Goal: Task Accomplishment & Management: Manage account settings

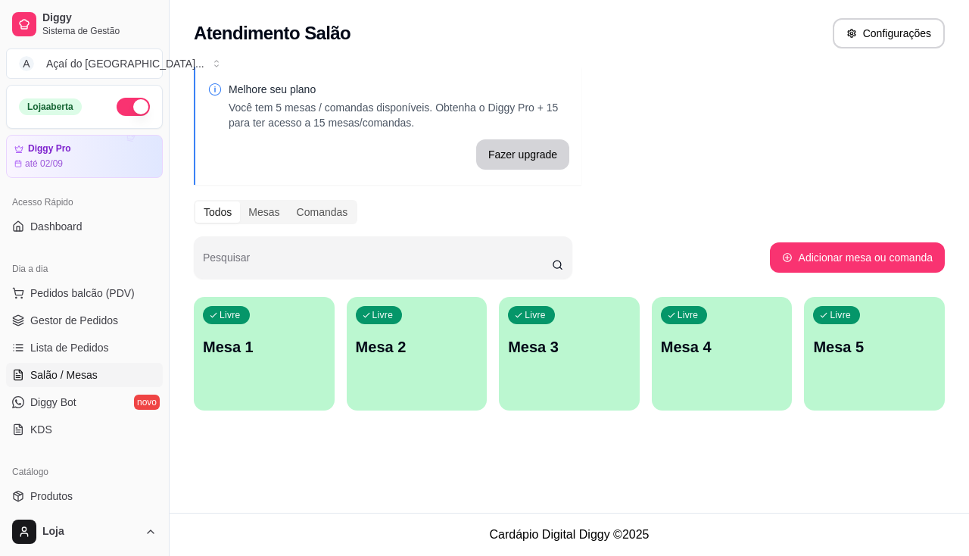
scroll to position [227, 0]
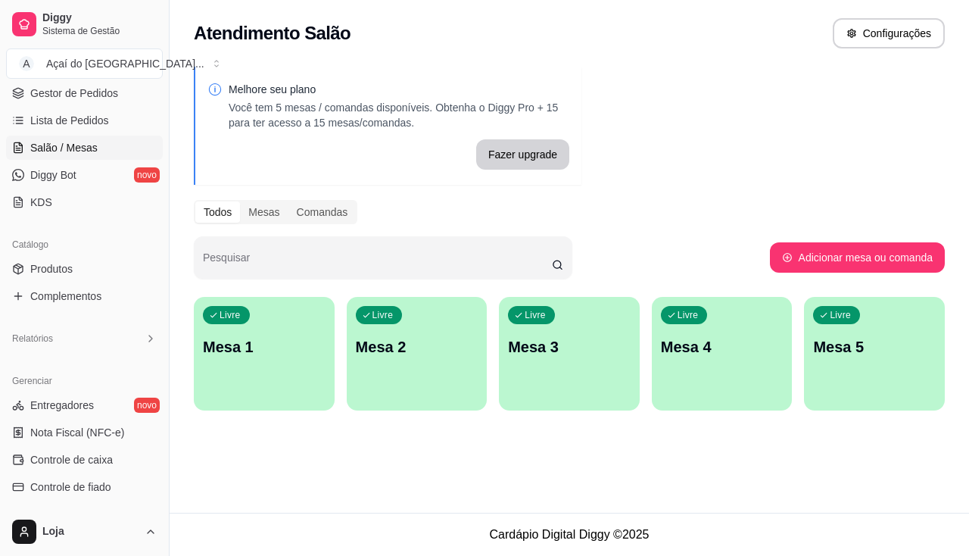
drag, startPoint x: 642, startPoint y: 160, endPoint x: 295, endPoint y: 379, distance: 410.5
click at [295, 379] on div "Livre Mesa 1" at bounding box center [264, 344] width 136 height 92
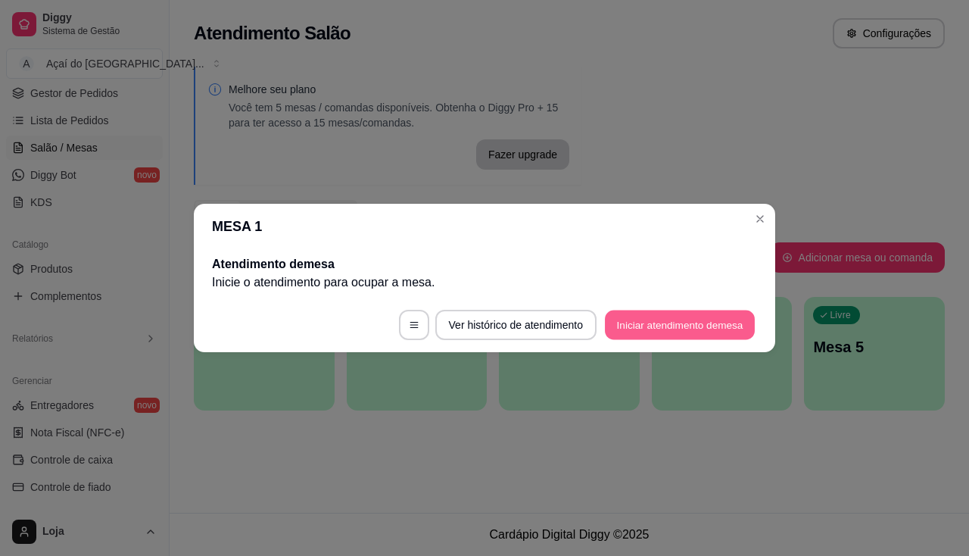
click at [705, 324] on button "Iniciar atendimento de mesa" at bounding box center [680, 325] width 150 height 30
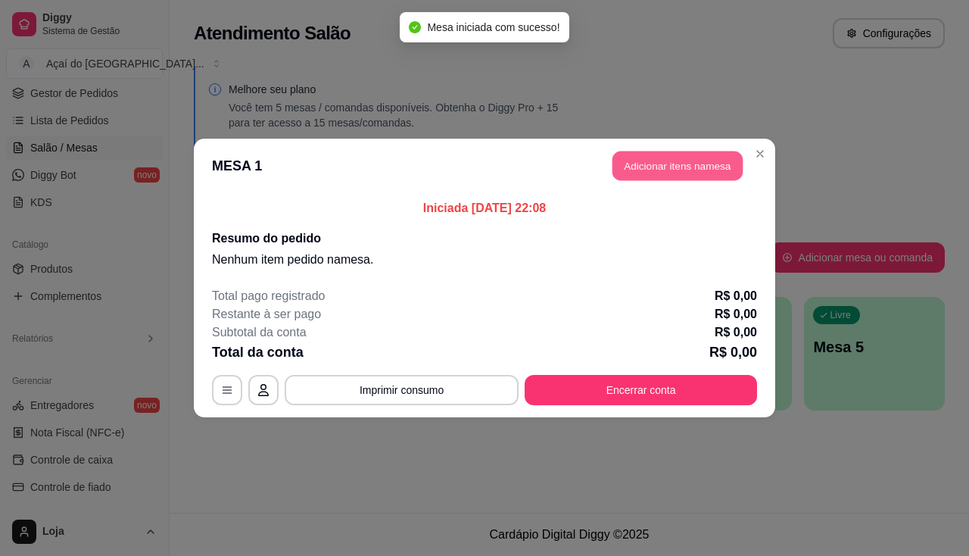
click at [674, 176] on button "Adicionar itens na mesa" at bounding box center [678, 166] width 130 height 30
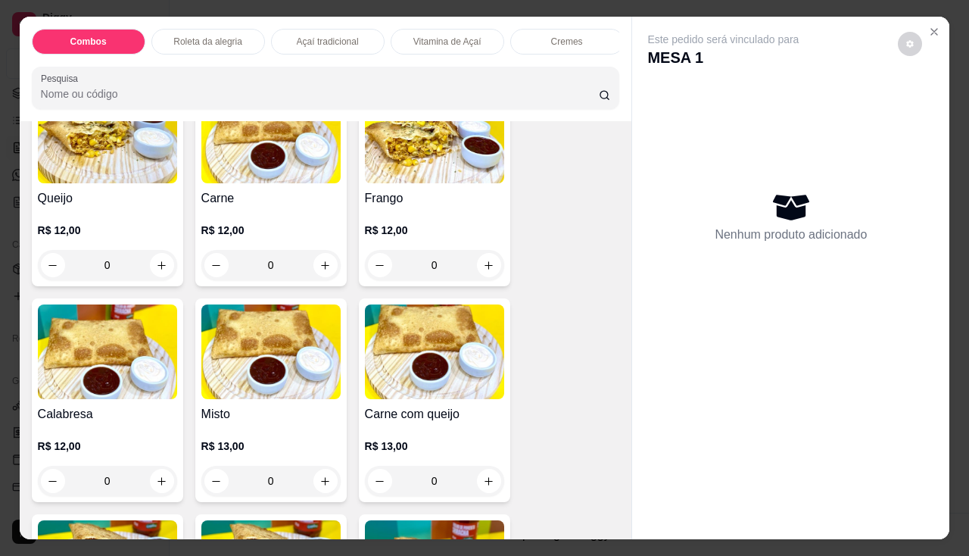
scroll to position [2120, 0]
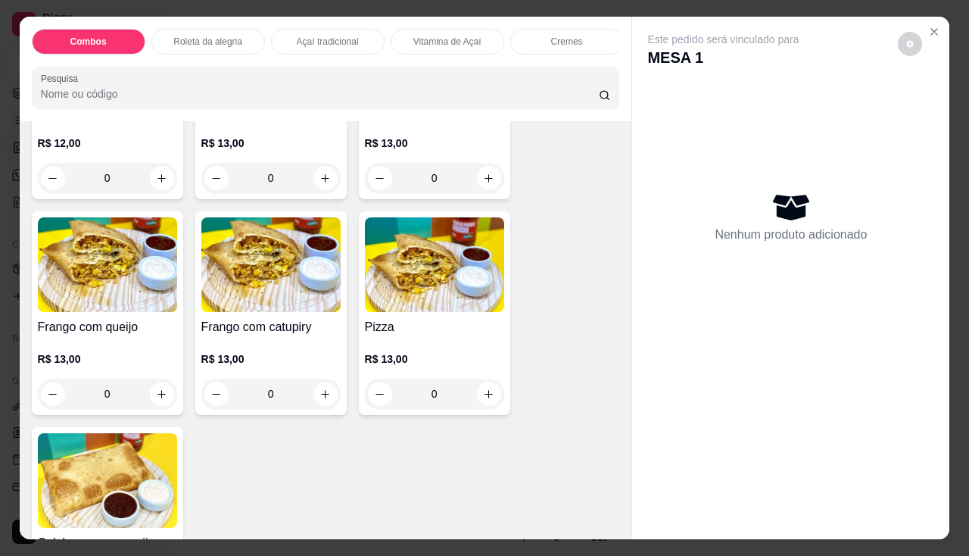
click at [151, 312] on img at bounding box center [107, 264] width 139 height 95
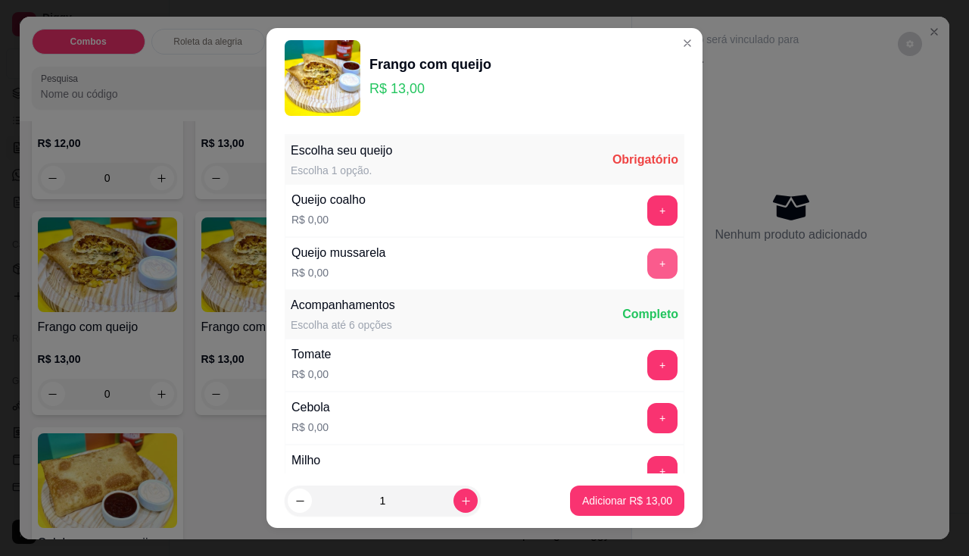
click at [647, 270] on button "+" at bounding box center [662, 263] width 30 height 30
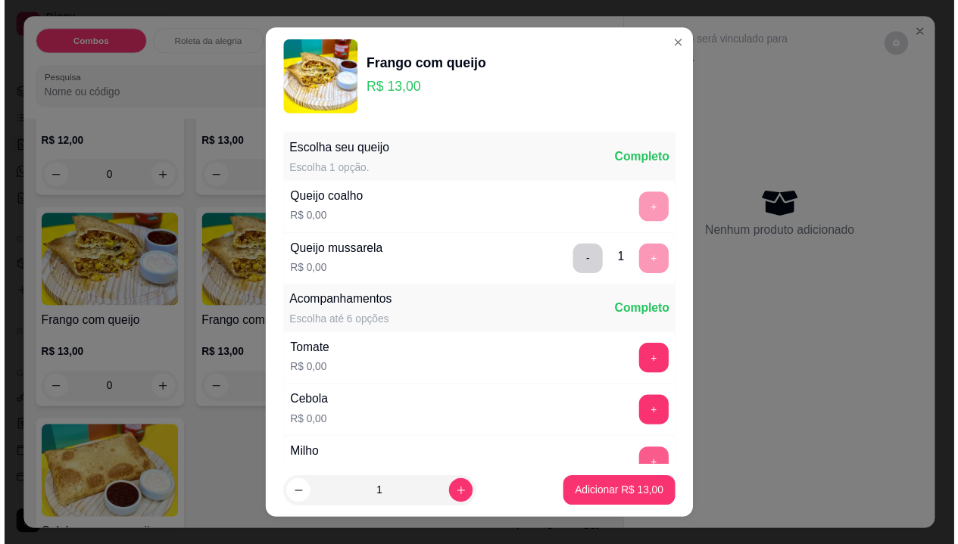
scroll to position [20, 0]
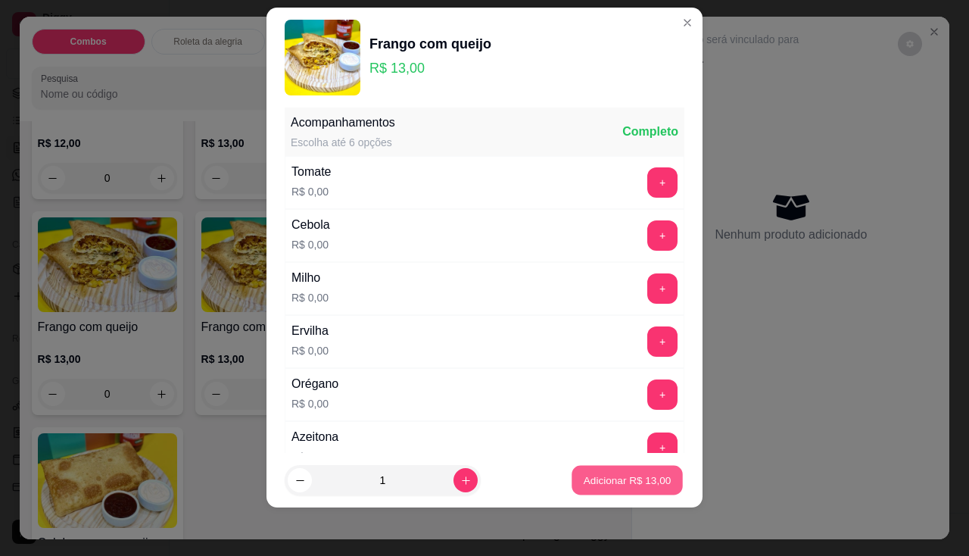
click at [629, 466] on button "Adicionar R$ 13,00" at bounding box center [627, 481] width 111 height 30
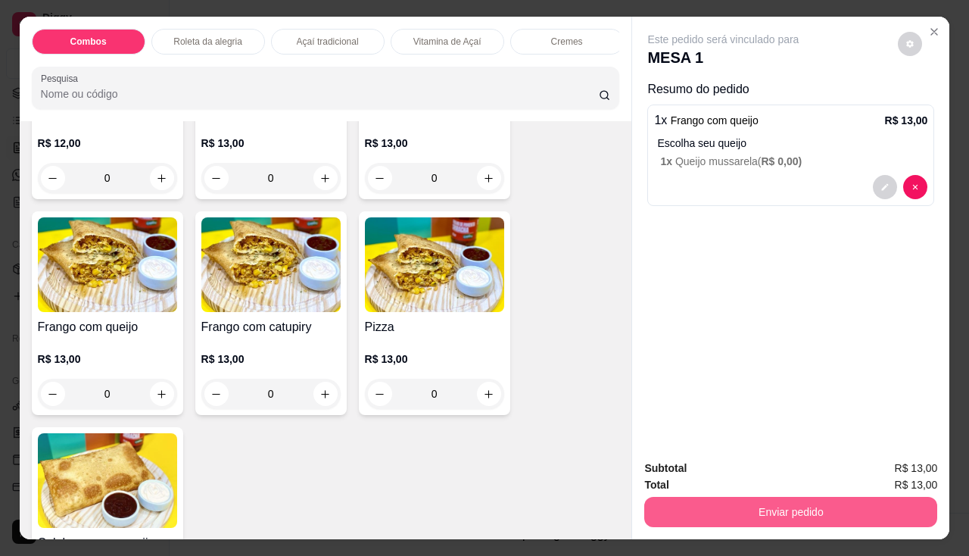
click at [682, 510] on button "Enviar pedido" at bounding box center [790, 512] width 293 height 30
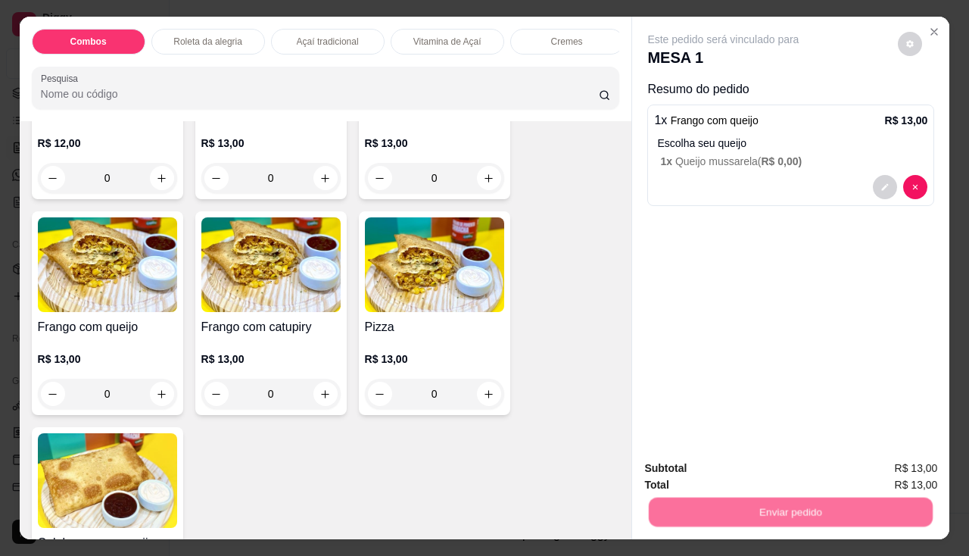
click at [691, 466] on button "Não registrar e enviar pedido" at bounding box center [741, 469] width 157 height 29
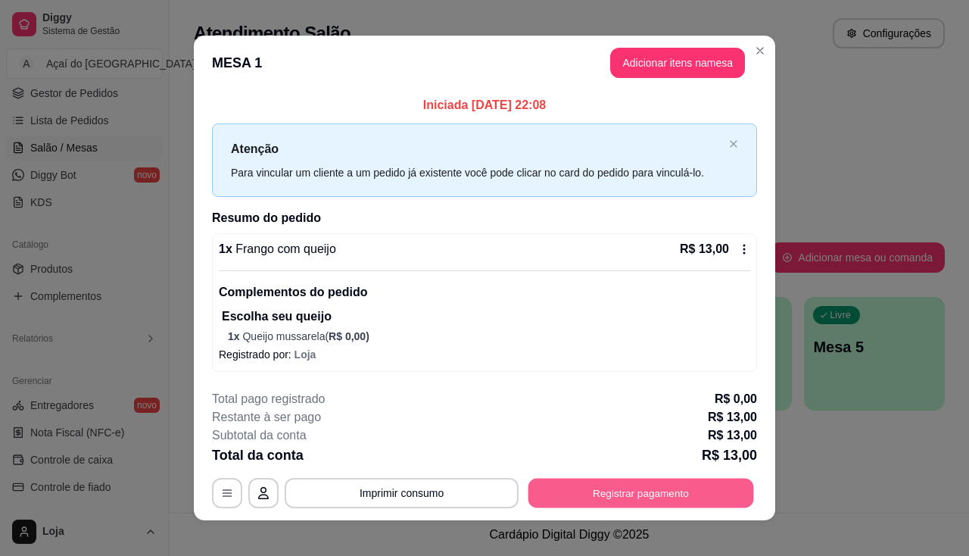
click at [629, 493] on button "Registrar pagamento" at bounding box center [642, 494] width 226 height 30
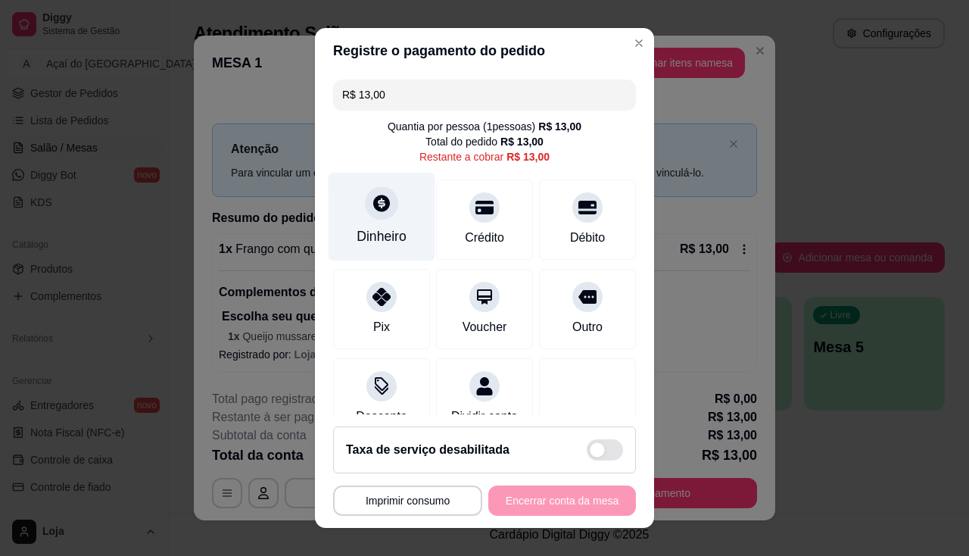
click at [386, 224] on div "Dinheiro" at bounding box center [382, 216] width 107 height 89
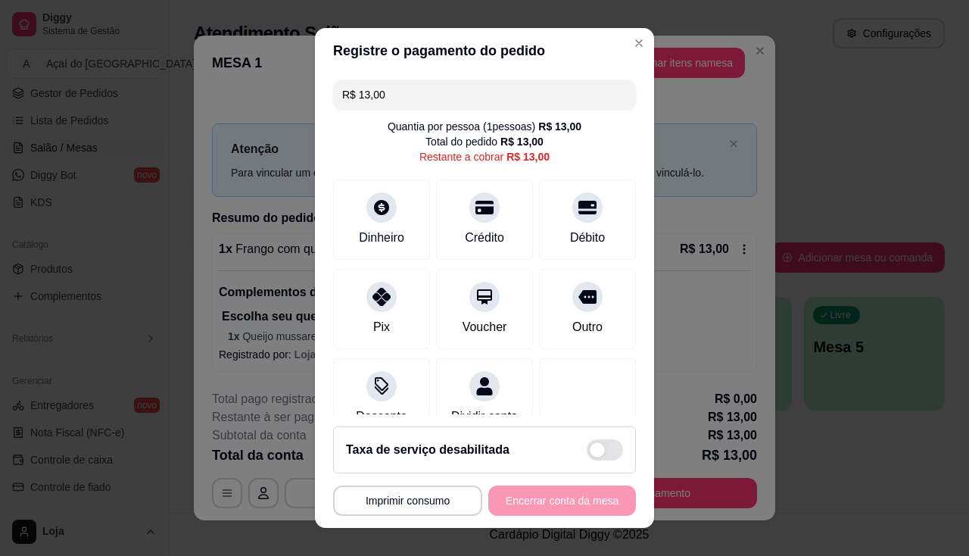
click at [386, 265] on input "0,00" at bounding box center [484, 263] width 303 height 30
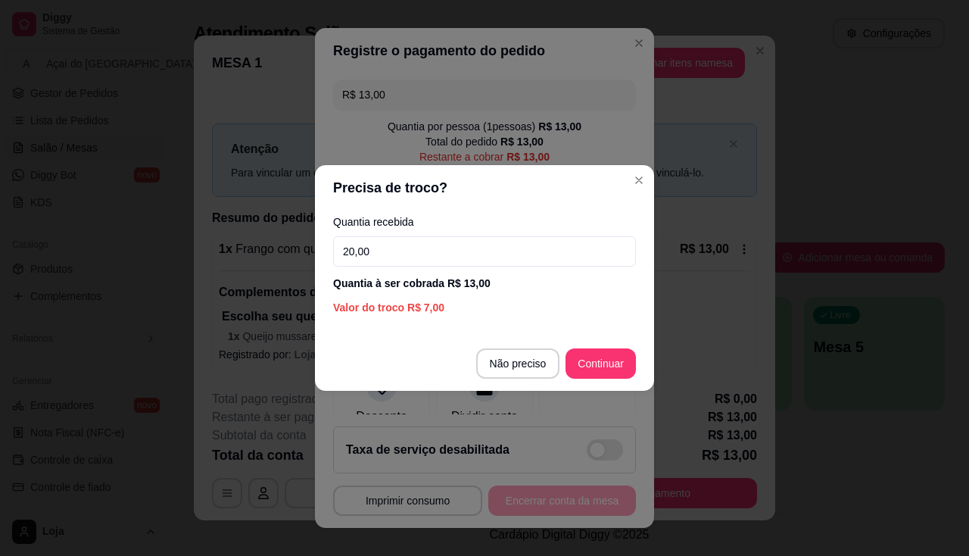
type input "20,00"
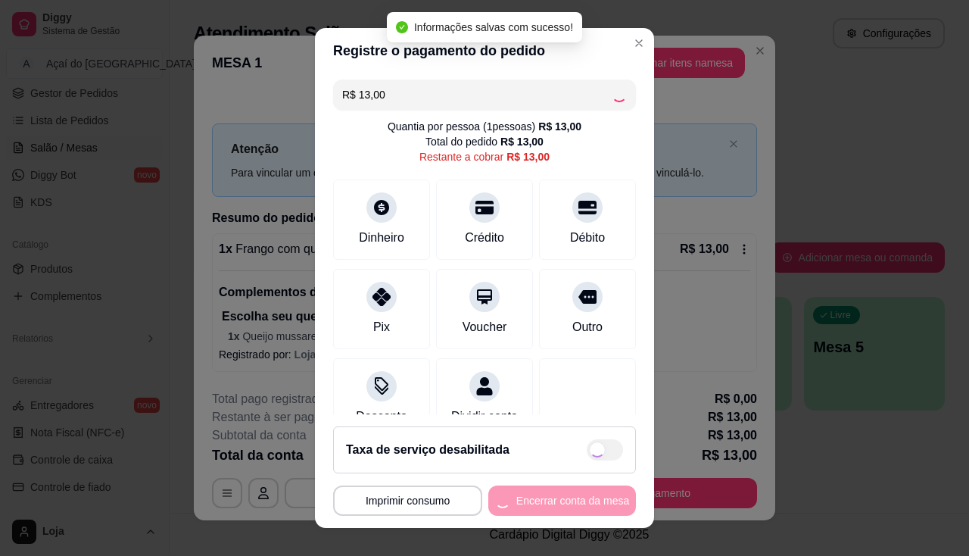
type input "R$ 0,00"
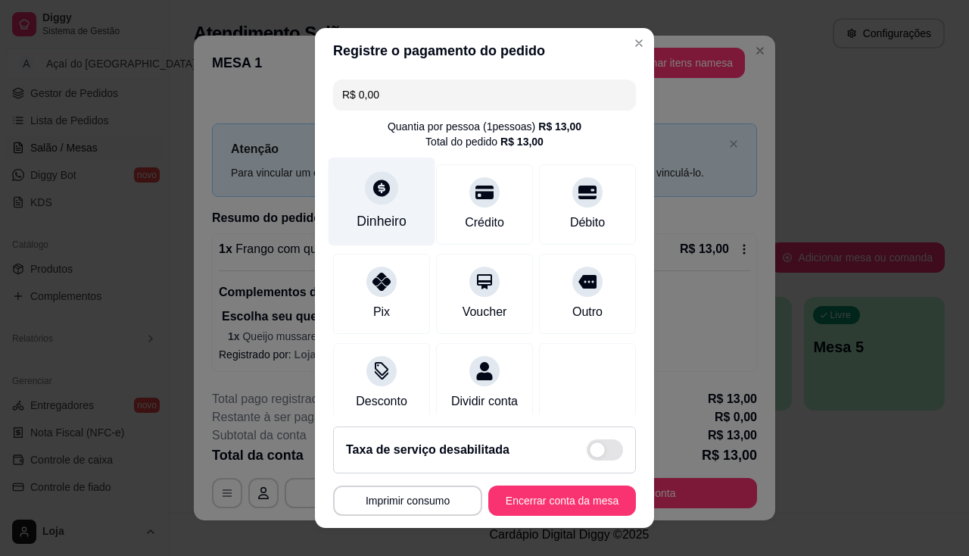
click at [376, 217] on div "Dinheiro" at bounding box center [382, 221] width 50 height 20
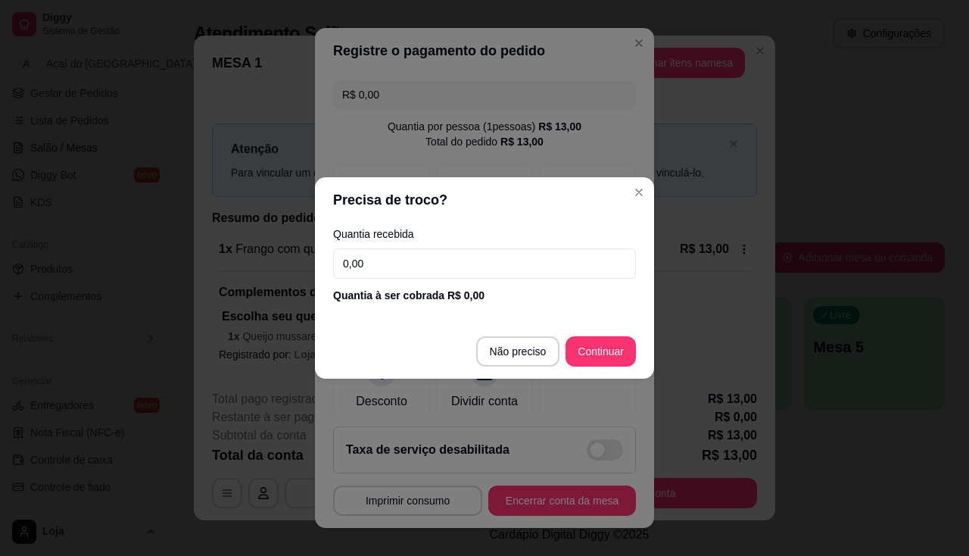
click at [401, 269] on input "0,00" at bounding box center [484, 263] width 303 height 30
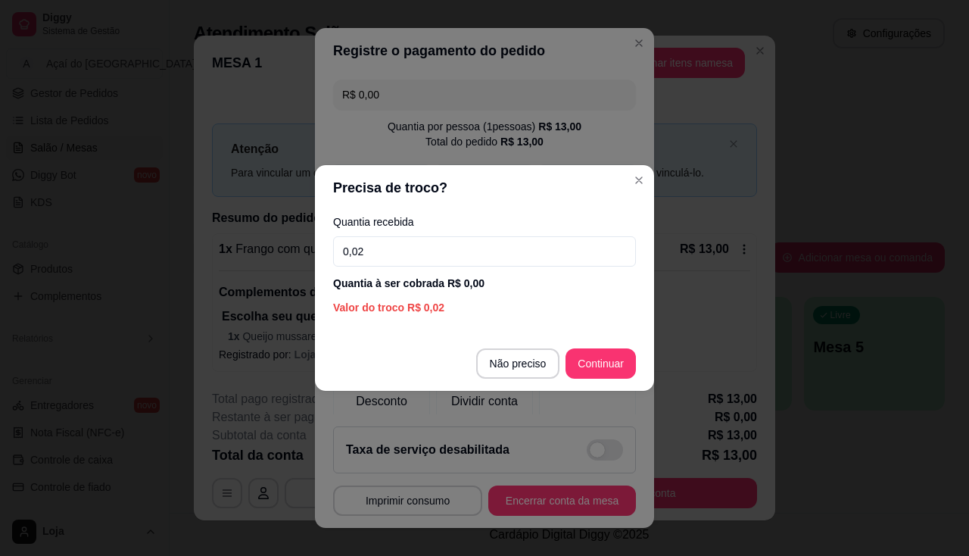
type input "0,00"
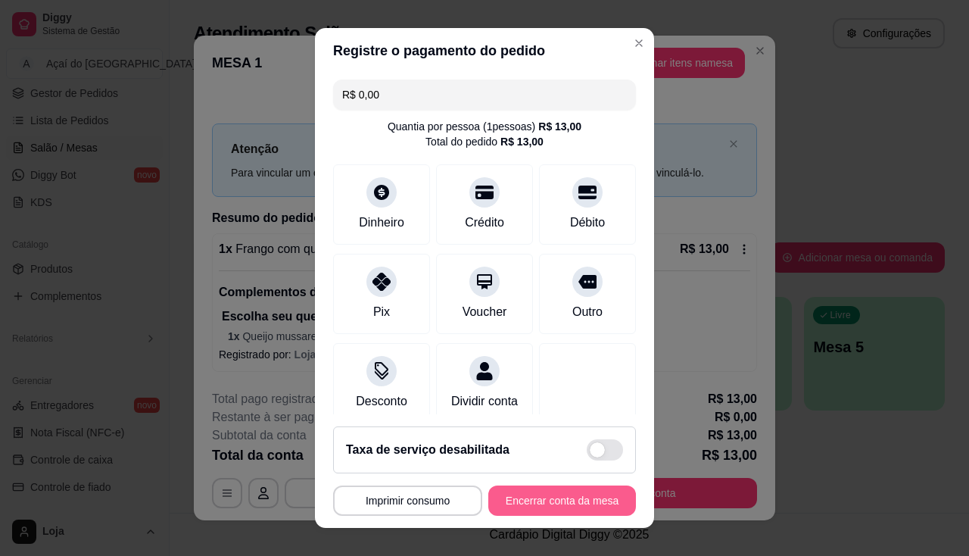
click at [563, 496] on button "Encerrar conta da mesa" at bounding box center [562, 500] width 148 height 30
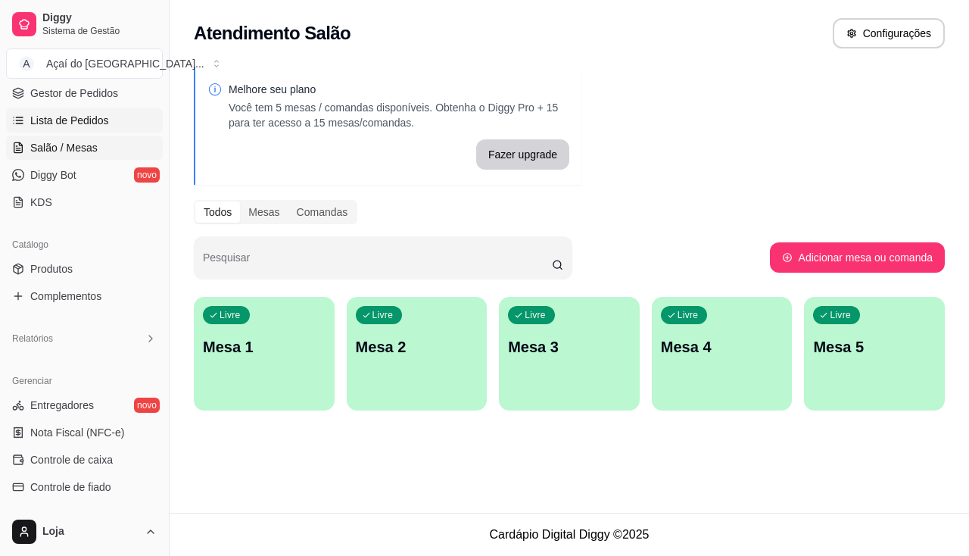
click at [98, 121] on span "Lista de Pedidos" at bounding box center [69, 120] width 79 height 15
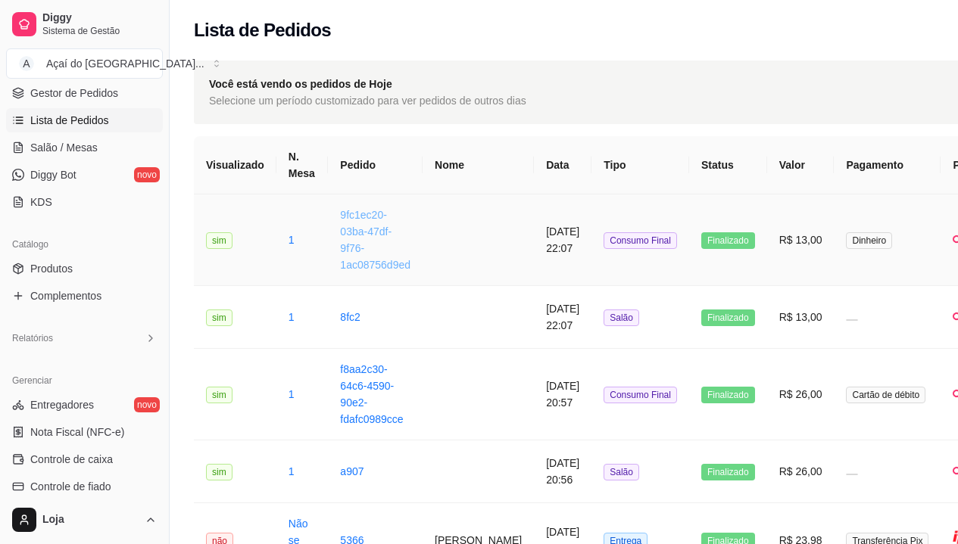
click at [355, 247] on link "9fc1ec20-03ba-47df-9f76-1ac08756d9ed" at bounding box center [375, 240] width 70 height 62
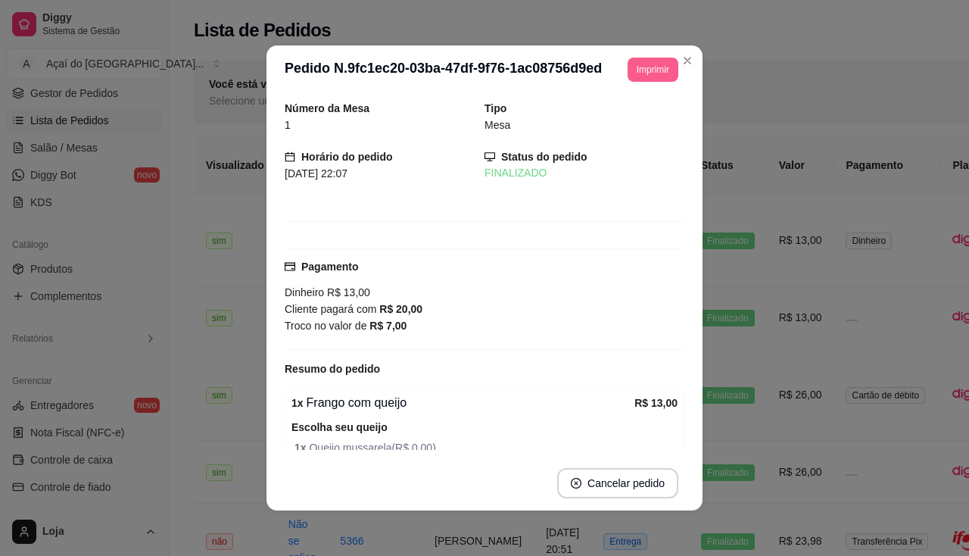
click at [628, 74] on button "Imprimir" at bounding box center [653, 70] width 51 height 24
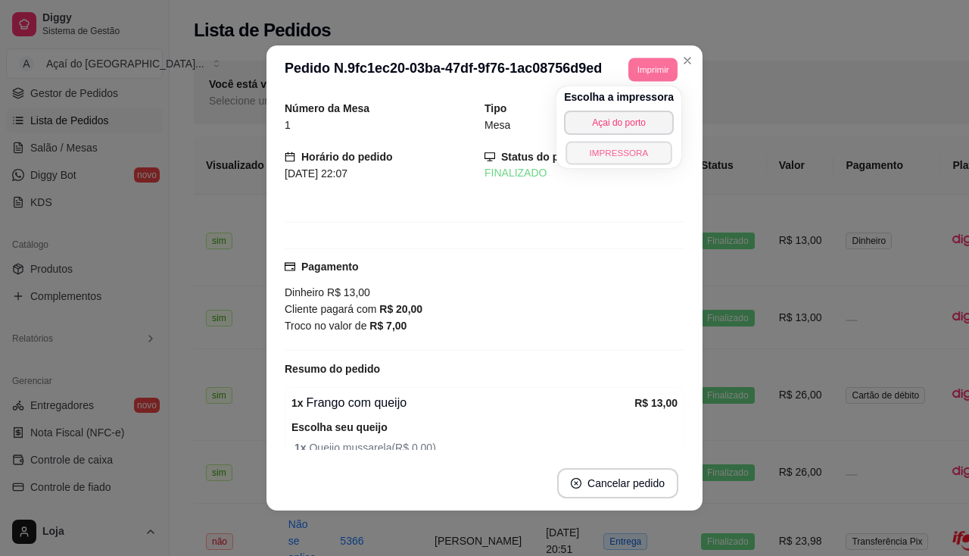
click at [624, 143] on button "IMPRESSORA" at bounding box center [619, 152] width 106 height 23
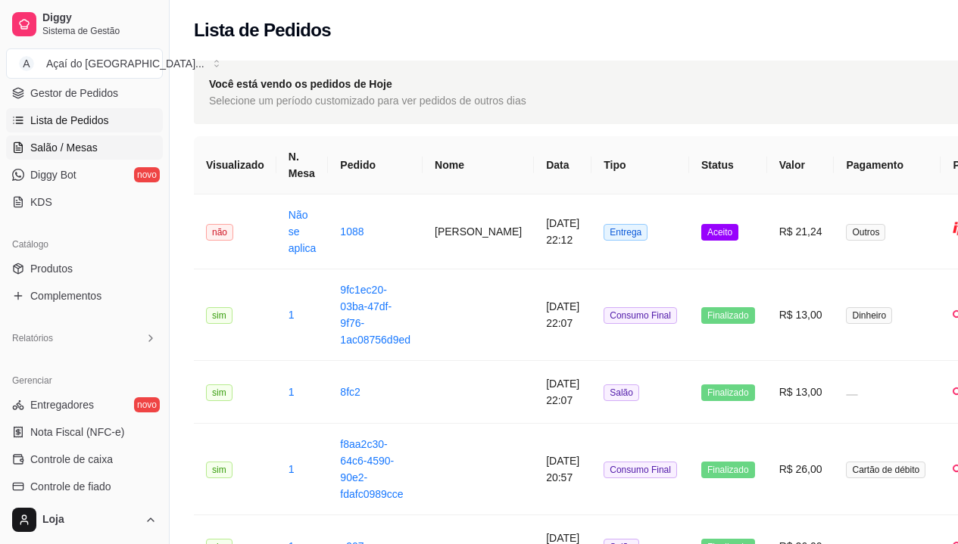
click at [104, 136] on link "Salão / Mesas" at bounding box center [84, 148] width 157 height 24
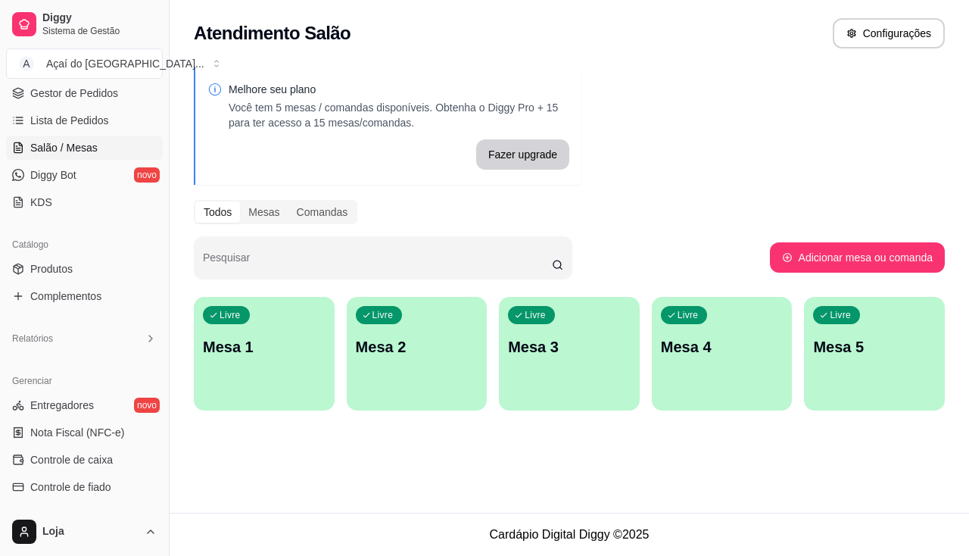
click at [89, 160] on ul "Pedidos balcão (PDV) Gestor de Pedidos Lista de Pedidos Salão / Mesas Diggy Bot…" at bounding box center [84, 134] width 157 height 161
click at [79, 147] on span "Salão / Mesas" at bounding box center [63, 147] width 67 height 15
click at [106, 91] on span "Gestor de Pedidos" at bounding box center [74, 93] width 88 height 15
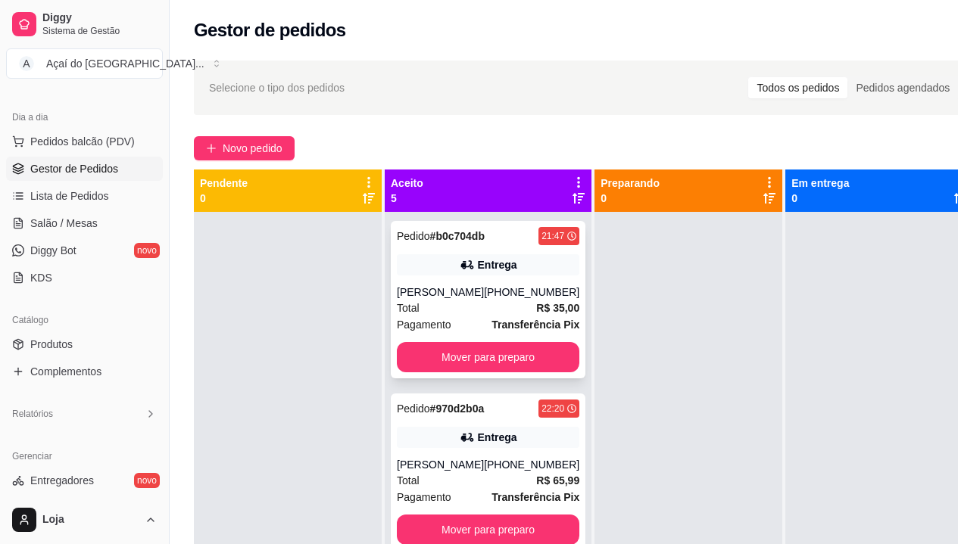
click at [491, 286] on div "[PHONE_NUMBER]" at bounding box center [531, 292] width 95 height 15
click at [506, 343] on button "Mover para preparo" at bounding box center [488, 358] width 177 height 30
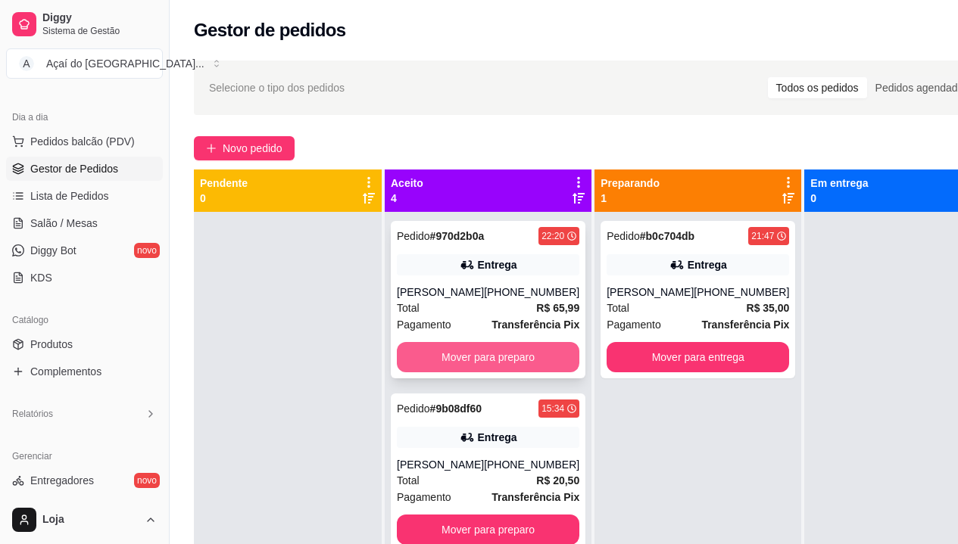
click at [507, 349] on button "Mover para preparo" at bounding box center [488, 357] width 182 height 30
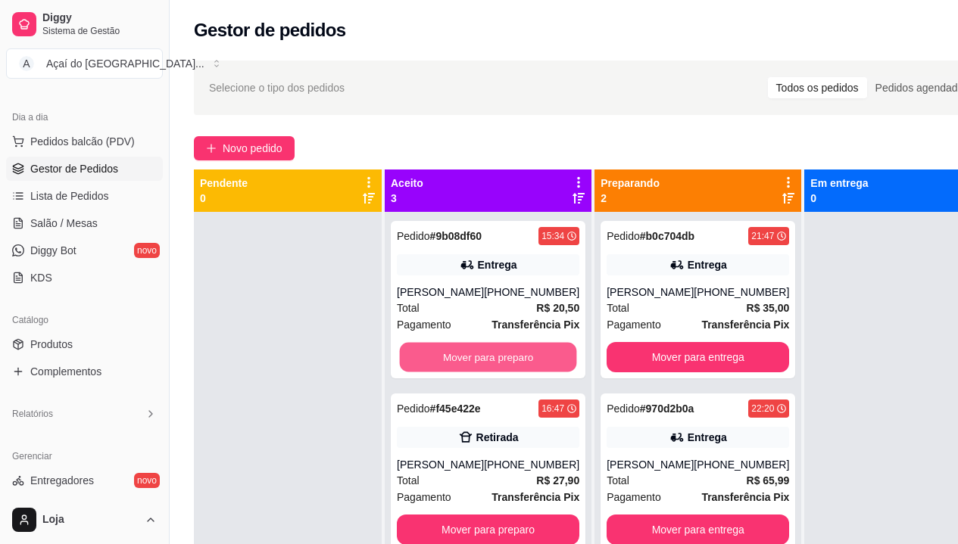
click at [507, 349] on button "Mover para preparo" at bounding box center [488, 358] width 177 height 30
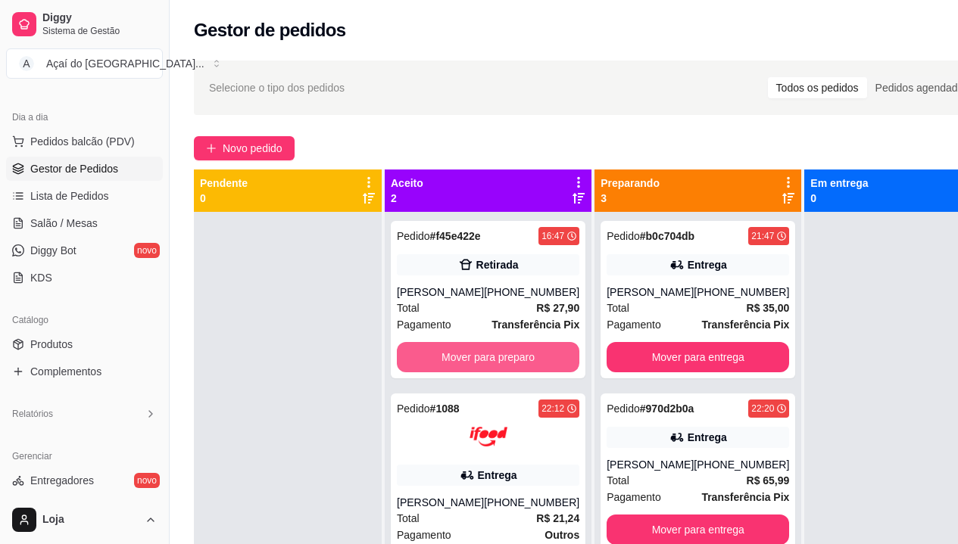
click at [507, 349] on button "Mover para preparo" at bounding box center [488, 357] width 182 height 30
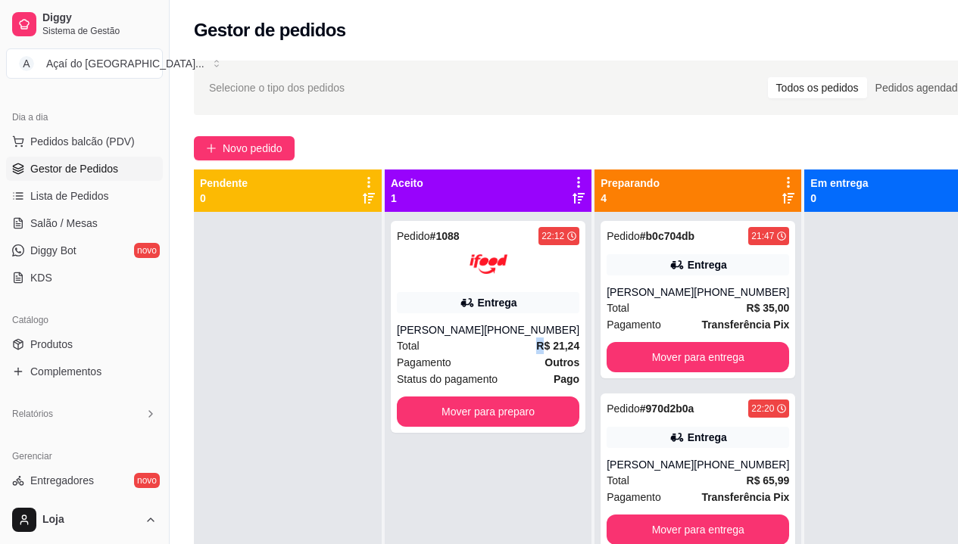
click at [507, 349] on div "Total R$ 21,24" at bounding box center [488, 346] width 182 height 17
click at [432, 410] on button "Mover para preparo" at bounding box center [488, 412] width 182 height 30
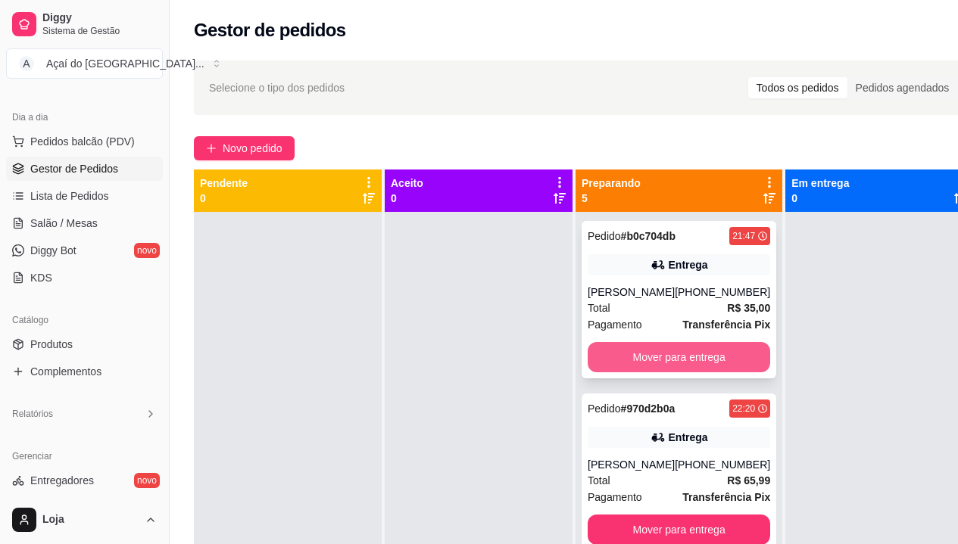
click at [634, 357] on button "Mover para entrega" at bounding box center [679, 357] width 182 height 30
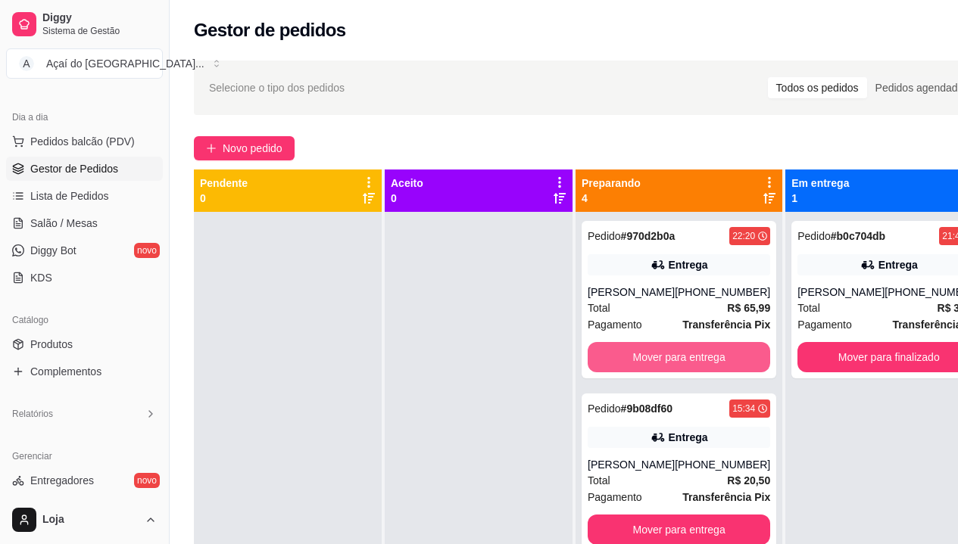
click at [634, 357] on button "Mover para entrega" at bounding box center [679, 357] width 182 height 30
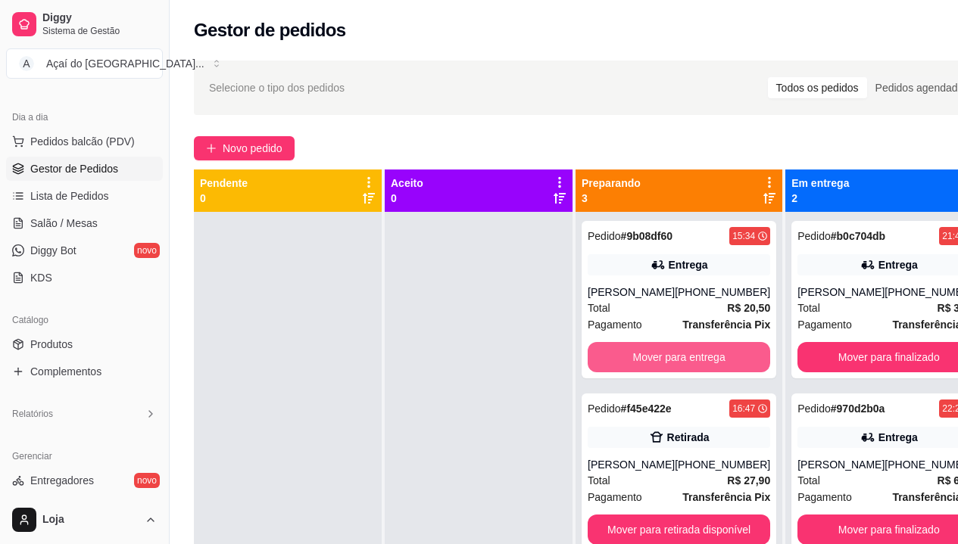
click at [634, 357] on button "Mover para entrega" at bounding box center [679, 357] width 182 height 30
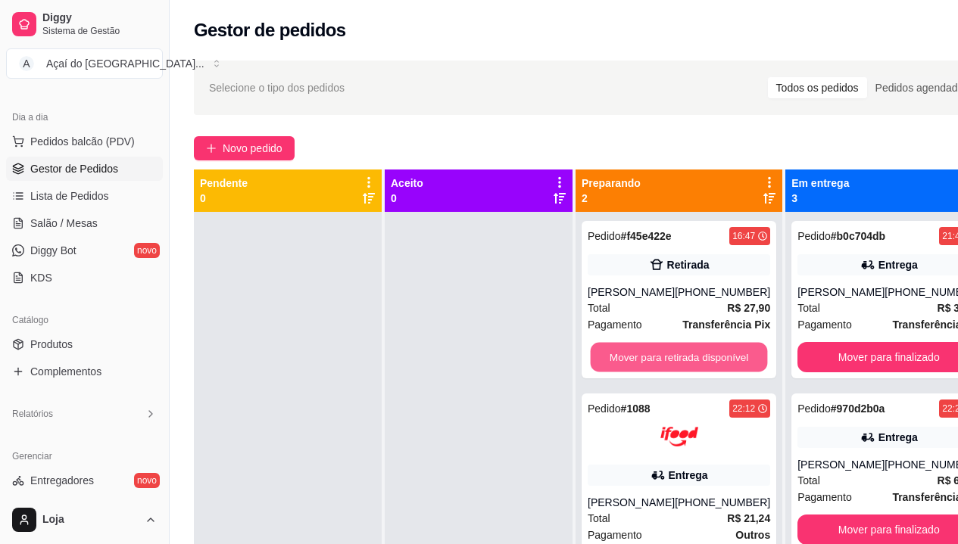
click at [634, 357] on button "Mover para retirada disponível" at bounding box center [679, 358] width 177 height 30
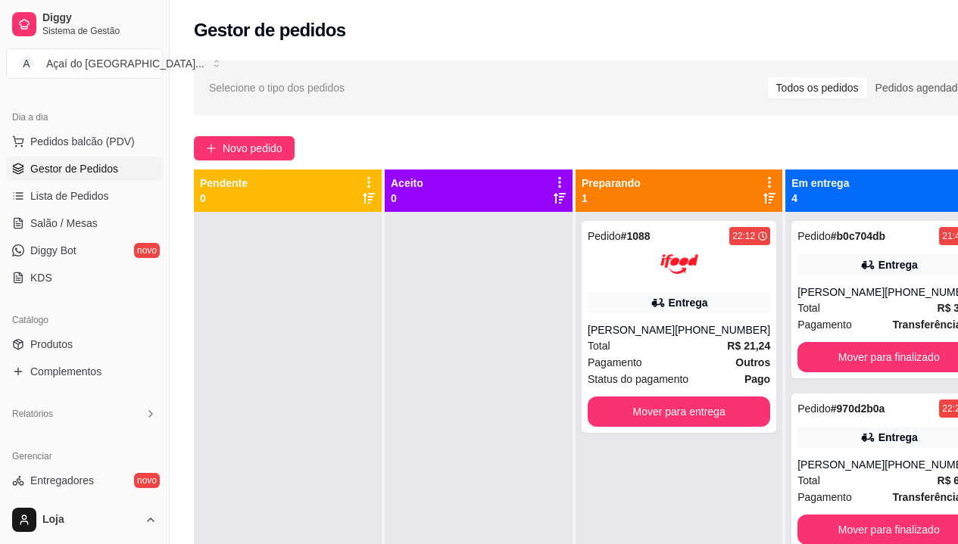
click at [634, 357] on span "Pagamento" at bounding box center [615, 362] width 55 height 17
click at [719, 428] on div "Pedido # 1088 22:12 Entrega [PERSON_NAME] [PHONE_NUMBER] Total R$ 21,24 Pagamen…" at bounding box center [679, 327] width 195 height 212
click at [719, 417] on button "Mover para entrega" at bounding box center [679, 412] width 182 height 30
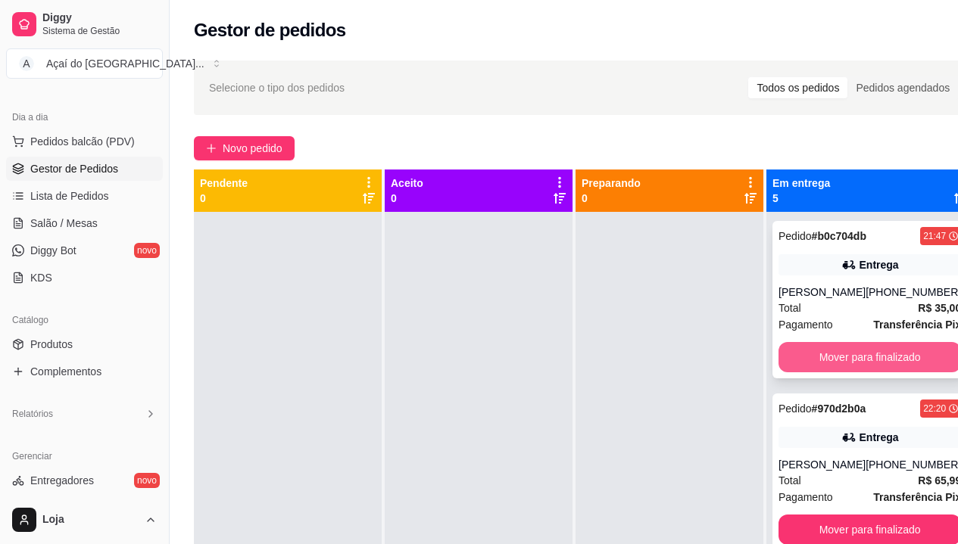
click at [838, 364] on button "Mover para finalizado" at bounding box center [869, 357] width 182 height 30
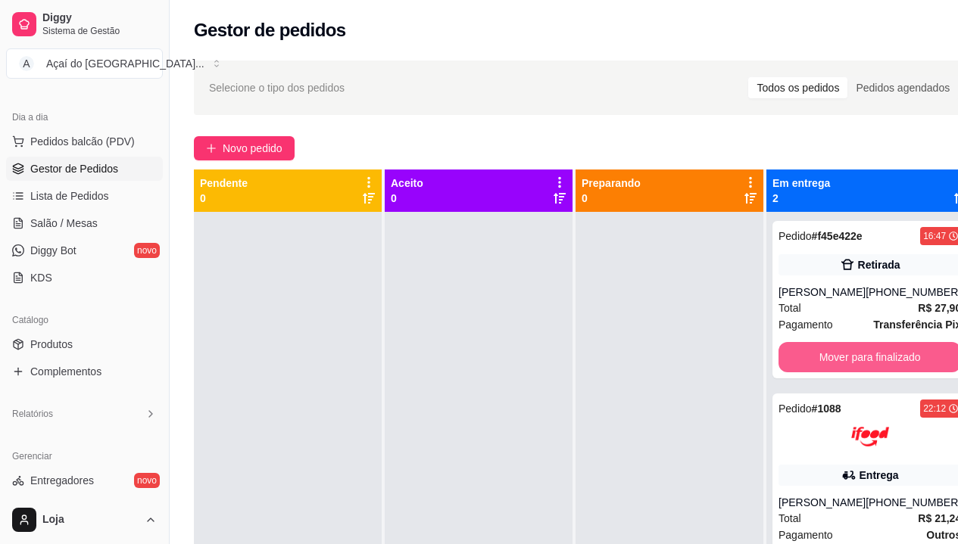
click at [838, 364] on button "Mover para finalizado" at bounding box center [869, 357] width 182 height 30
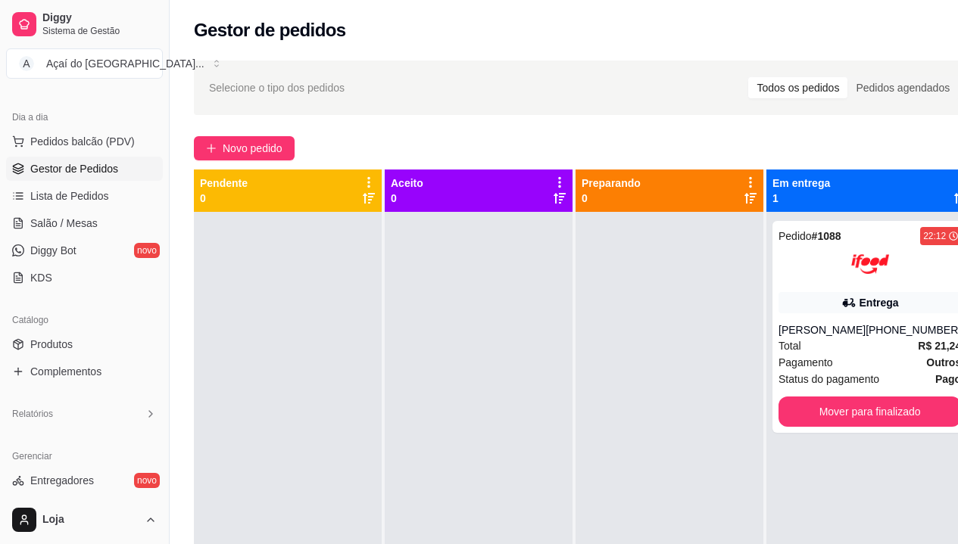
click at [838, 364] on div "Pagamento Outros" at bounding box center [869, 362] width 182 height 17
click at [813, 405] on button "Mover para finalizado" at bounding box center [869, 413] width 177 height 30
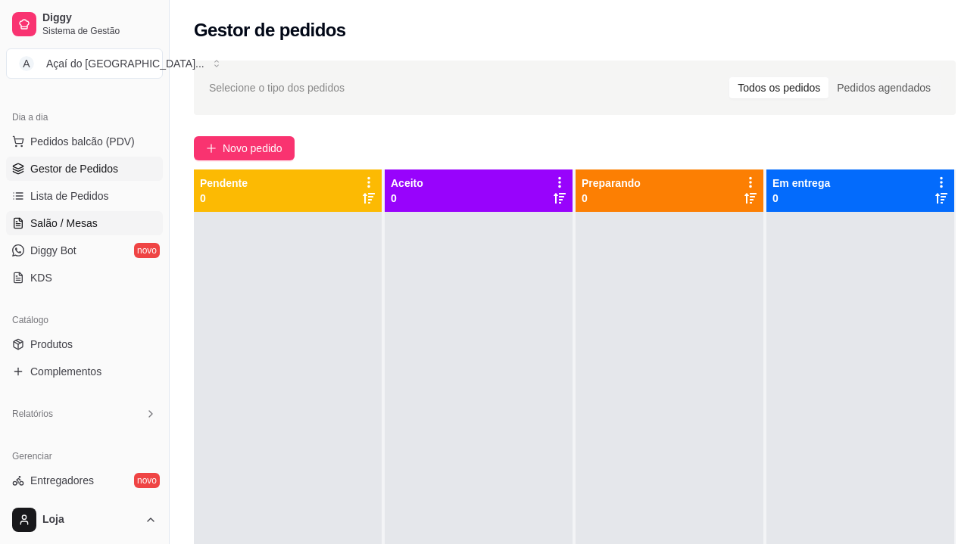
click at [48, 221] on span "Salão / Mesas" at bounding box center [63, 223] width 67 height 15
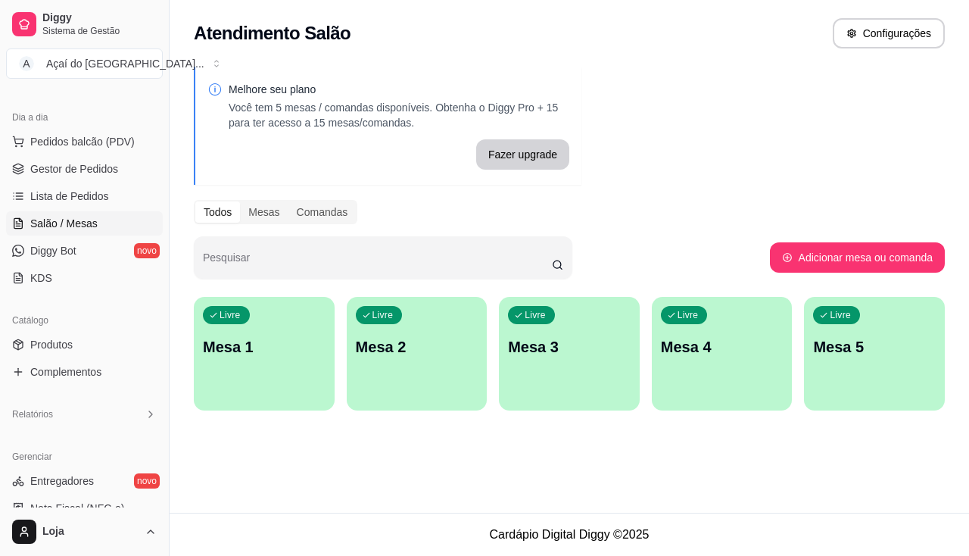
click at [292, 330] on div "Livre Mesa 1" at bounding box center [264, 344] width 141 height 95
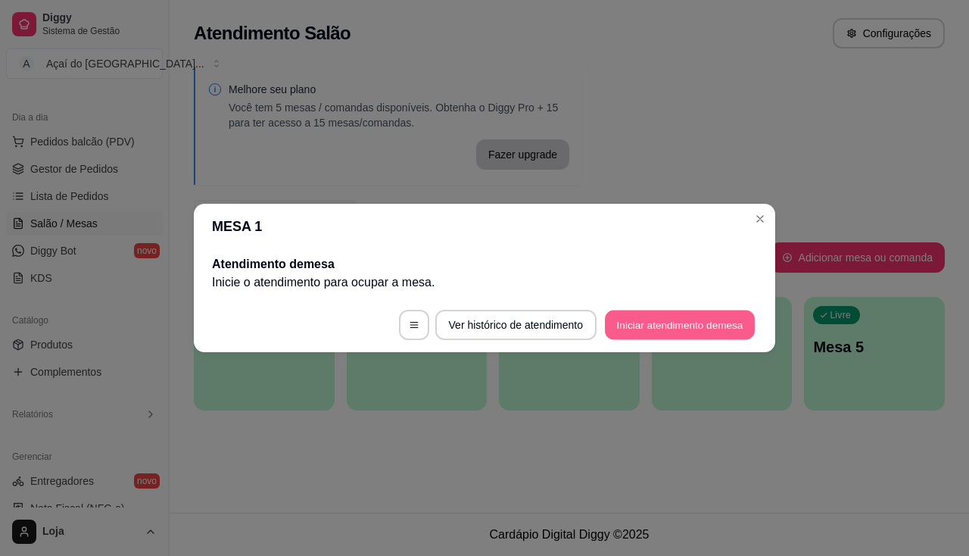
click at [613, 328] on button "Iniciar atendimento de mesa" at bounding box center [680, 325] width 150 height 30
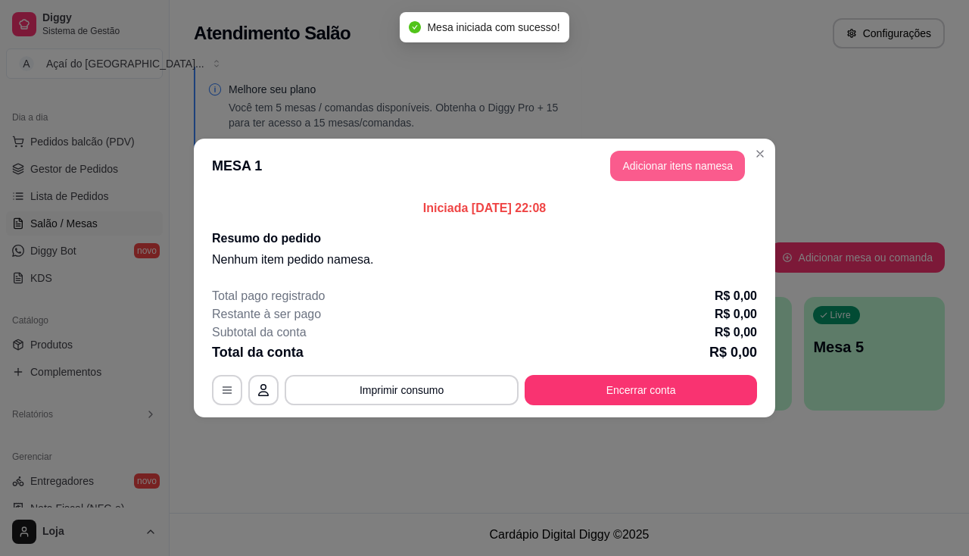
click at [665, 175] on button "Adicionar itens na mesa" at bounding box center [677, 166] width 135 height 30
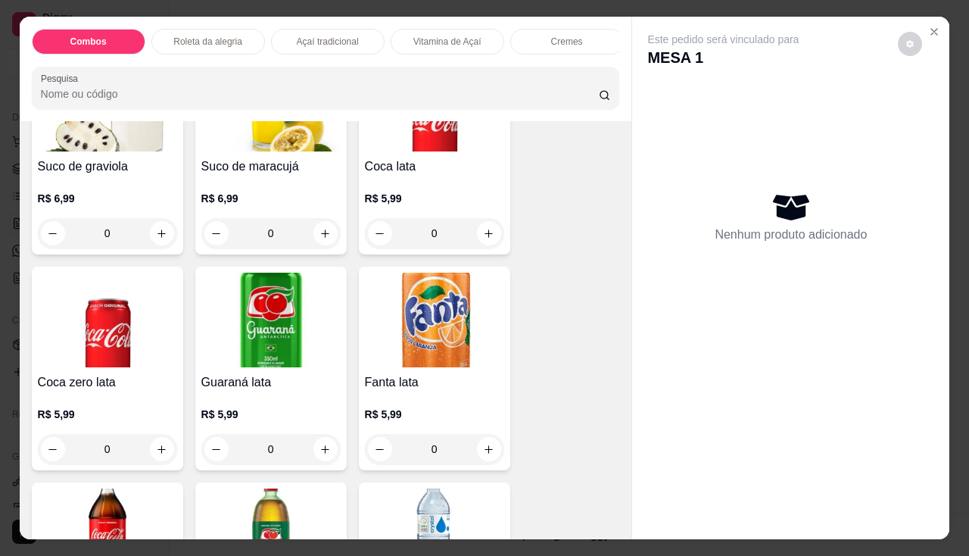
scroll to position [3862, 0]
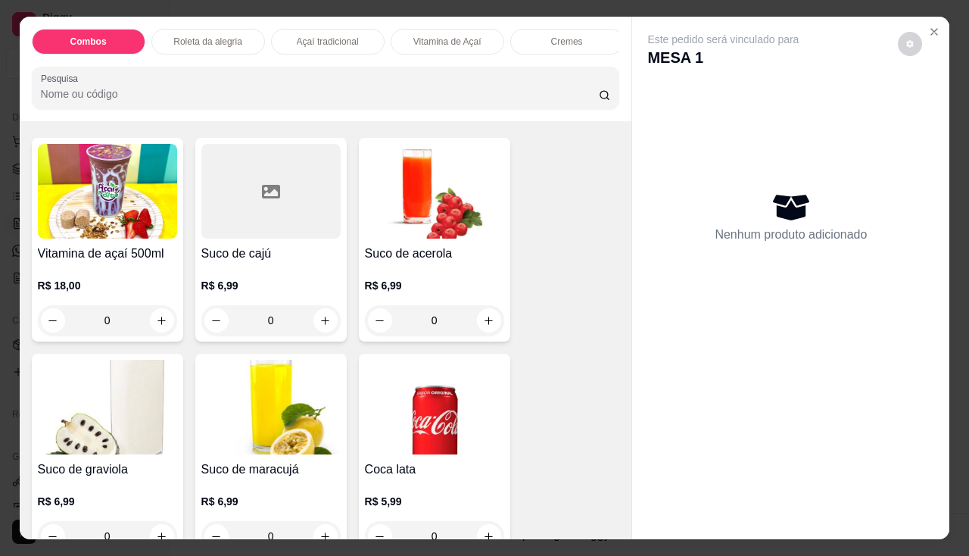
click at [92, 226] on img at bounding box center [107, 191] width 139 height 95
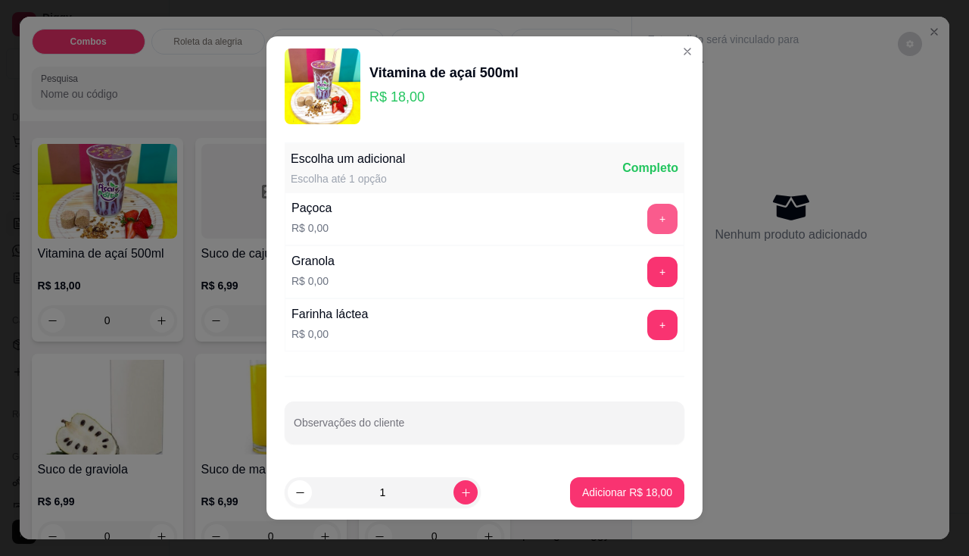
click at [658, 223] on button "+" at bounding box center [662, 219] width 30 height 30
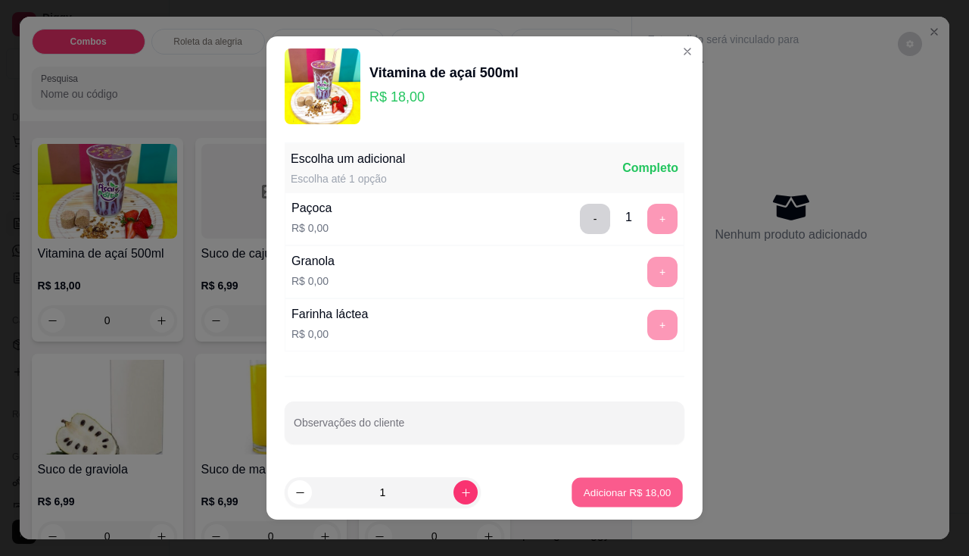
click at [624, 496] on p "Adicionar R$ 18,00" at bounding box center [628, 492] width 88 height 14
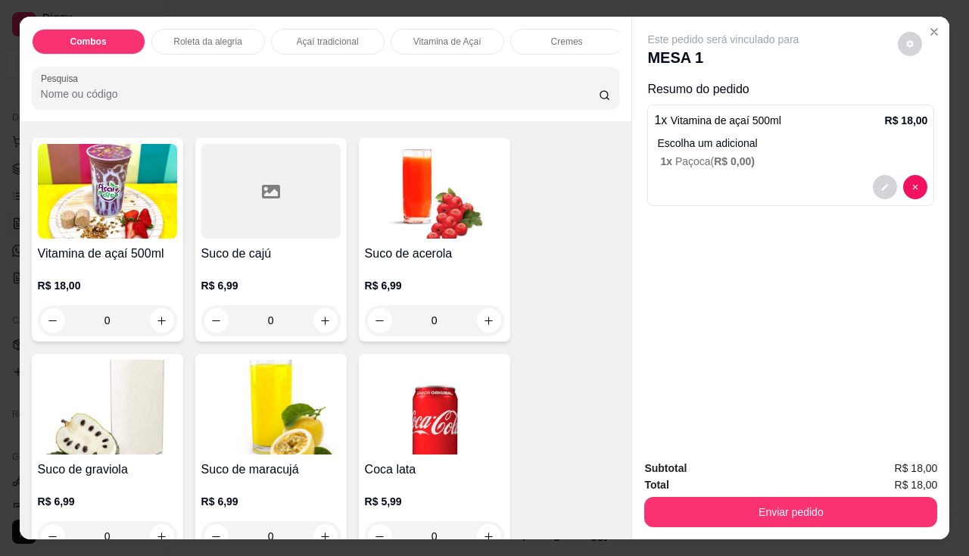
click at [702, 531] on div "Subtotal R$ 18,00 Total R$ 18,00 Enviar pedido" at bounding box center [790, 493] width 317 height 92
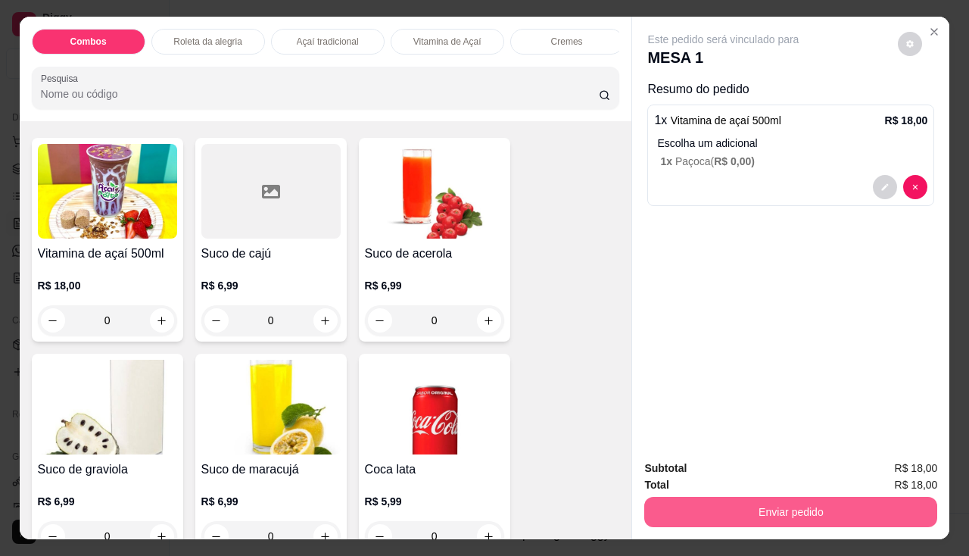
click at [702, 507] on button "Enviar pedido" at bounding box center [790, 512] width 293 height 30
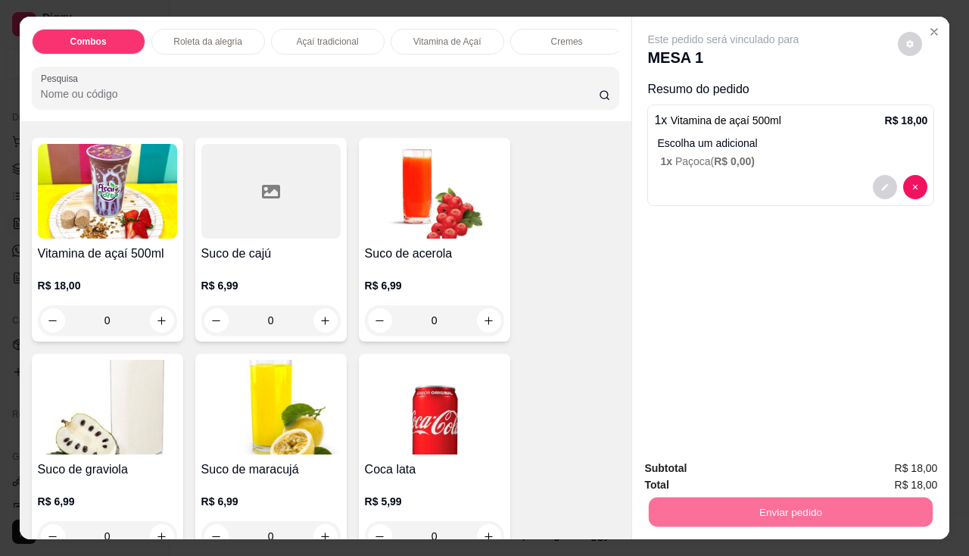
click at [702, 473] on button "Não registrar e enviar pedido" at bounding box center [741, 469] width 157 height 29
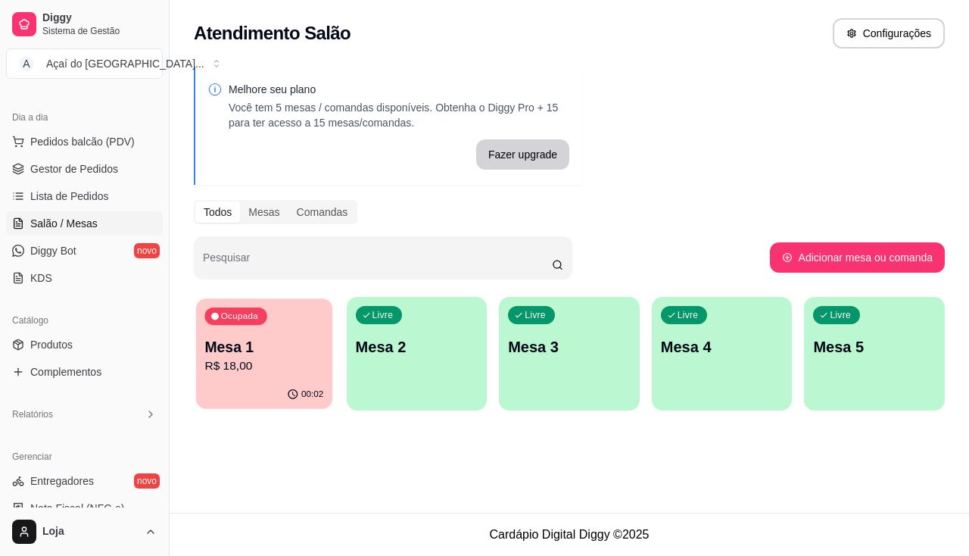
click at [285, 370] on p "R$ 18,00" at bounding box center [263, 365] width 119 height 17
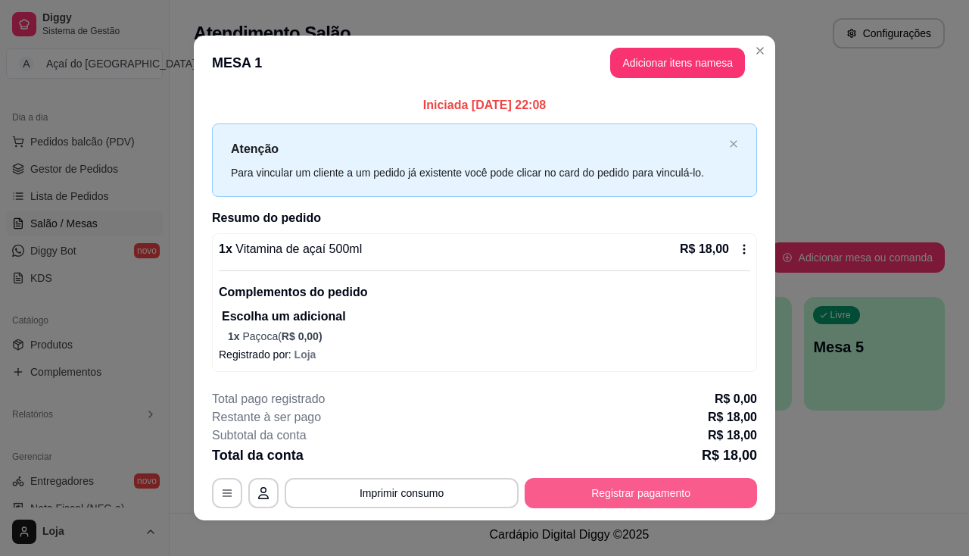
click at [599, 491] on button "Registrar pagamento" at bounding box center [641, 493] width 232 height 30
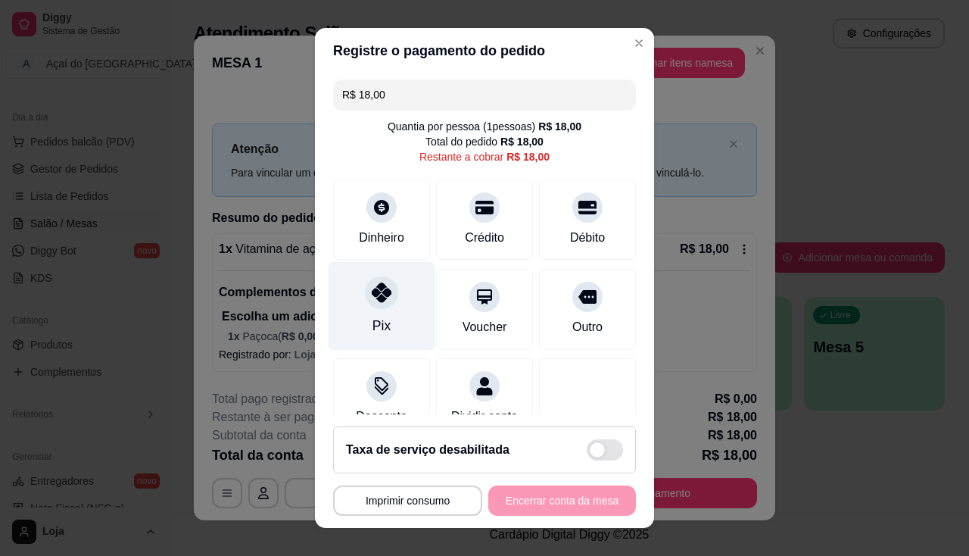
click at [391, 301] on div "Pix" at bounding box center [382, 305] width 107 height 89
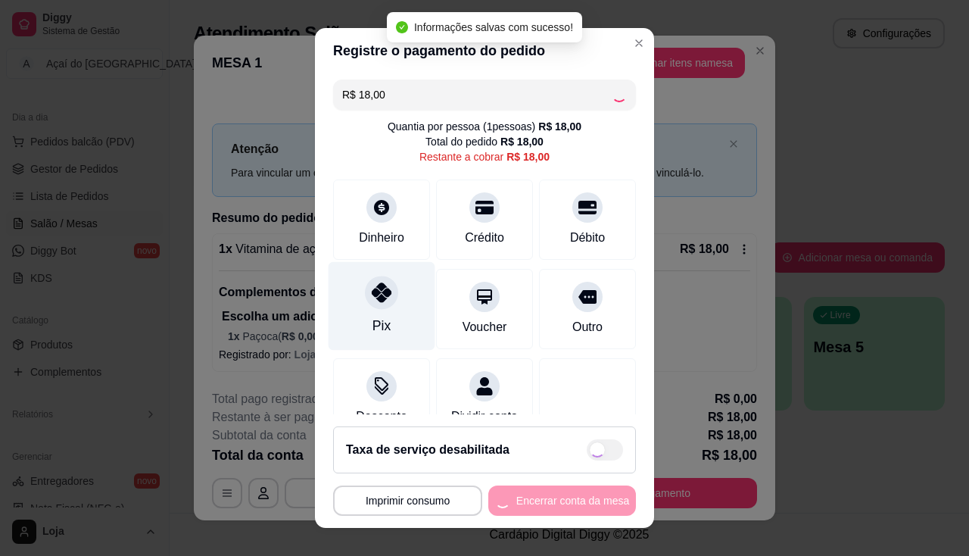
type input "R$ 0,00"
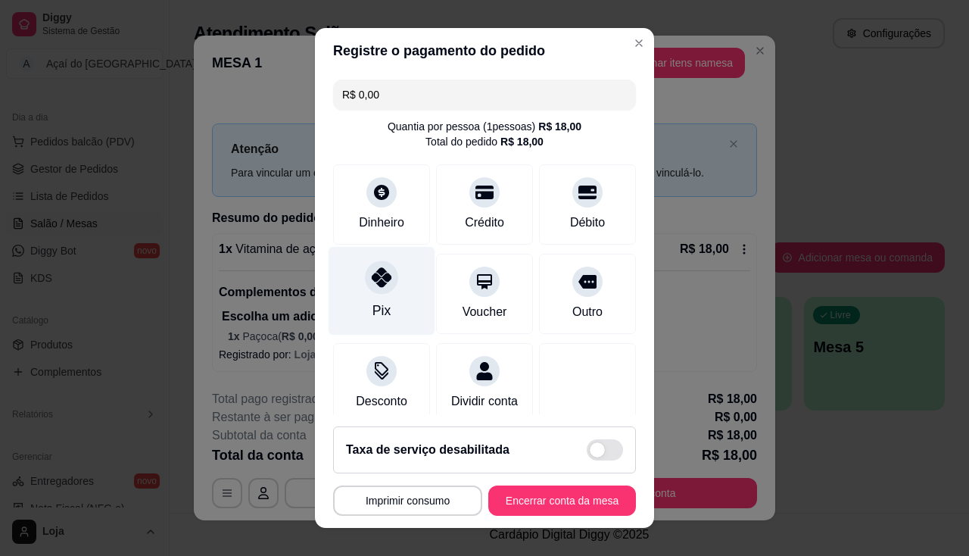
click at [373, 290] on div at bounding box center [381, 276] width 33 height 33
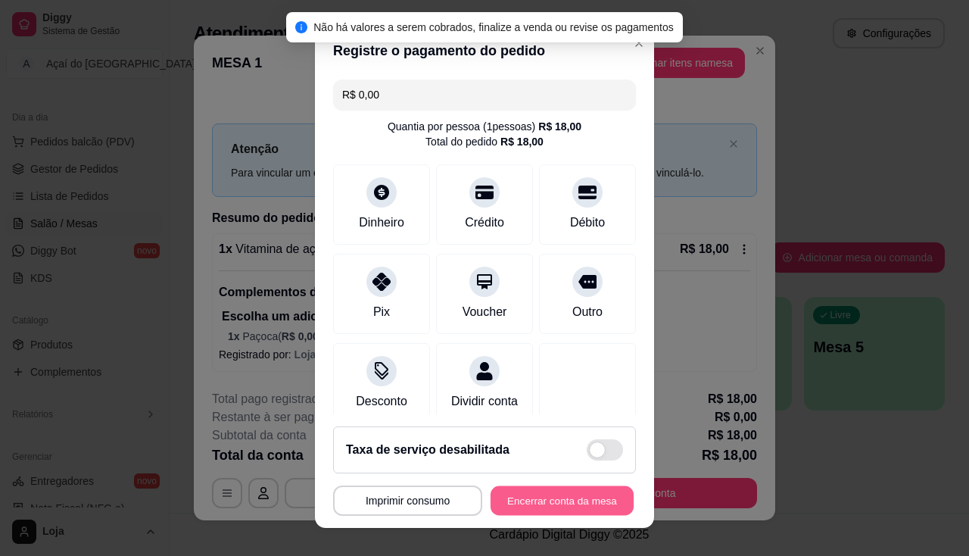
click at [553, 513] on button "Encerrar conta da mesa" at bounding box center [562, 501] width 143 height 30
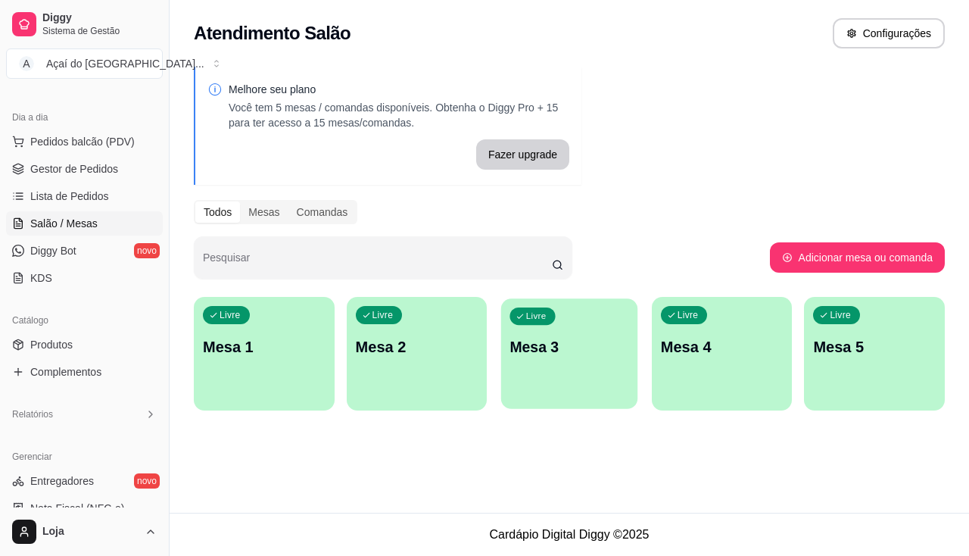
click at [594, 345] on p "Mesa 3" at bounding box center [569, 347] width 119 height 20
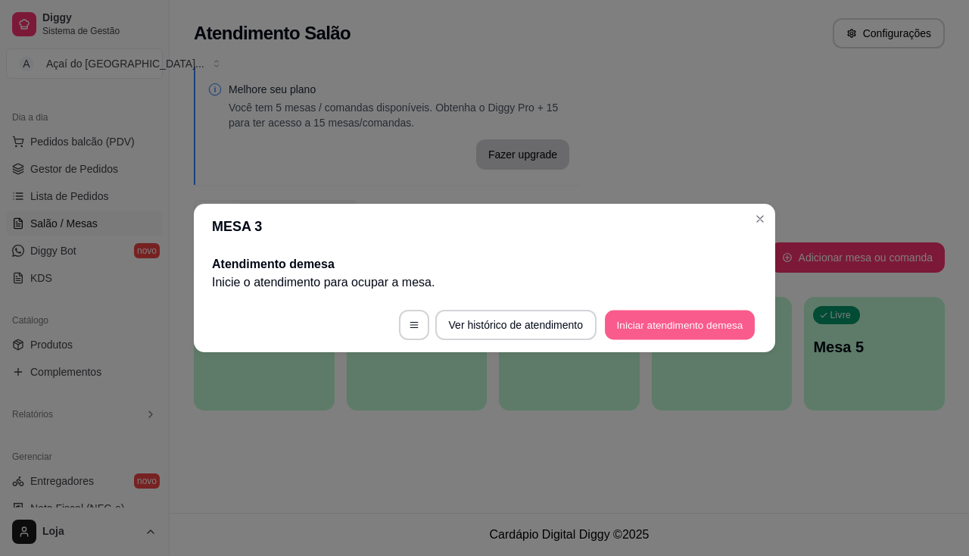
click at [682, 316] on button "Iniciar atendimento de mesa" at bounding box center [680, 325] width 150 height 30
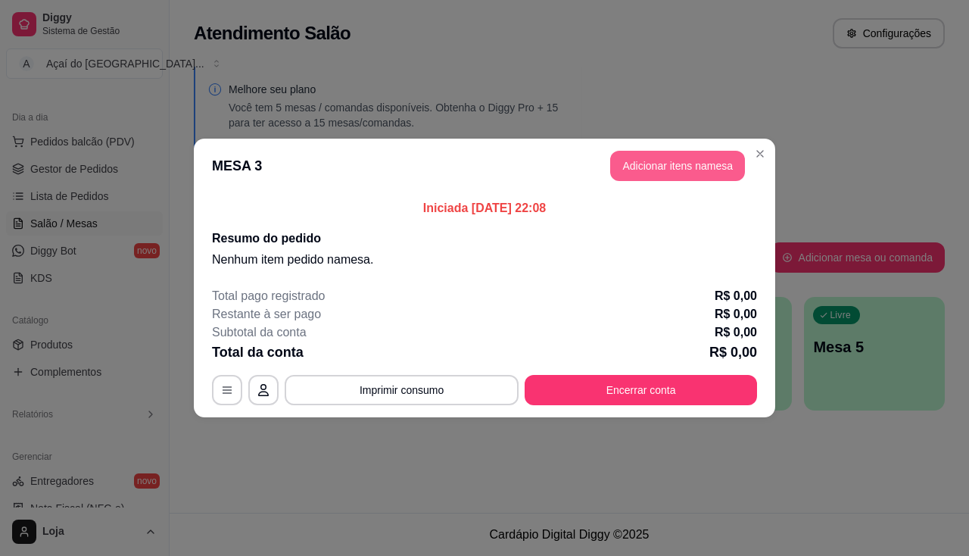
click at [703, 166] on button "Adicionar itens na mesa" at bounding box center [677, 166] width 135 height 30
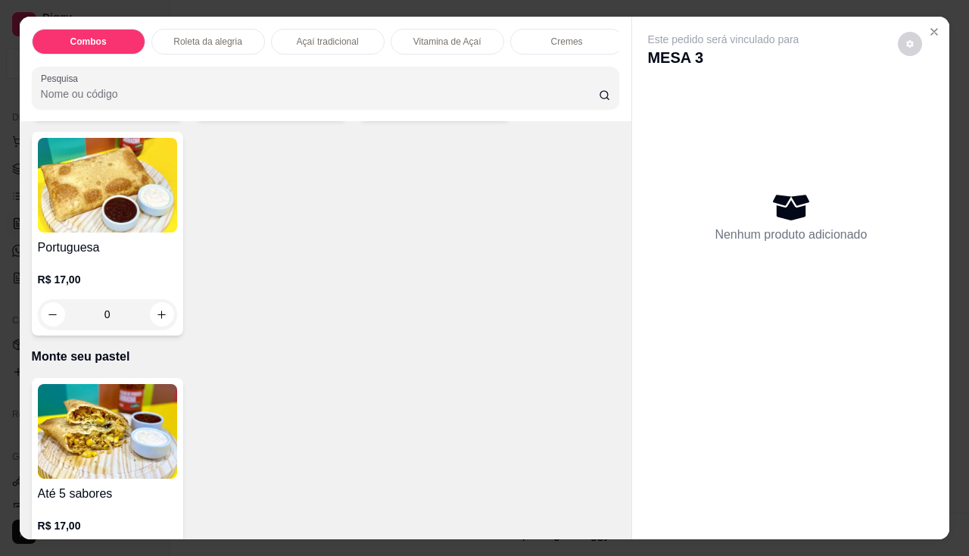
scroll to position [3029, 0]
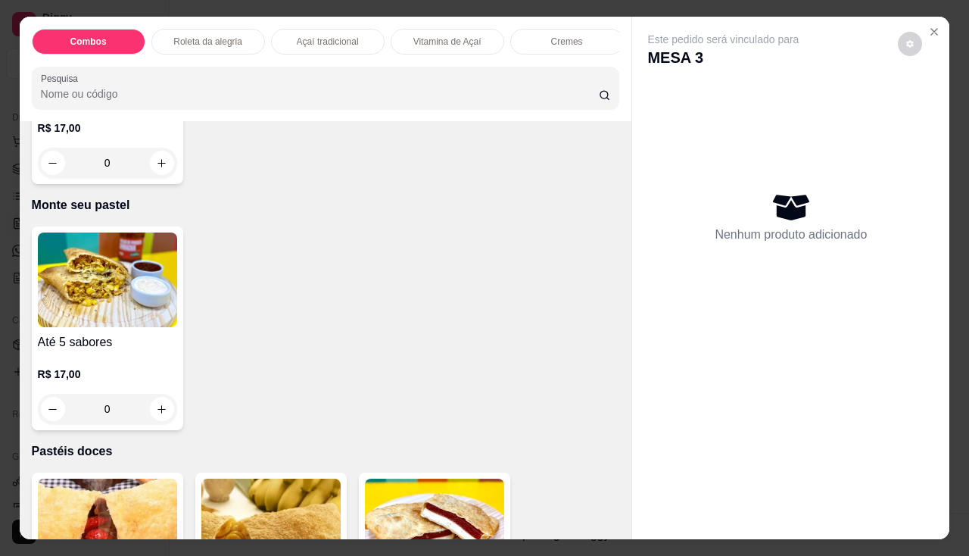
click at [154, 404] on div "0" at bounding box center [107, 409] width 139 height 30
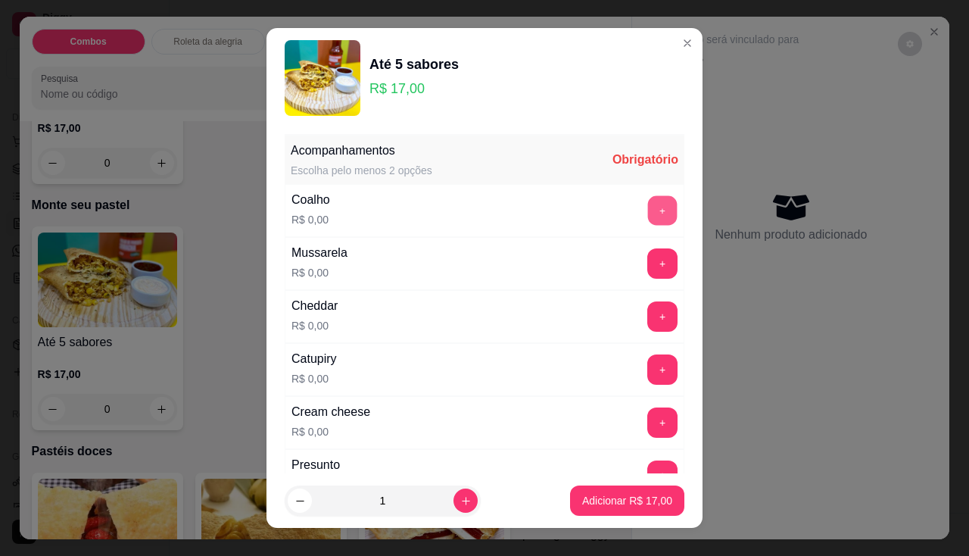
click at [648, 206] on button "+" at bounding box center [663, 210] width 30 height 30
click at [653, 280] on div "Mussarela R$ 0,00 +" at bounding box center [485, 263] width 400 height 53
click at [648, 266] on button "+" at bounding box center [663, 263] width 30 height 30
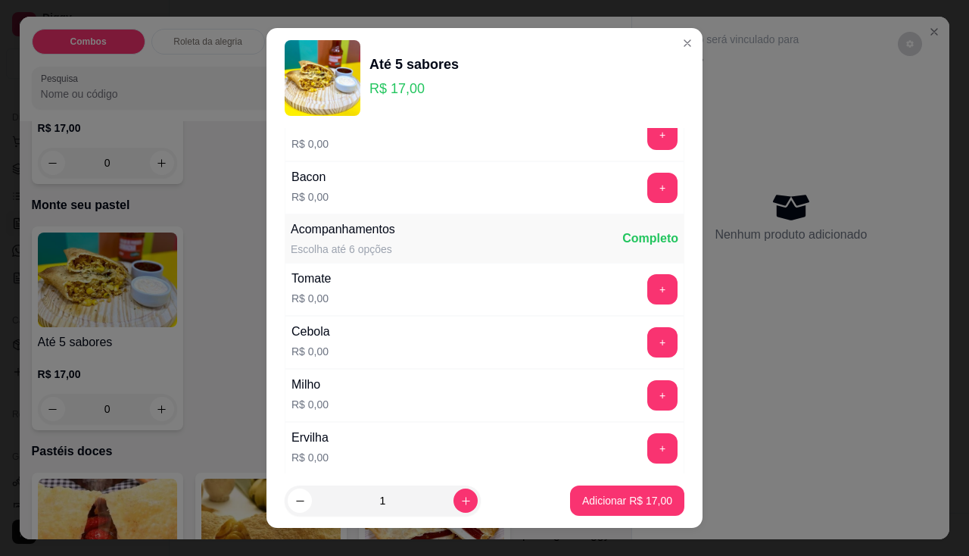
scroll to position [227, 0]
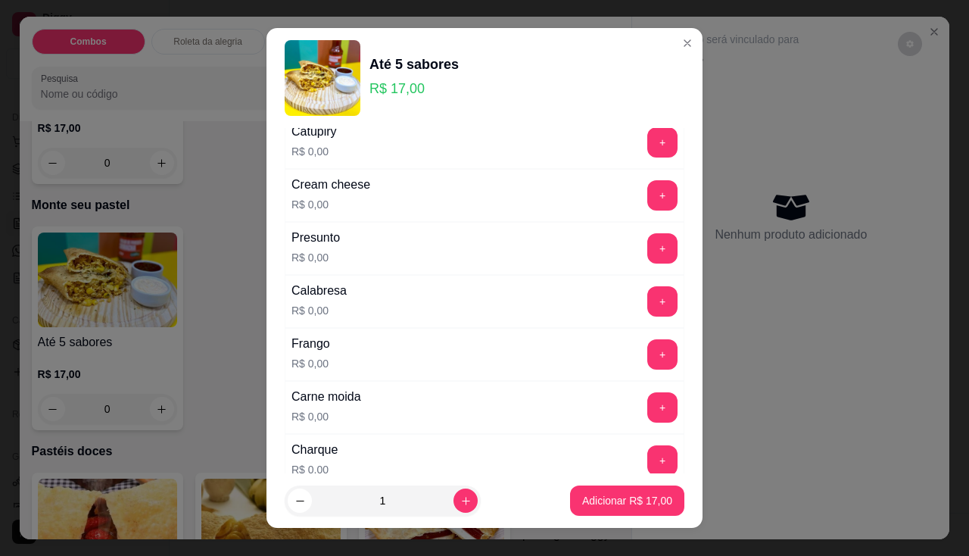
click at [656, 348] on div "Frango R$ 0,00 +" at bounding box center [485, 354] width 400 height 53
click at [648, 351] on button "+" at bounding box center [663, 354] width 30 height 30
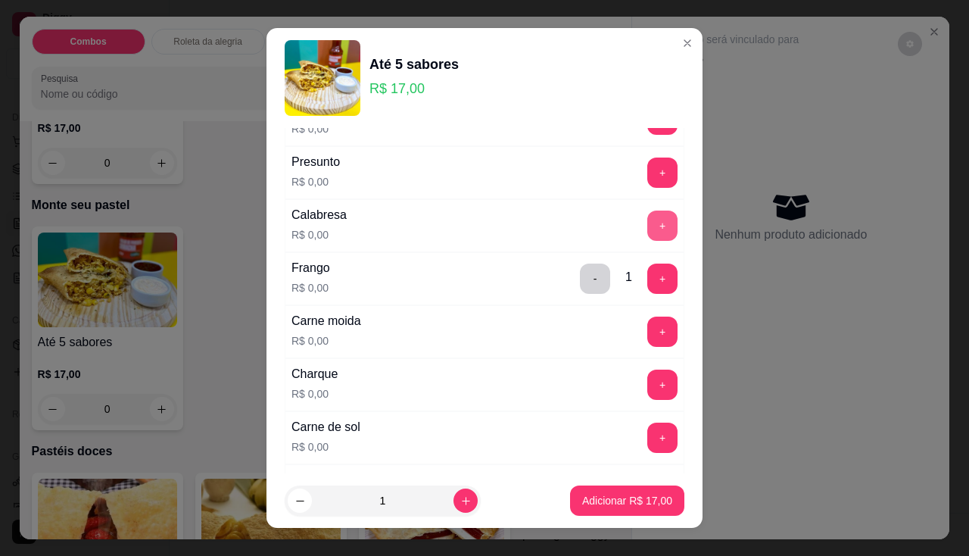
click at [647, 223] on button "+" at bounding box center [662, 225] width 30 height 30
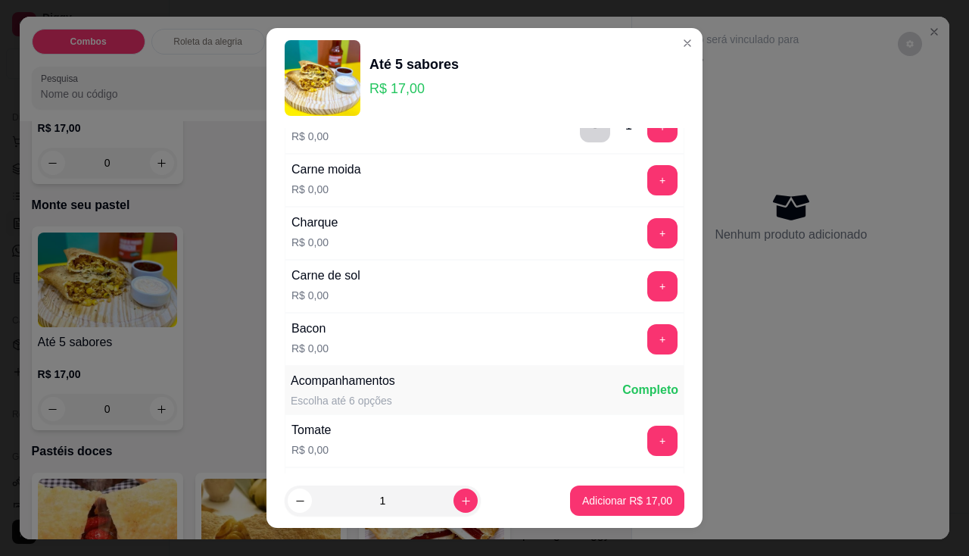
scroll to position [530, 0]
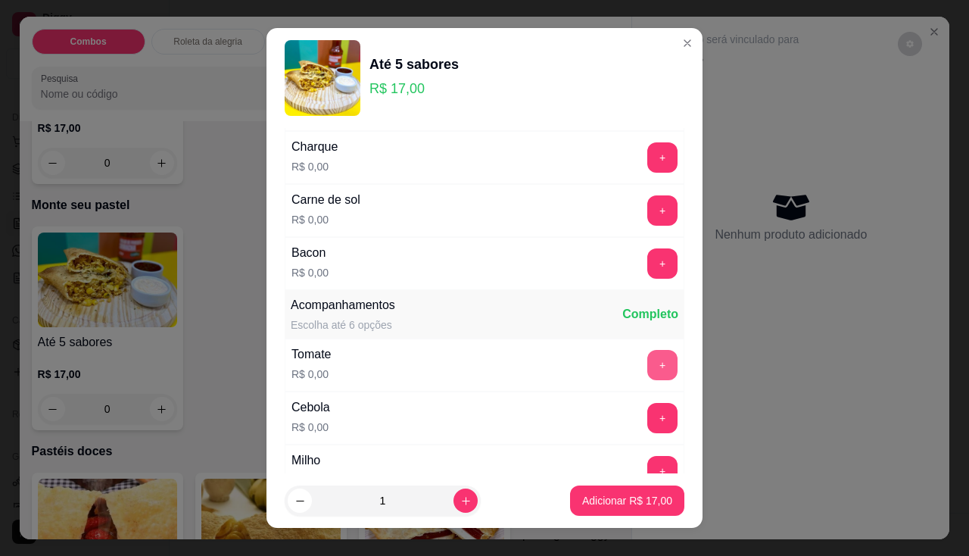
click at [647, 357] on button "+" at bounding box center [662, 365] width 30 height 30
click at [647, 406] on button "+" at bounding box center [662, 418] width 30 height 30
click at [647, 462] on button "+" at bounding box center [662, 471] width 30 height 30
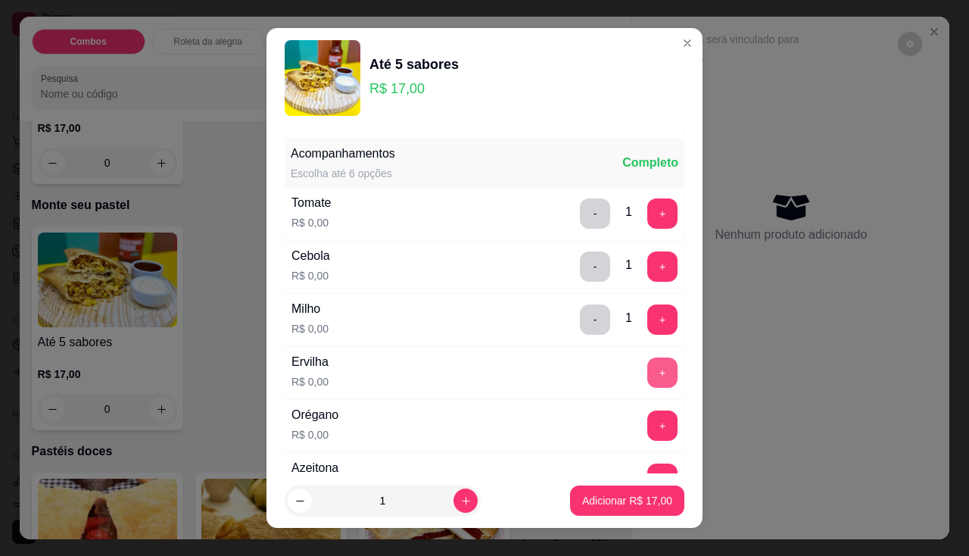
click at [647, 373] on button "+" at bounding box center [662, 372] width 30 height 30
click at [647, 423] on button "+" at bounding box center [662, 425] width 30 height 30
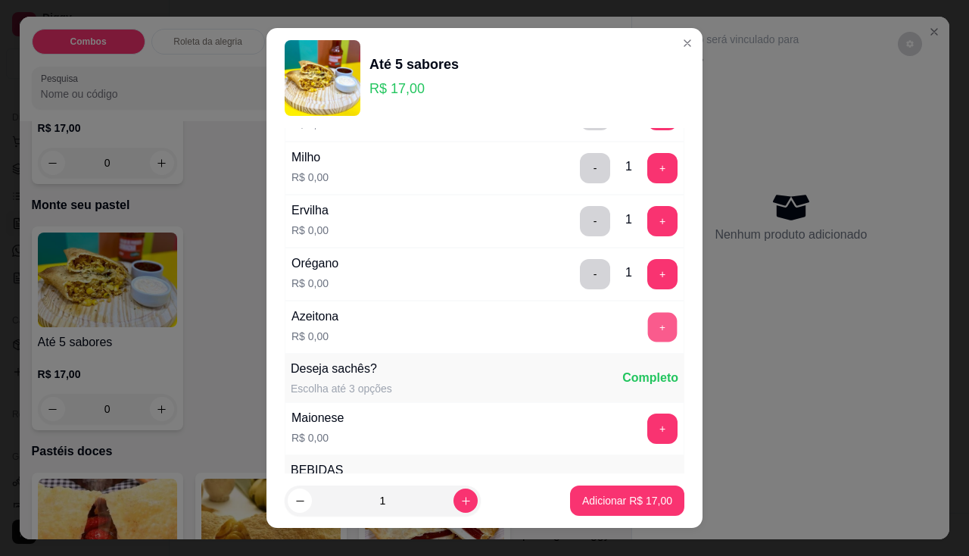
click at [648, 323] on button "+" at bounding box center [663, 327] width 30 height 30
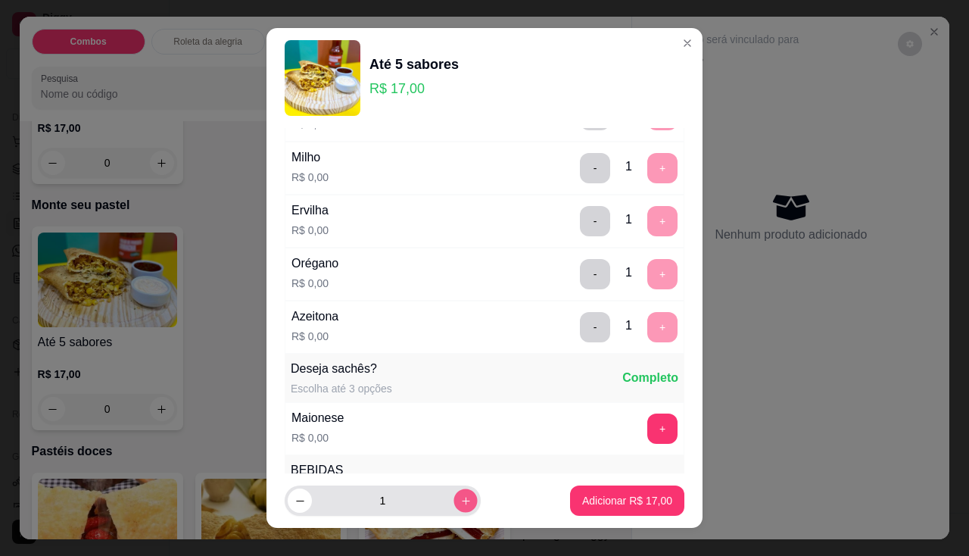
click at [459, 504] on button "increase-product-quantity" at bounding box center [465, 500] width 23 height 23
type input "2"
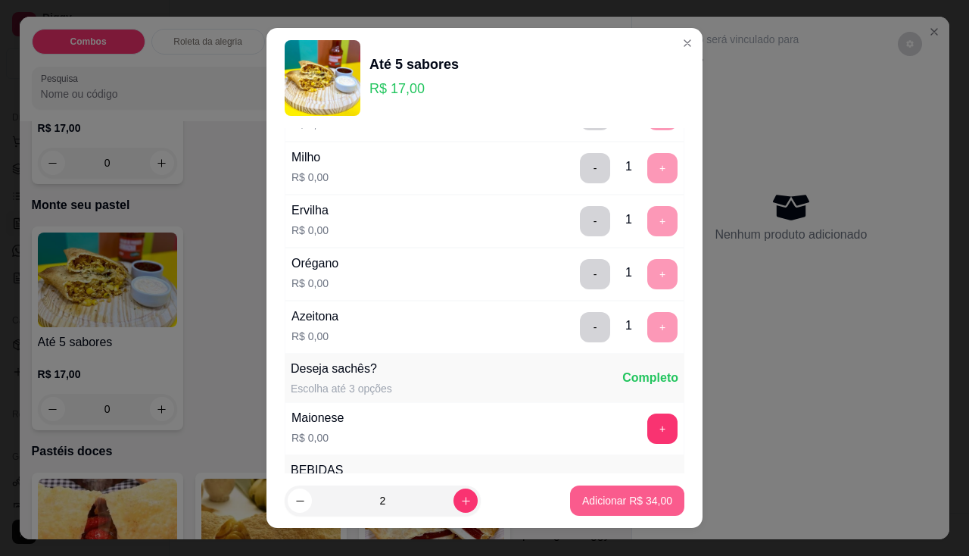
click at [634, 500] on p "Adicionar R$ 34,00" at bounding box center [627, 500] width 90 height 15
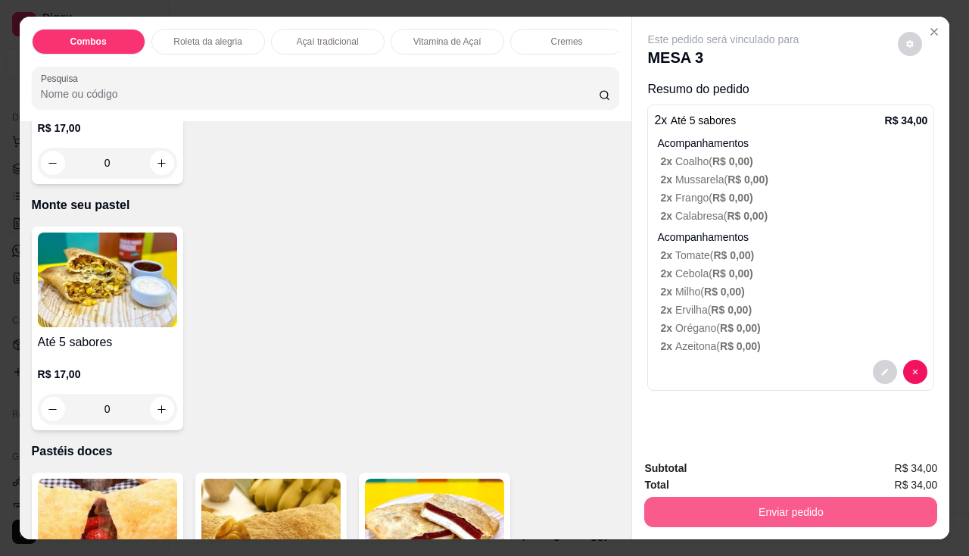
click at [759, 504] on button "Enviar pedido" at bounding box center [790, 512] width 293 height 30
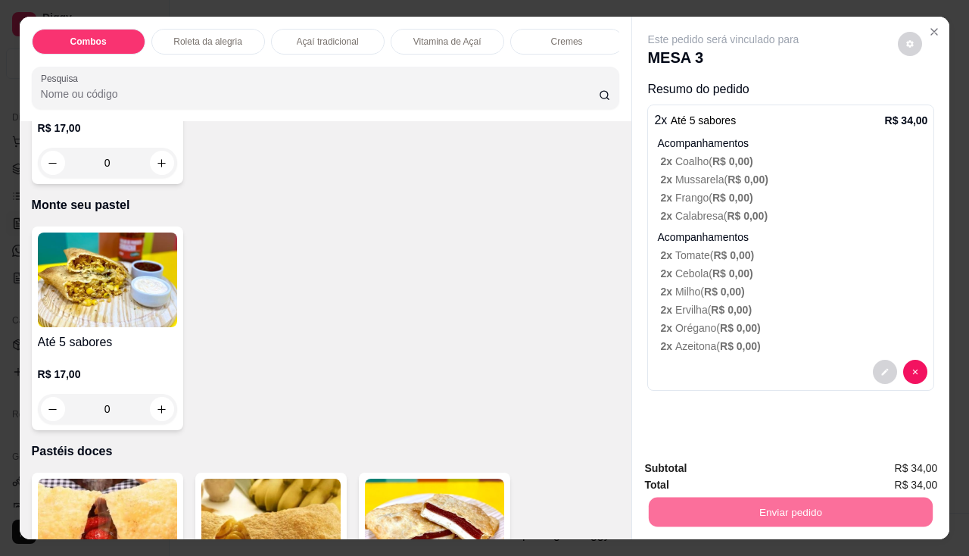
click at [756, 464] on button "Não registrar e enviar pedido" at bounding box center [741, 469] width 157 height 29
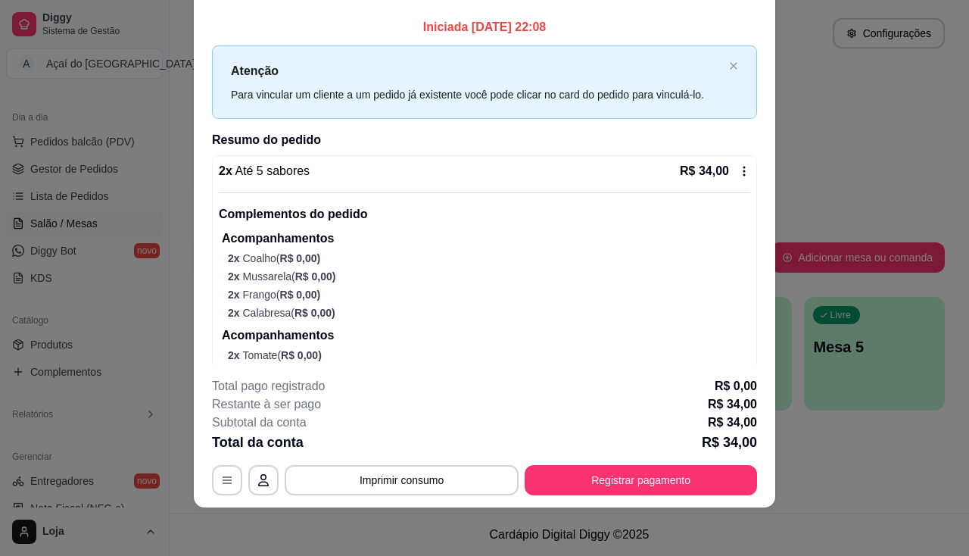
scroll to position [0, 0]
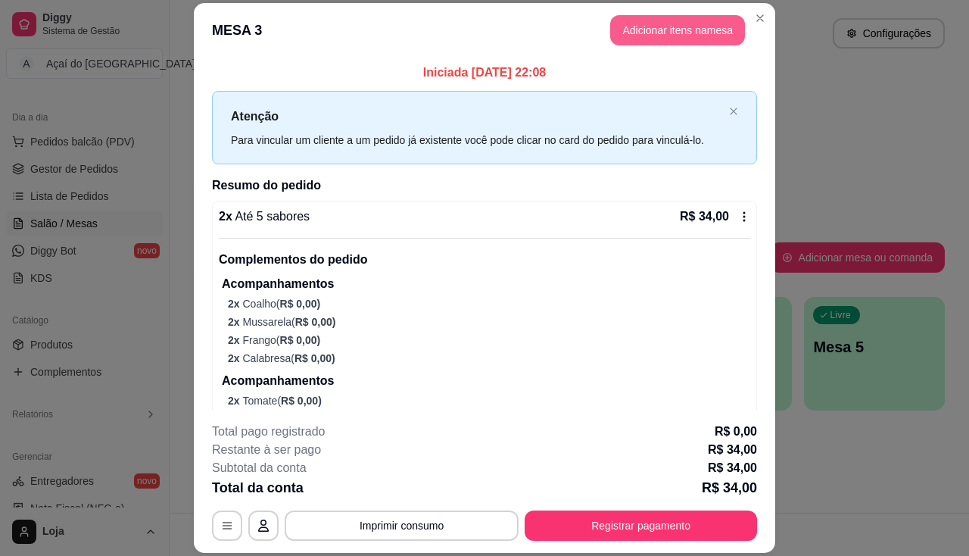
click at [672, 30] on button "Adicionar itens na mesa" at bounding box center [677, 30] width 135 height 30
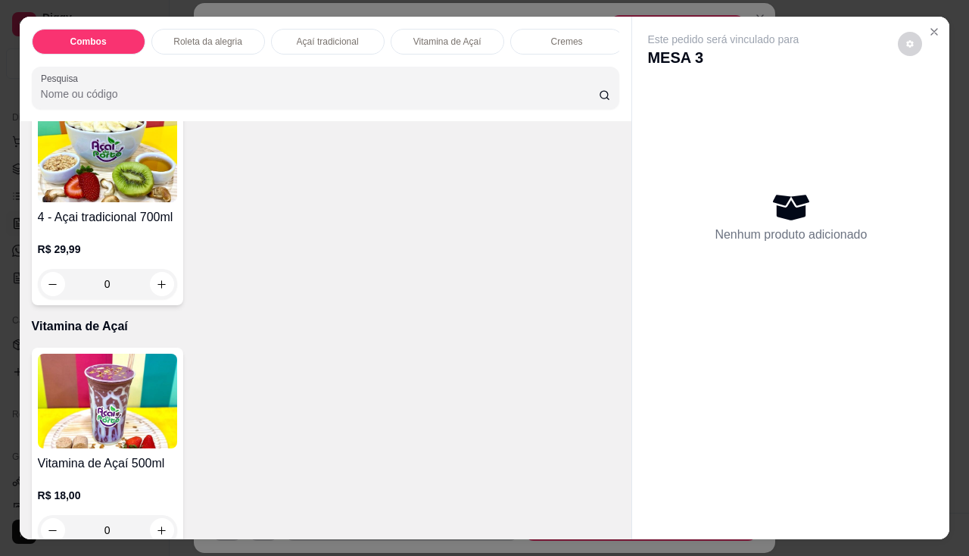
scroll to position [1211, 0]
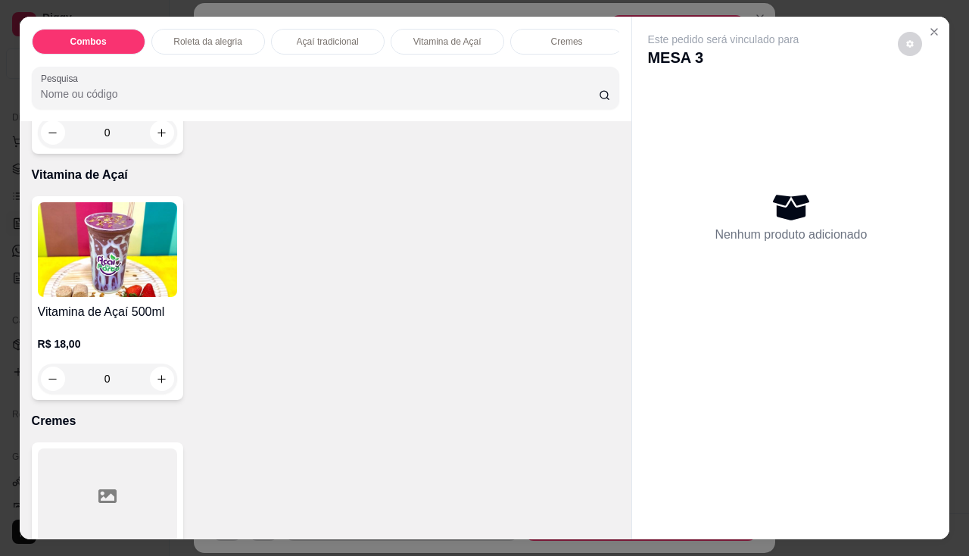
click at [161, 376] on div "0" at bounding box center [107, 378] width 139 height 30
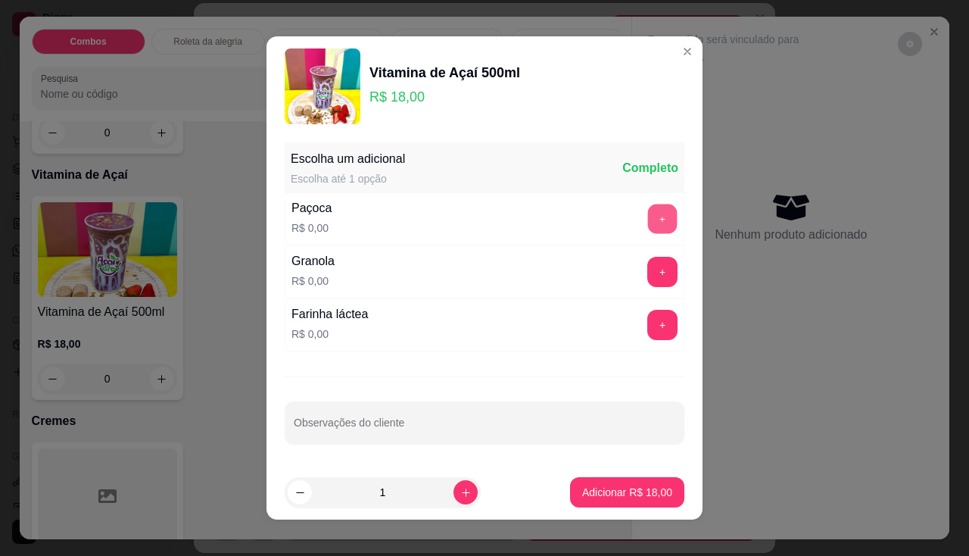
click at [648, 220] on button "+" at bounding box center [663, 219] width 30 height 30
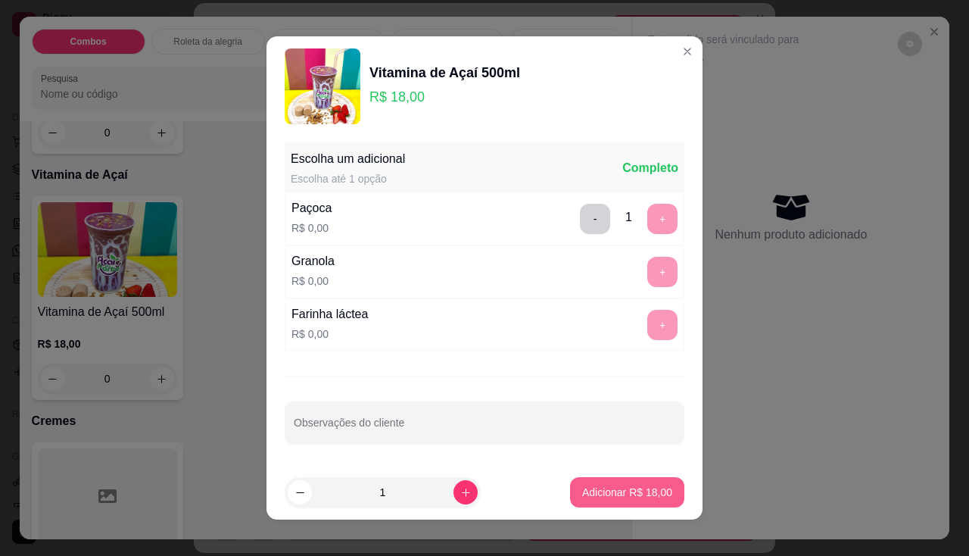
click at [606, 485] on p "Adicionar R$ 18,00" at bounding box center [627, 492] width 90 height 15
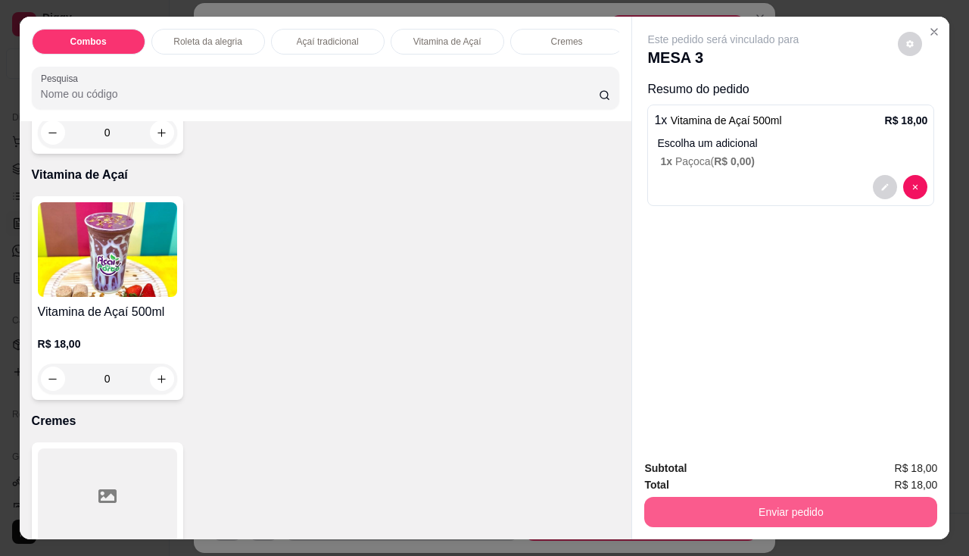
click at [765, 500] on button "Enviar pedido" at bounding box center [790, 512] width 293 height 30
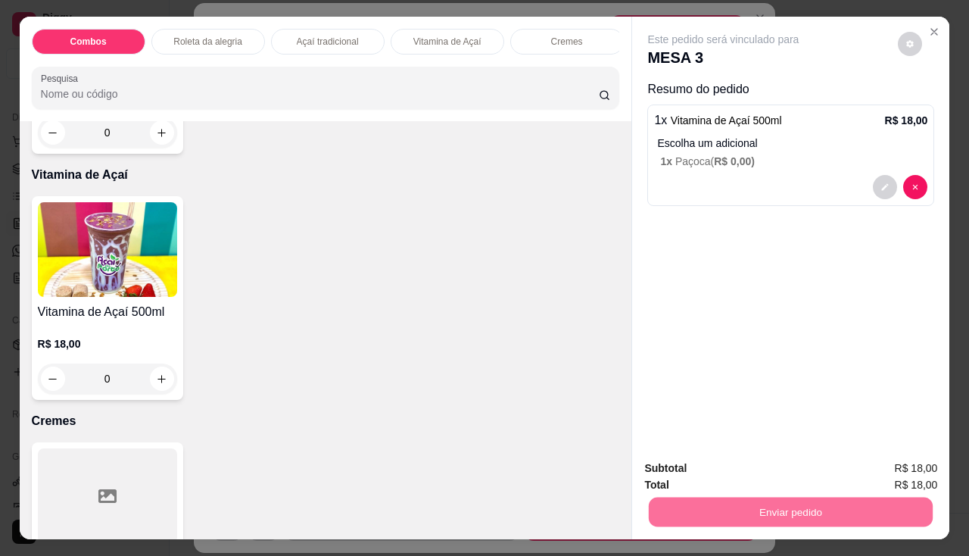
click at [763, 464] on button "Não registrar e enviar pedido" at bounding box center [741, 469] width 157 height 29
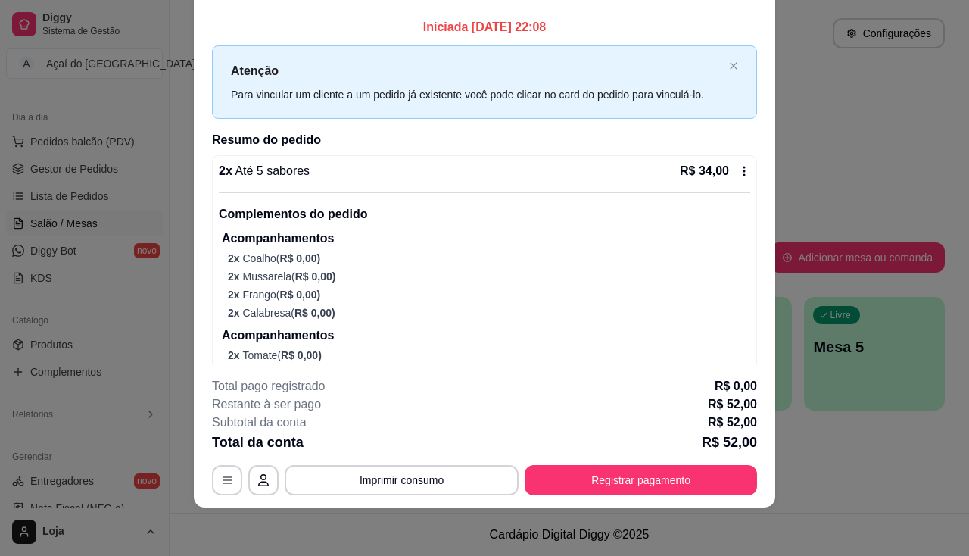
scroll to position [0, 0]
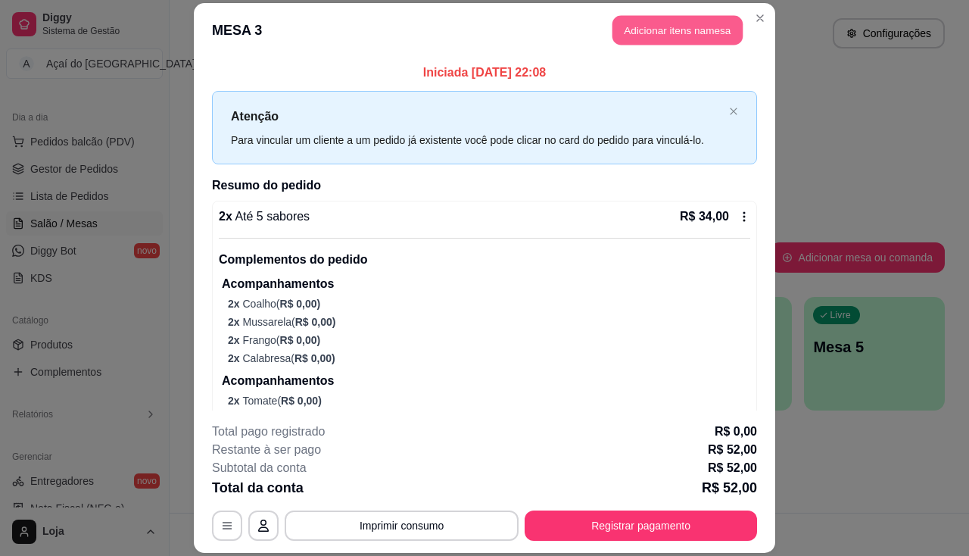
click at [660, 31] on button "Adicionar itens na mesa" at bounding box center [678, 30] width 130 height 30
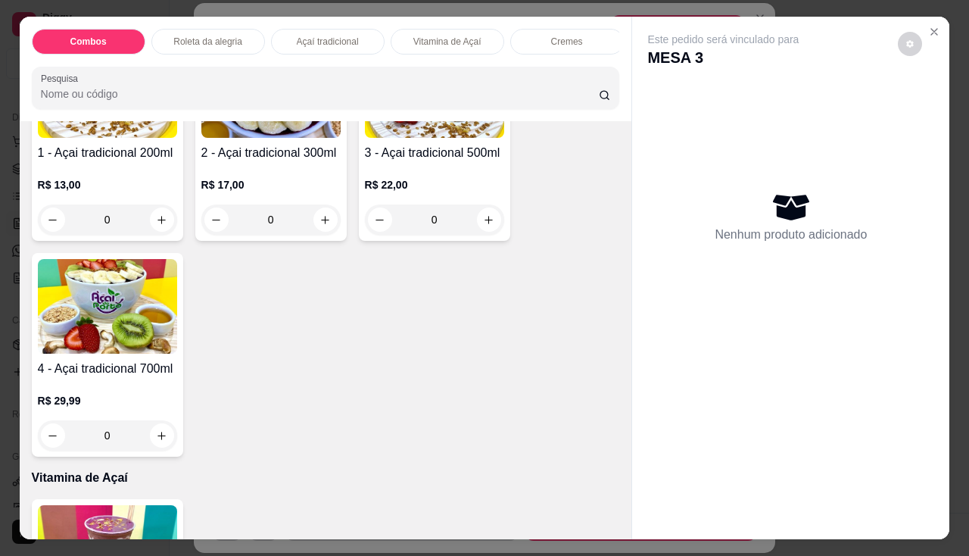
scroll to position [1287, 0]
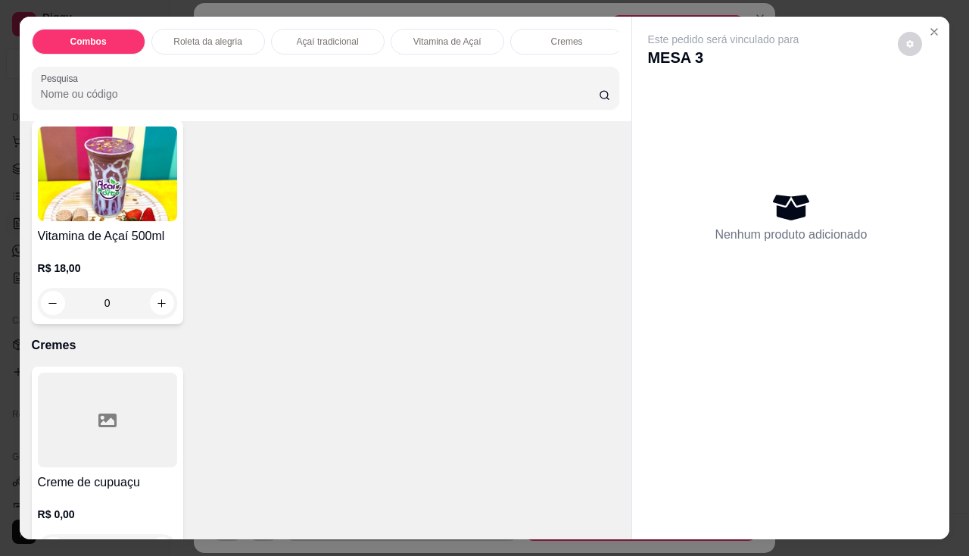
click at [158, 307] on div "0" at bounding box center [107, 303] width 139 height 30
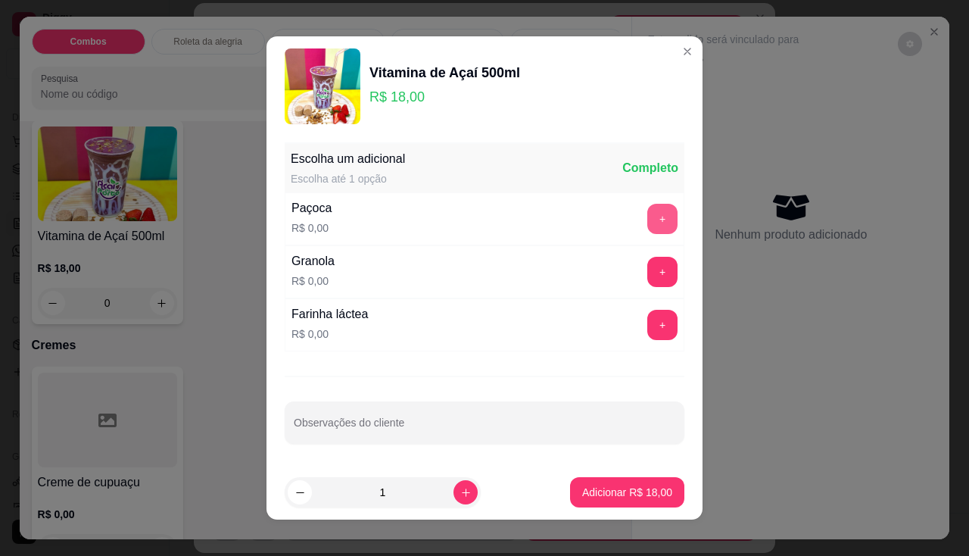
click at [653, 218] on button "+" at bounding box center [662, 219] width 30 height 30
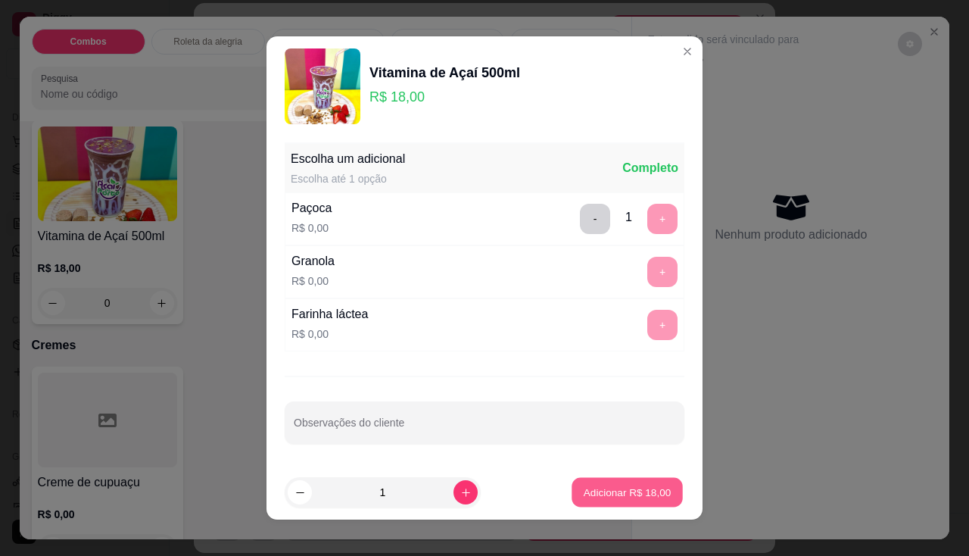
click at [660, 492] on button "Adicionar R$ 18,00" at bounding box center [627, 493] width 111 height 30
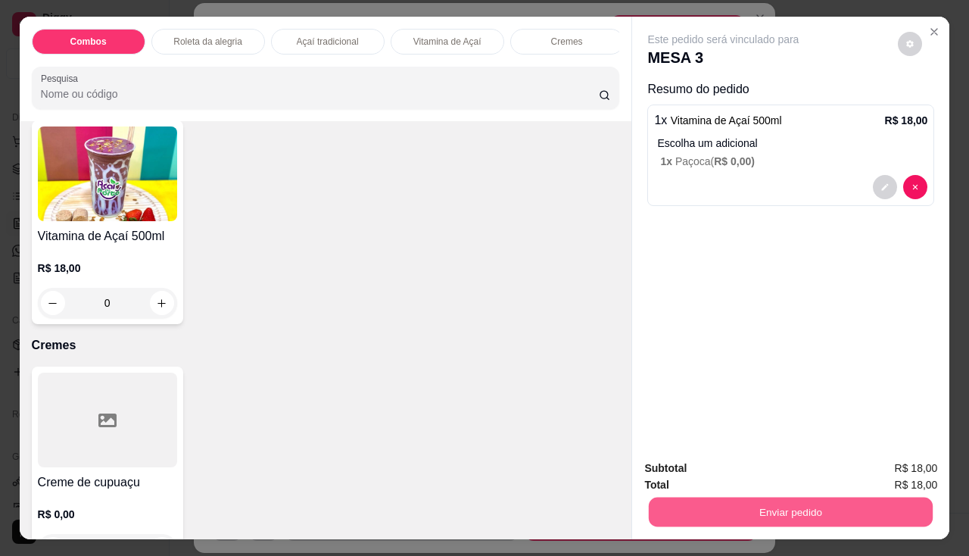
click at [829, 507] on button "Enviar pedido" at bounding box center [791, 512] width 284 height 30
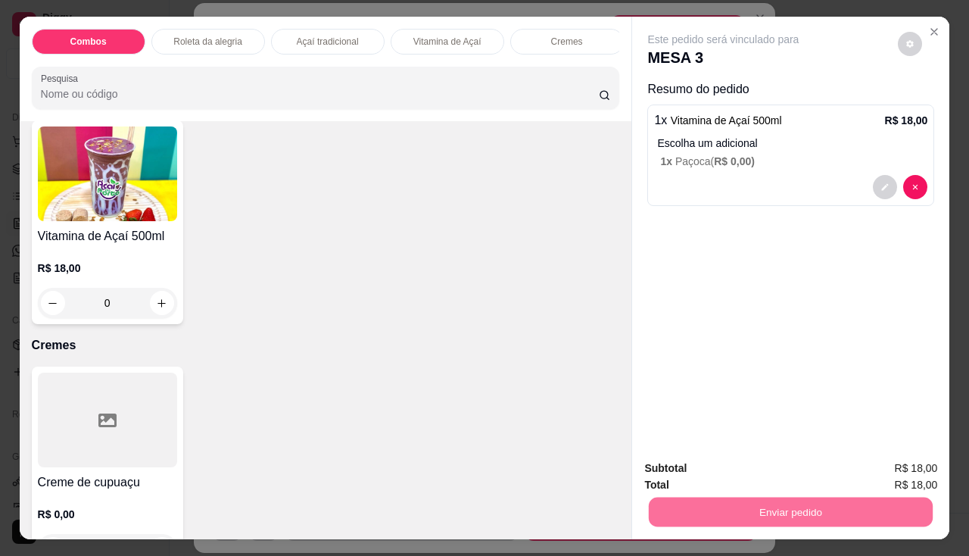
click at [746, 468] on button "Não registrar e enviar pedido" at bounding box center [741, 469] width 157 height 29
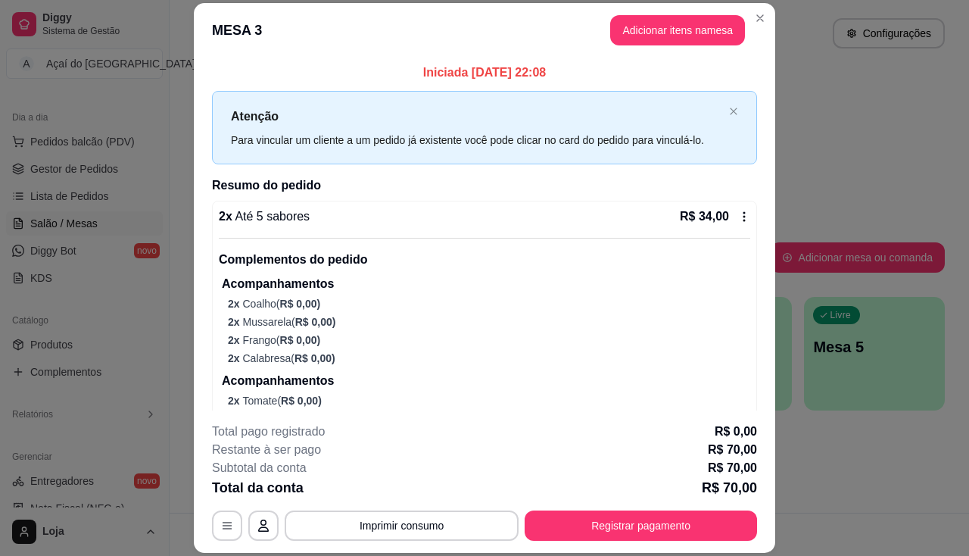
click at [738, 222] on icon at bounding box center [744, 216] width 12 height 12
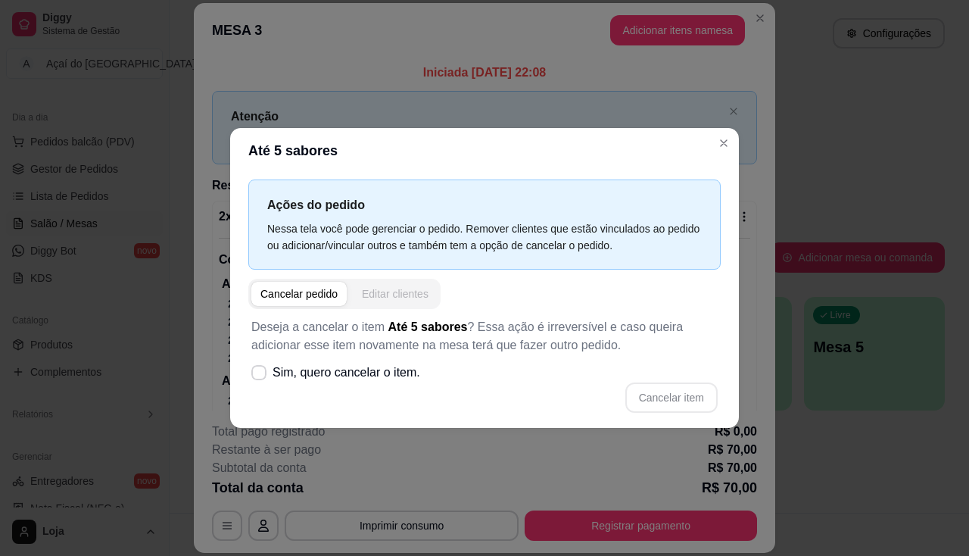
click at [395, 289] on div "Editar clientes" at bounding box center [395, 293] width 67 height 15
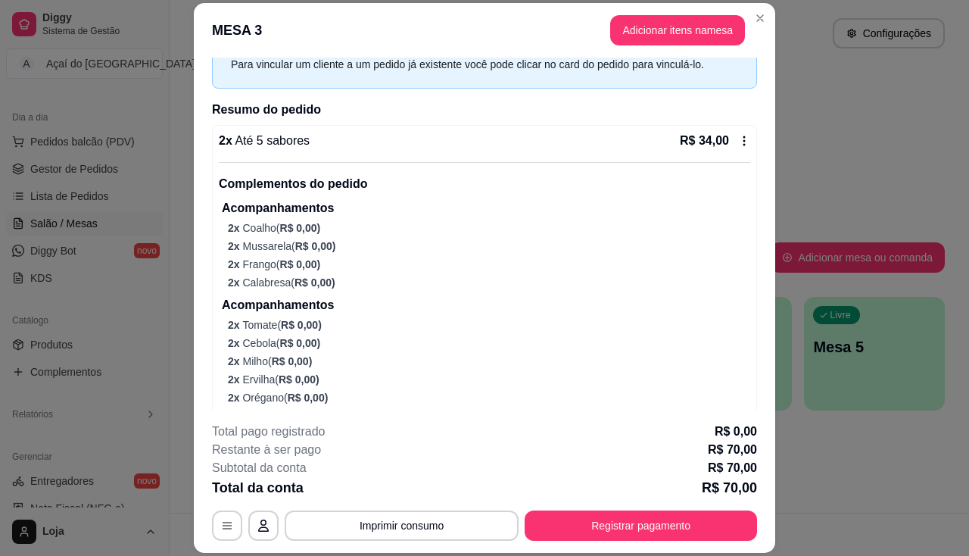
scroll to position [151, 0]
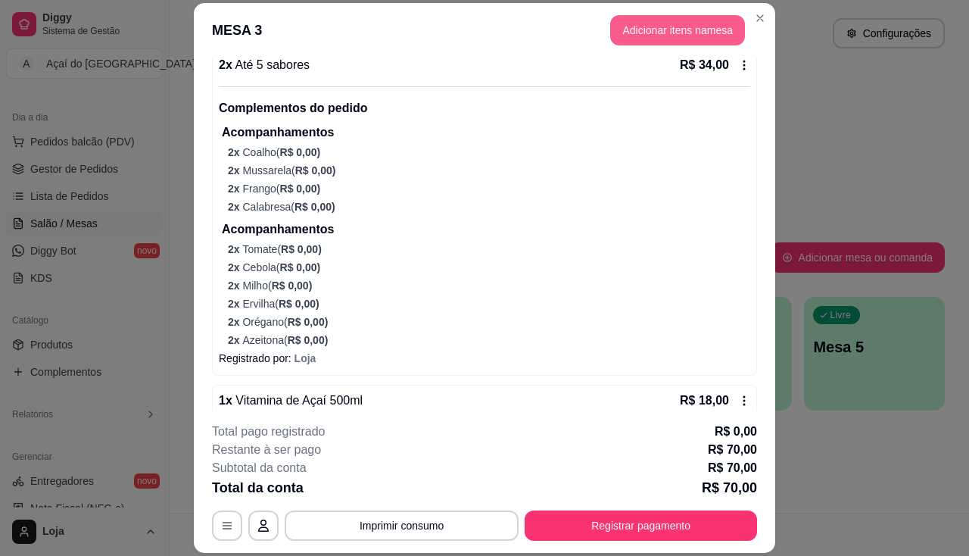
click at [625, 39] on button "Adicionar itens na mesa" at bounding box center [677, 30] width 135 height 30
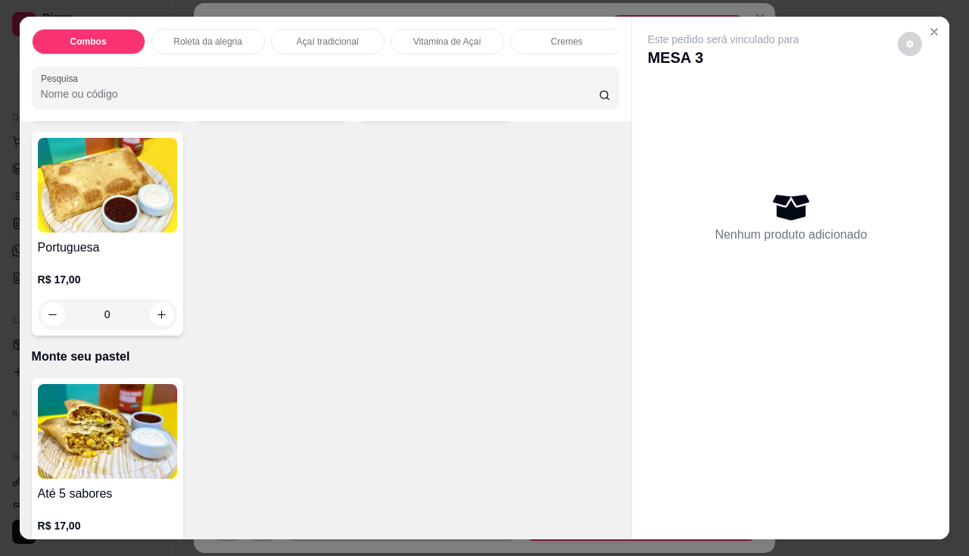
scroll to position [3104, 0]
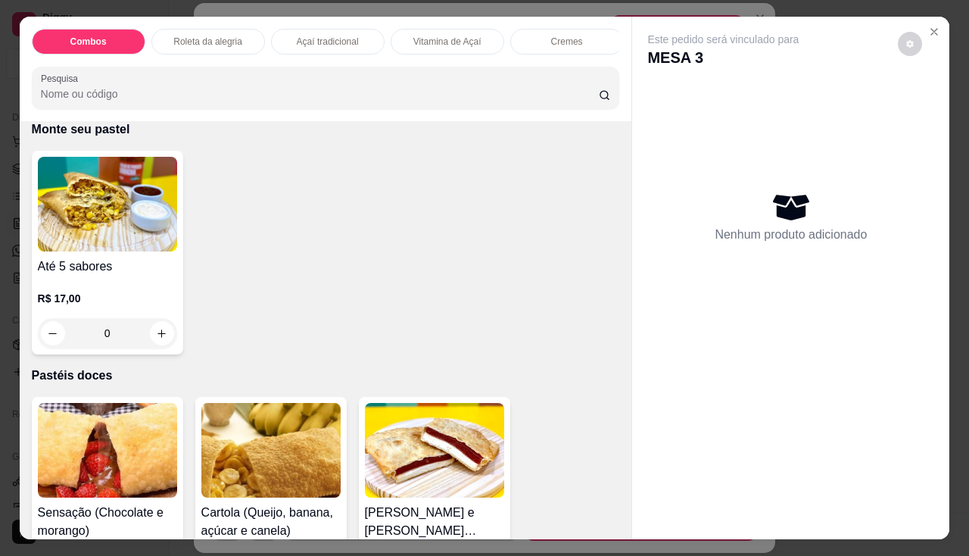
click at [165, 325] on div "0" at bounding box center [107, 333] width 139 height 30
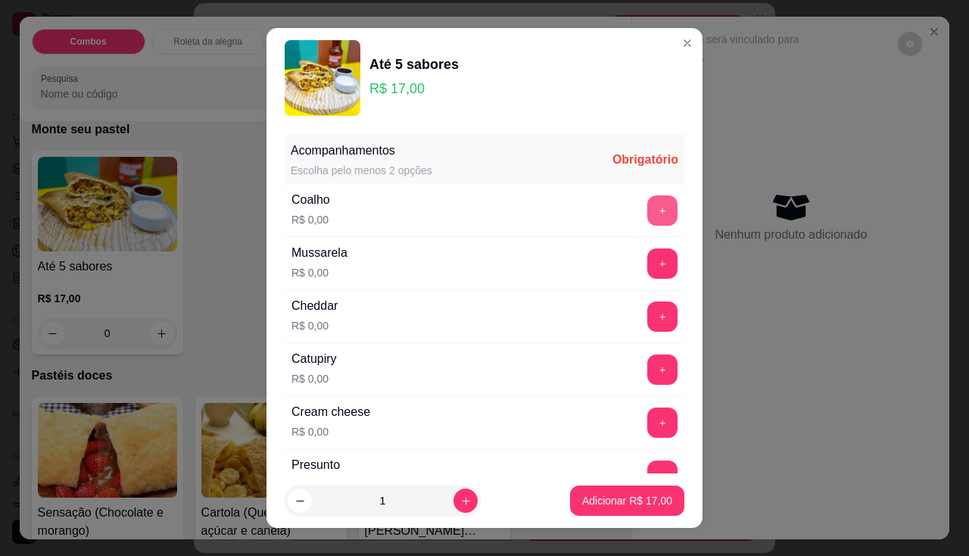
click at [647, 214] on button "+" at bounding box center [662, 210] width 30 height 30
click at [647, 269] on button "+" at bounding box center [662, 263] width 30 height 30
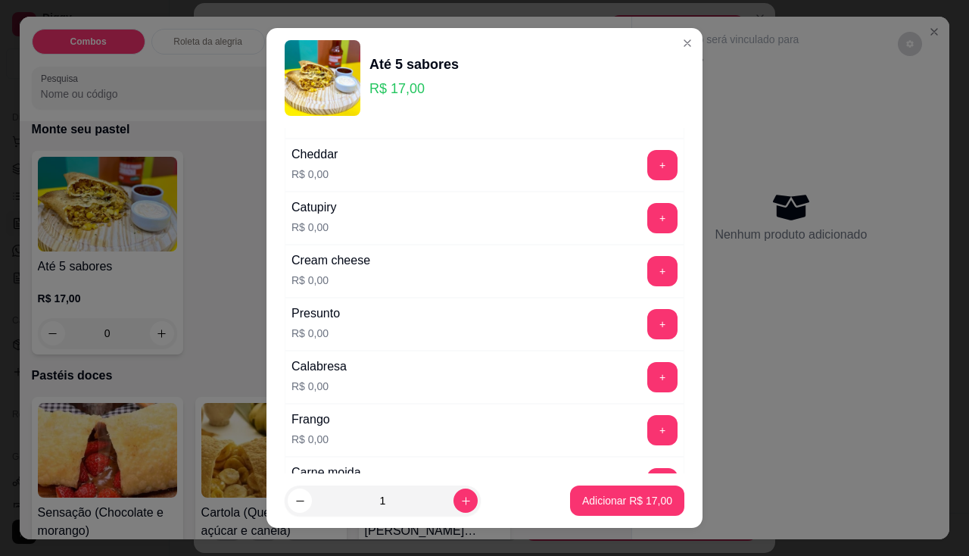
scroll to position [227, 0]
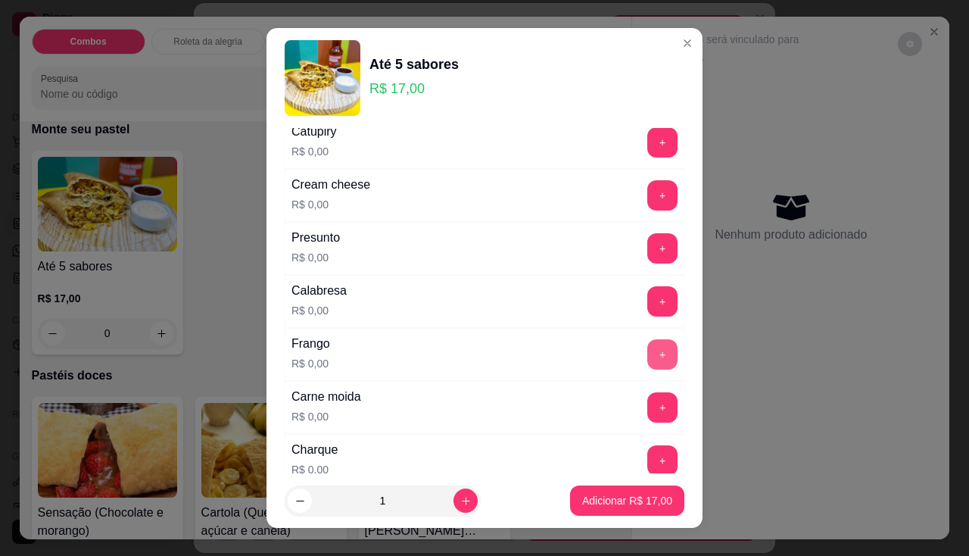
click at [647, 363] on button "+" at bounding box center [662, 354] width 30 height 30
click at [647, 307] on button "+" at bounding box center [662, 301] width 30 height 30
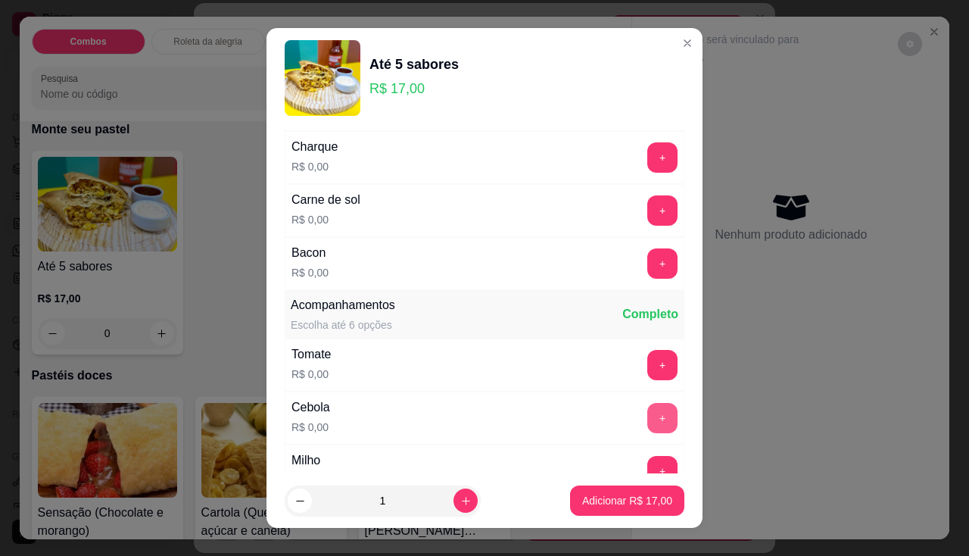
scroll to position [606, 0]
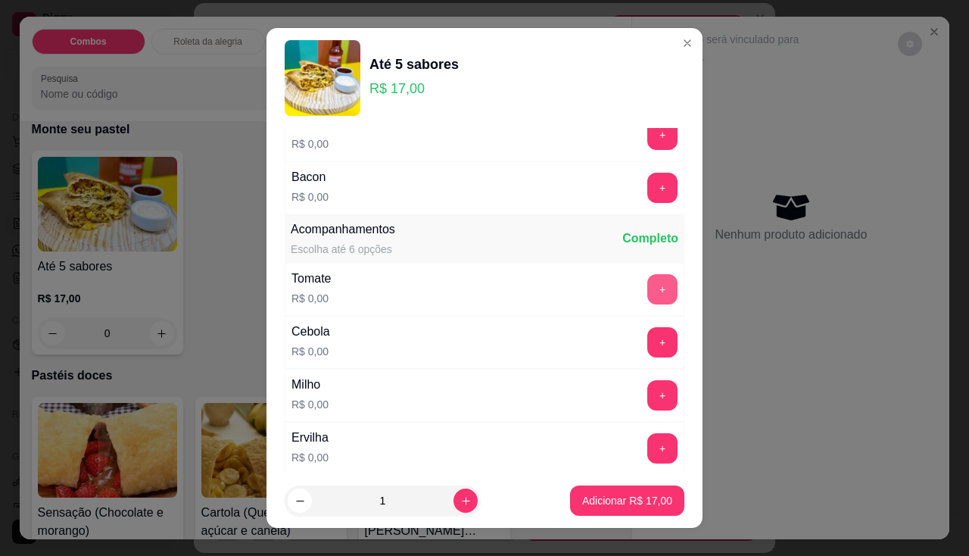
click at [647, 290] on button "+" at bounding box center [662, 289] width 30 height 30
click at [647, 408] on button "+" at bounding box center [662, 395] width 30 height 30
click at [647, 437] on button "+" at bounding box center [662, 448] width 30 height 30
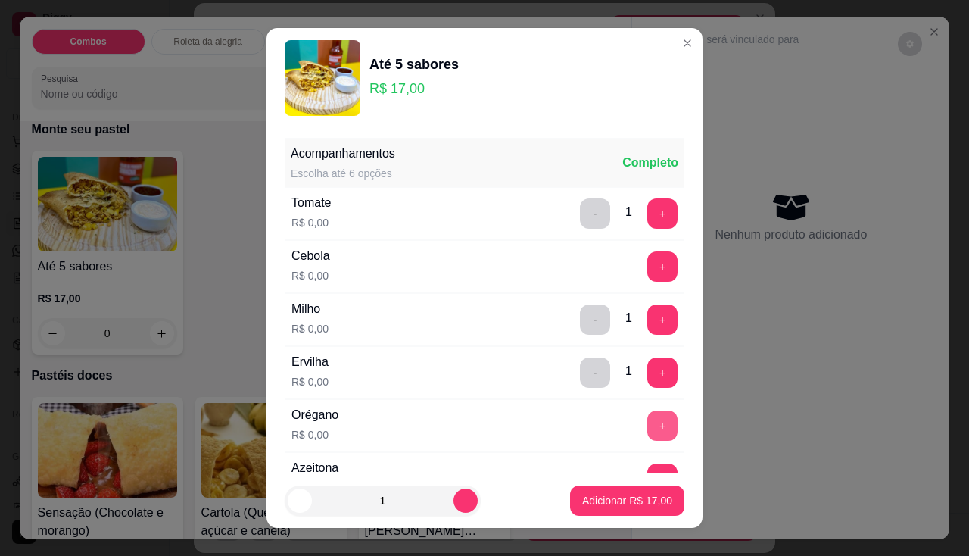
click at [647, 424] on button "+" at bounding box center [662, 425] width 30 height 30
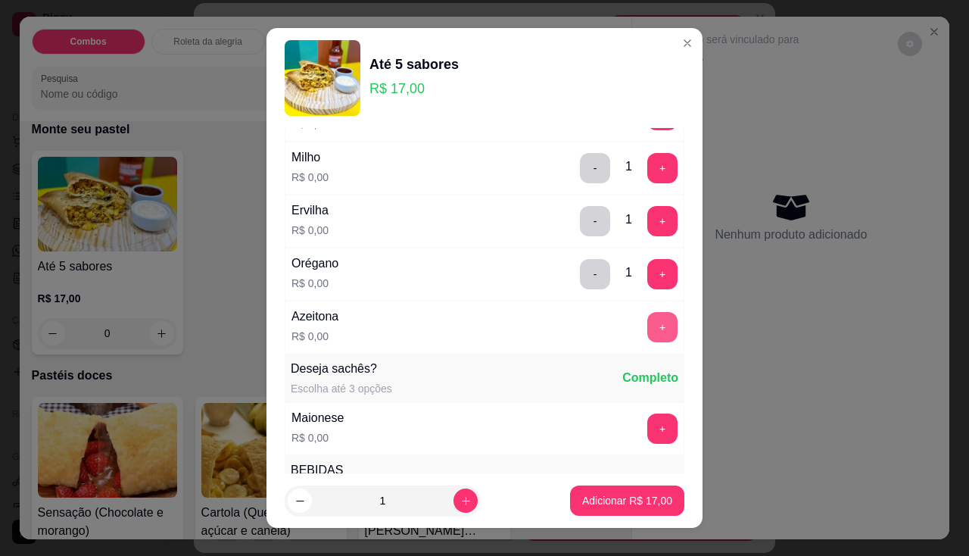
click at [647, 329] on button "+" at bounding box center [662, 327] width 30 height 30
click at [637, 497] on p "Adicionar R$ 17,00" at bounding box center [627, 500] width 90 height 15
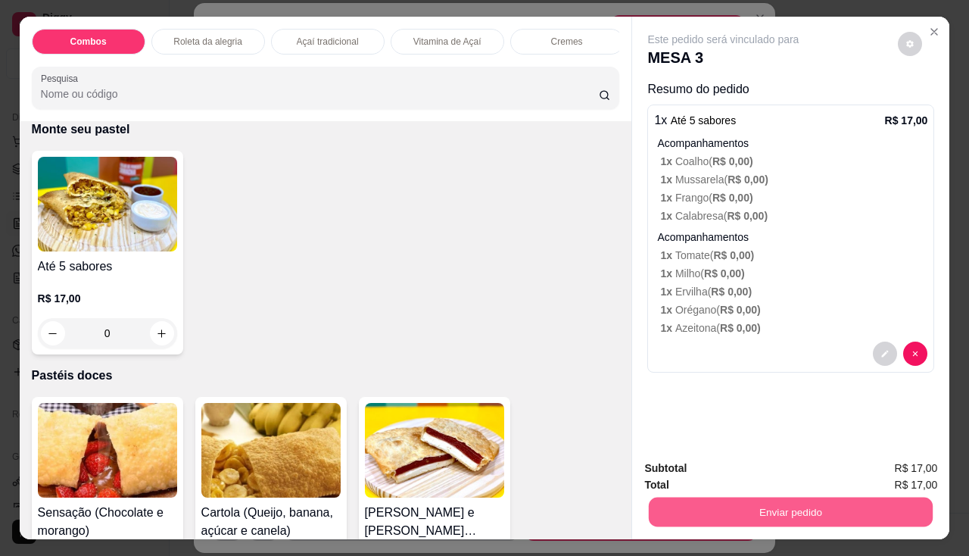
click at [672, 501] on button "Enviar pedido" at bounding box center [791, 512] width 284 height 30
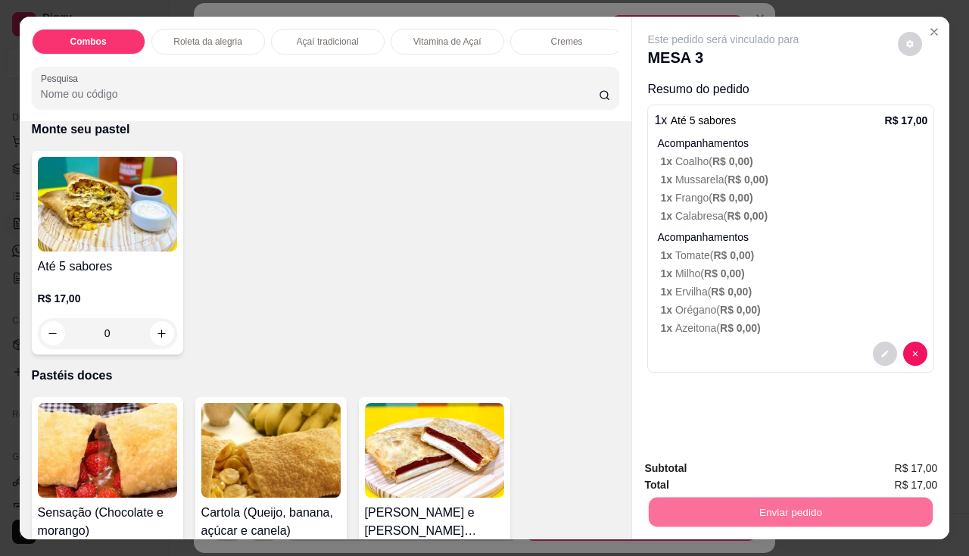
click at [674, 471] on button "Não registrar e enviar pedido" at bounding box center [741, 469] width 157 height 29
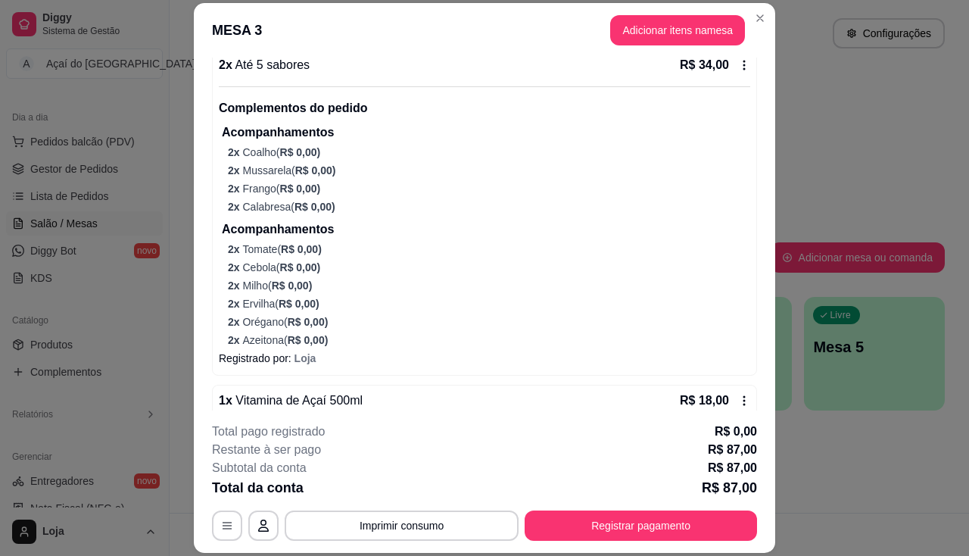
scroll to position [227, 0]
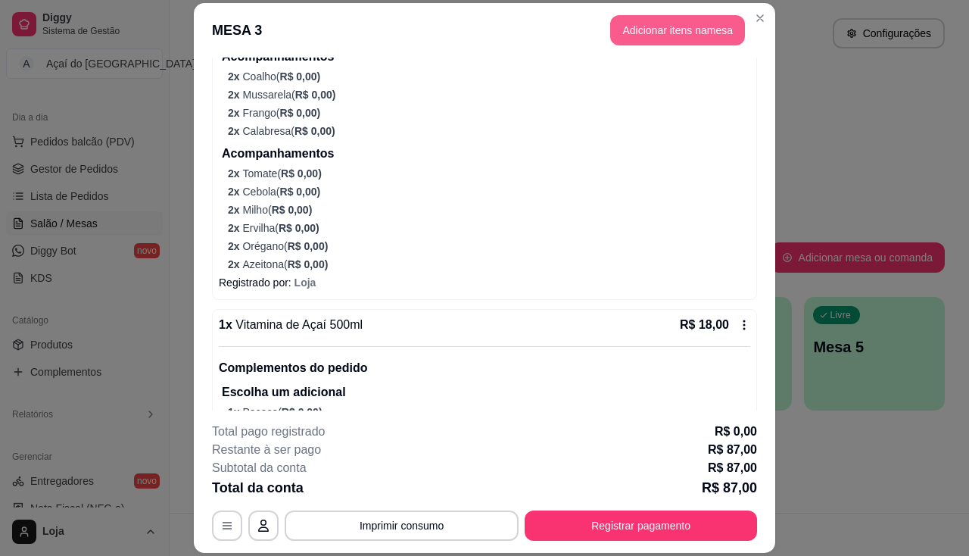
click at [688, 27] on button "Adicionar itens na mesa" at bounding box center [677, 30] width 135 height 30
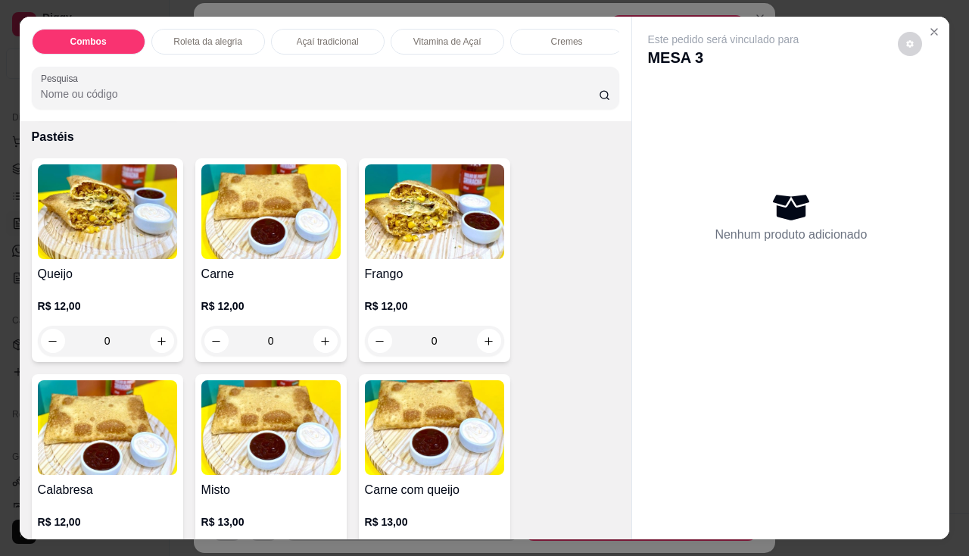
scroll to position [1893, 0]
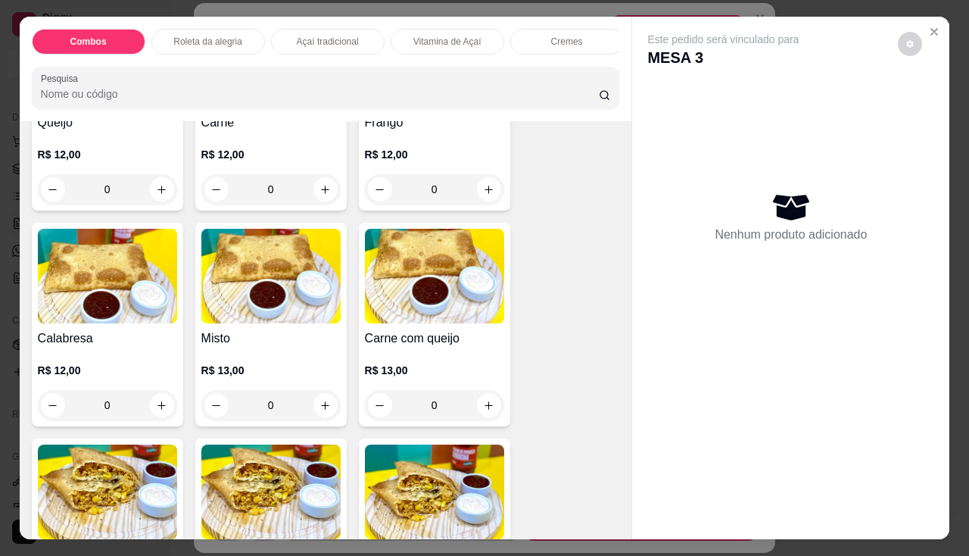
click at [480, 401] on div "0" at bounding box center [434, 405] width 139 height 30
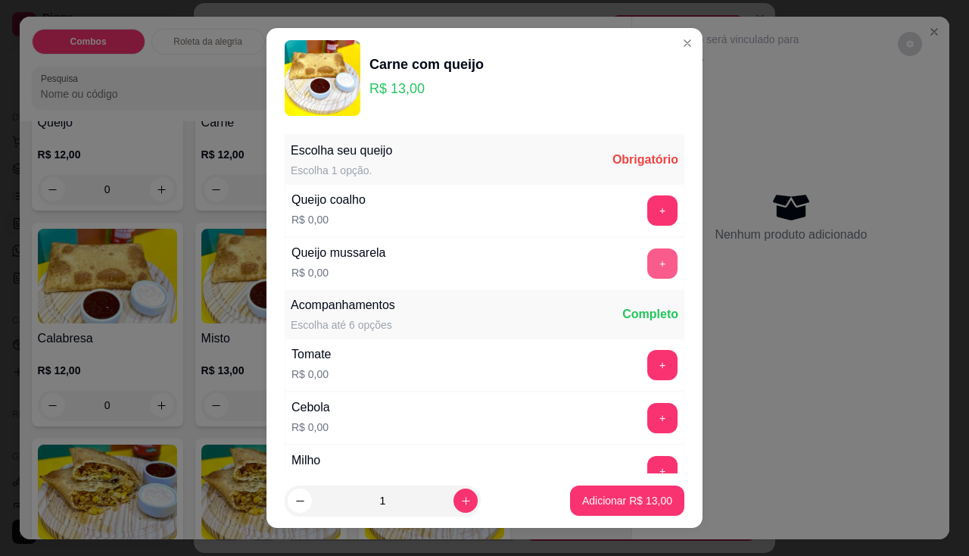
click at [647, 266] on button "+" at bounding box center [662, 263] width 30 height 30
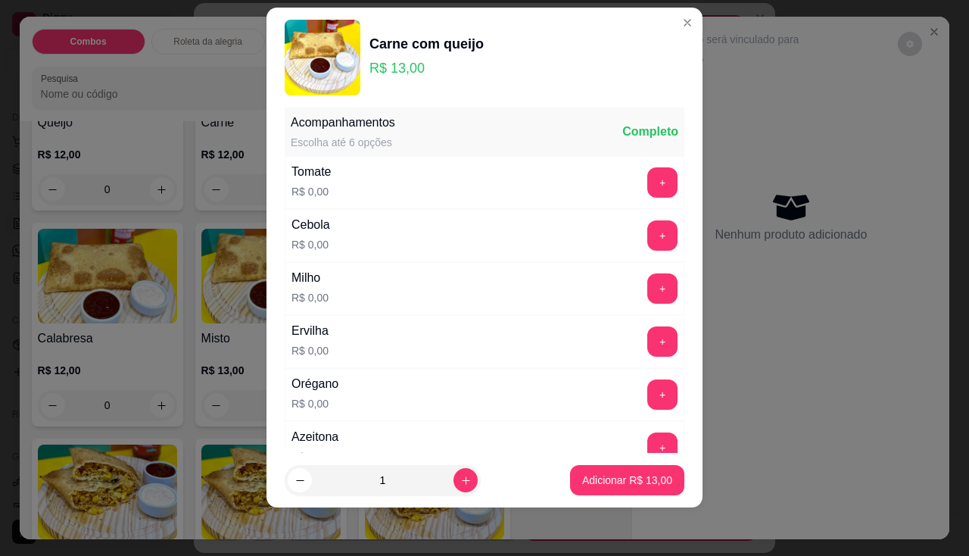
click at [635, 201] on div "Tomate R$ 0,00 +" at bounding box center [485, 182] width 400 height 53
click at [647, 189] on button "+" at bounding box center [662, 182] width 30 height 30
click at [648, 236] on button "+" at bounding box center [663, 235] width 30 height 30
click at [647, 289] on button "+" at bounding box center [662, 288] width 30 height 30
click at [647, 338] on button "+" at bounding box center [662, 341] width 30 height 30
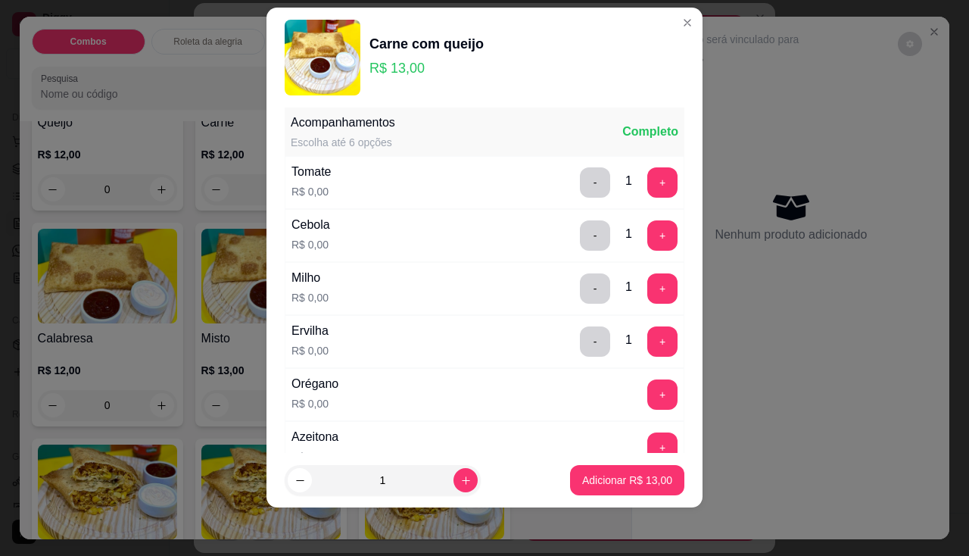
click at [633, 376] on div "Orégano R$ 0,00 +" at bounding box center [485, 394] width 400 height 53
click at [647, 392] on button "+" at bounding box center [662, 394] width 30 height 30
click at [647, 440] on button "+" at bounding box center [662, 447] width 30 height 30
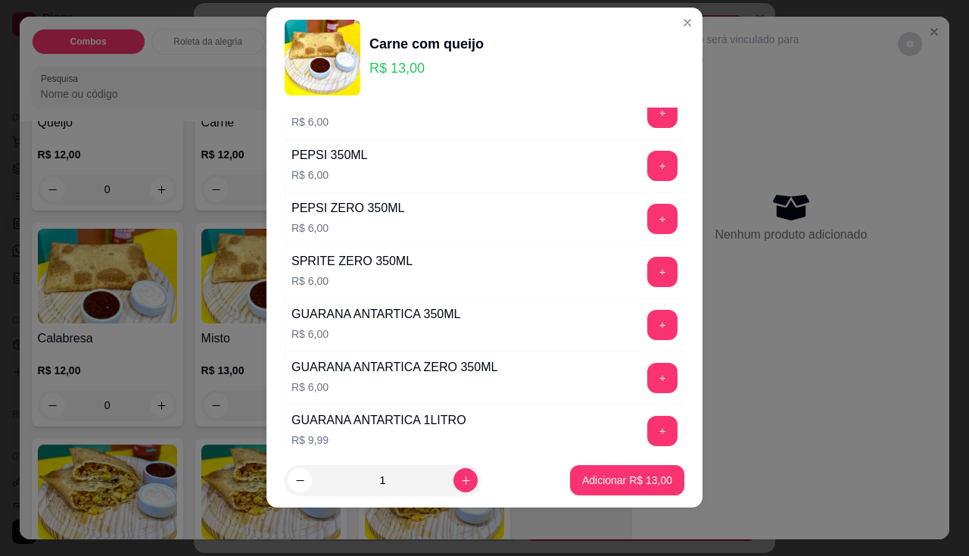
scroll to position [983, 0]
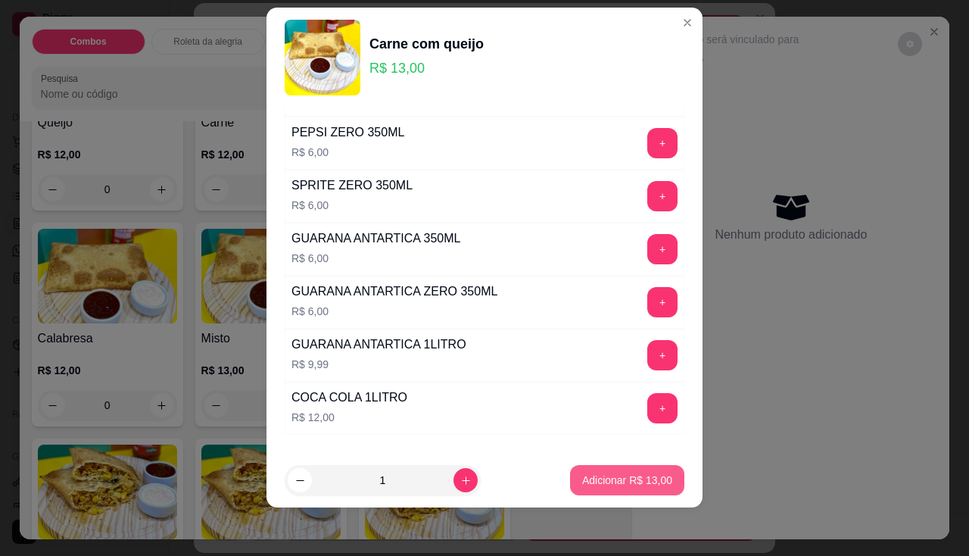
click at [615, 488] on button "Adicionar R$ 13,00" at bounding box center [627, 480] width 114 height 30
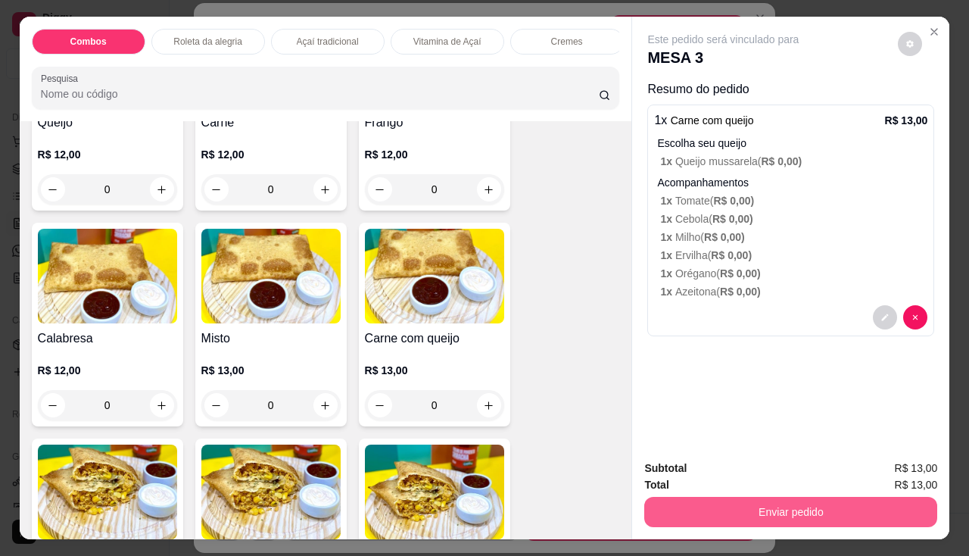
click at [746, 513] on button "Enviar pedido" at bounding box center [790, 512] width 293 height 30
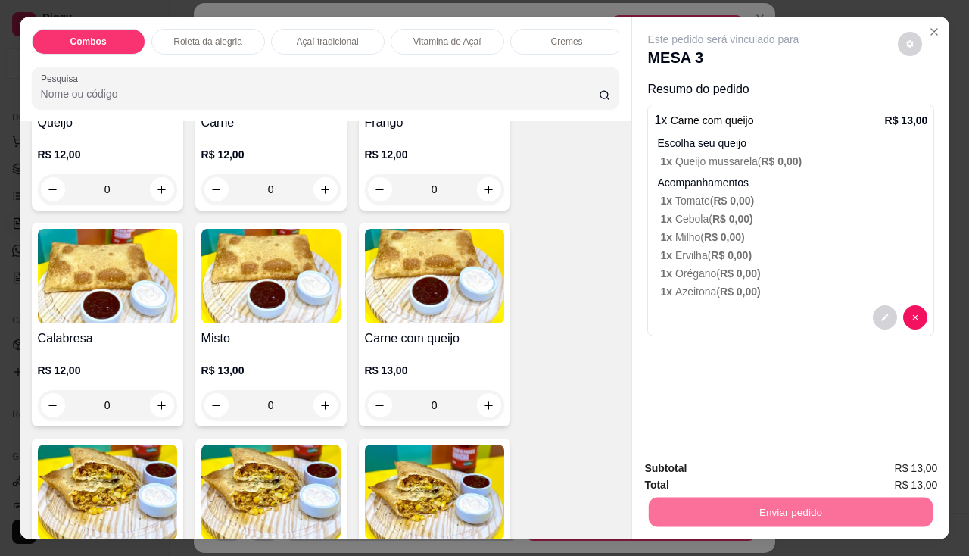
click at [739, 469] on button "Não registrar e enviar pedido" at bounding box center [741, 469] width 153 height 28
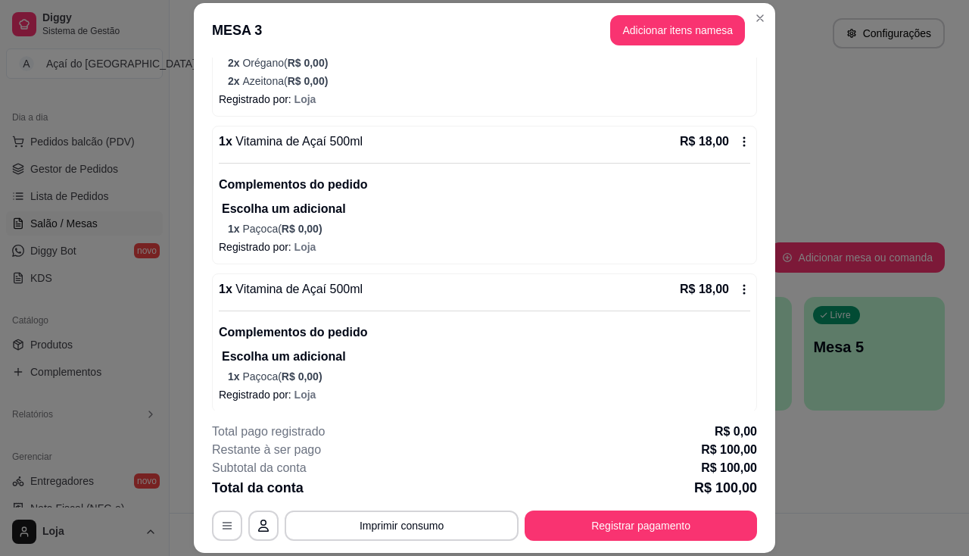
scroll to position [0, 0]
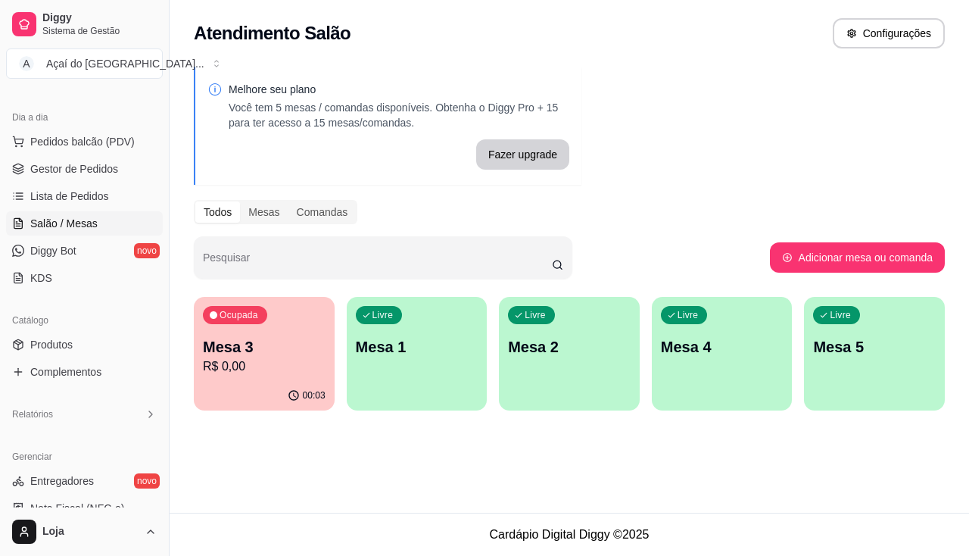
click at [313, 366] on p "R$ 0,00" at bounding box center [264, 366] width 123 height 18
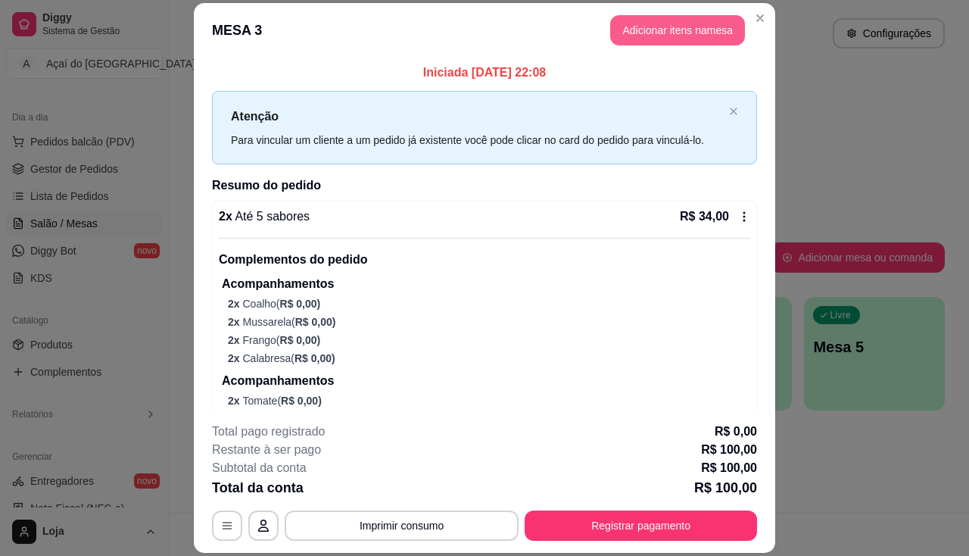
click at [679, 23] on button "Adicionar itens na mesa" at bounding box center [677, 30] width 135 height 30
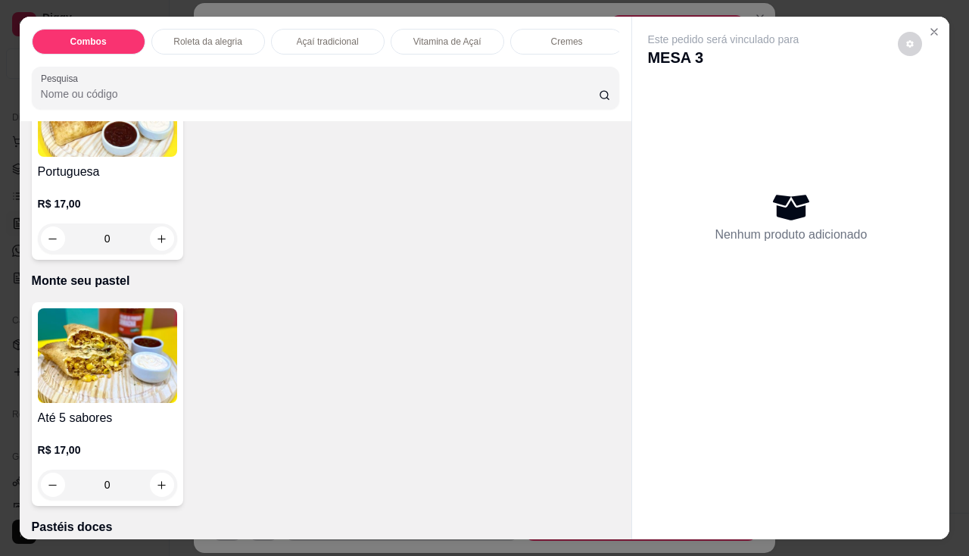
scroll to position [3029, 0]
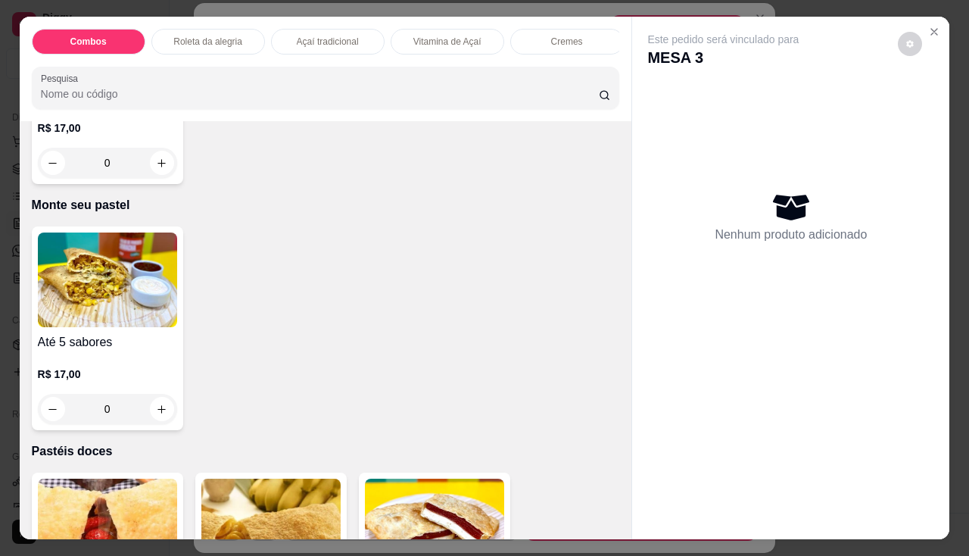
click at [161, 413] on div "0" at bounding box center [107, 409] width 139 height 30
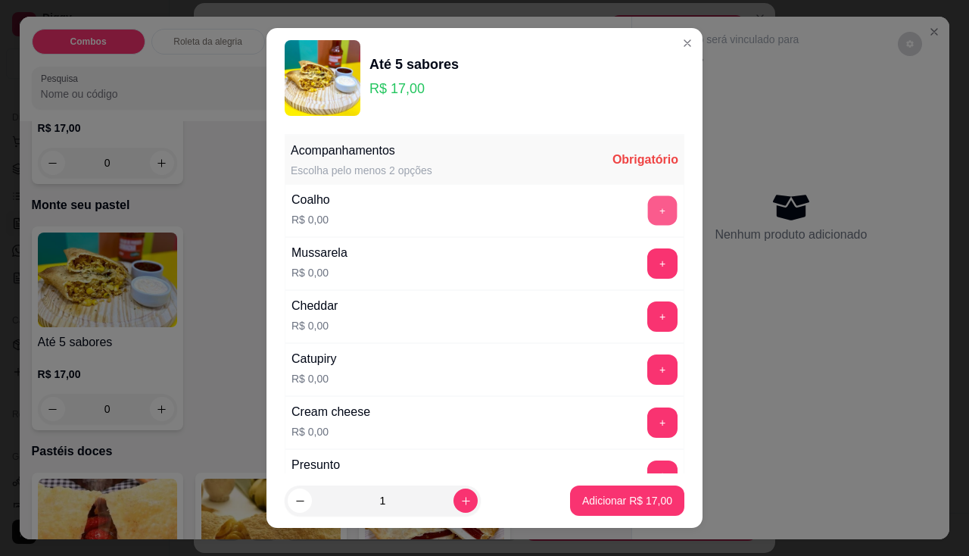
click at [648, 206] on button "+" at bounding box center [663, 210] width 30 height 30
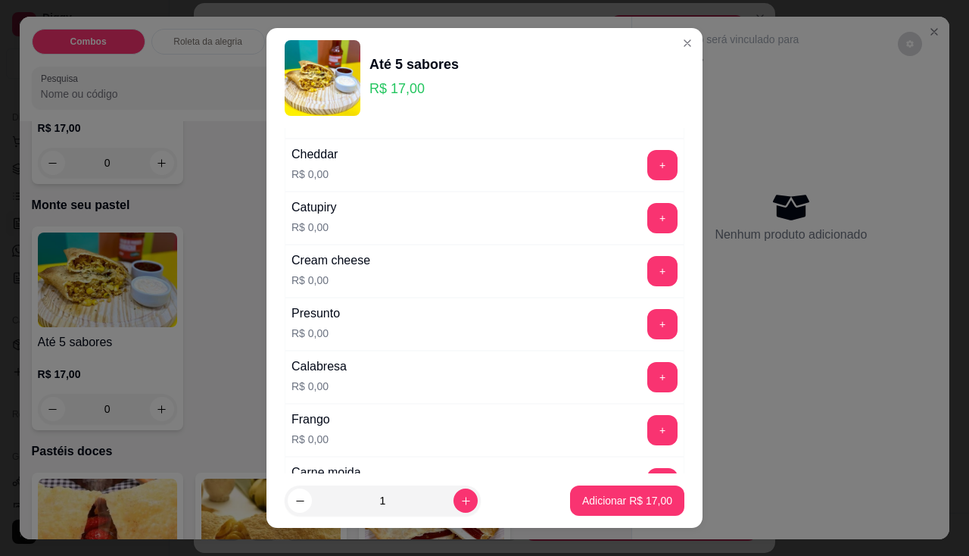
scroll to position [227, 0]
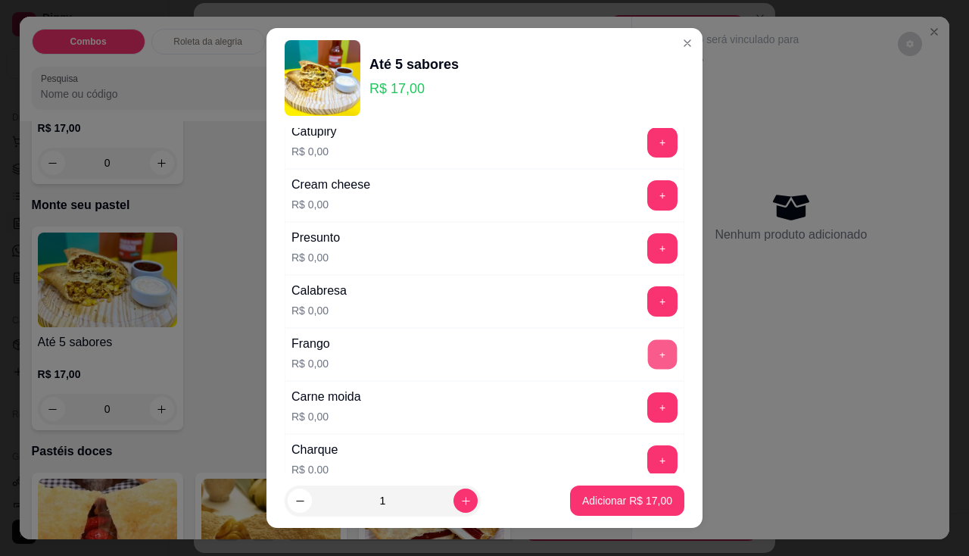
click at [648, 343] on button "+" at bounding box center [663, 354] width 30 height 30
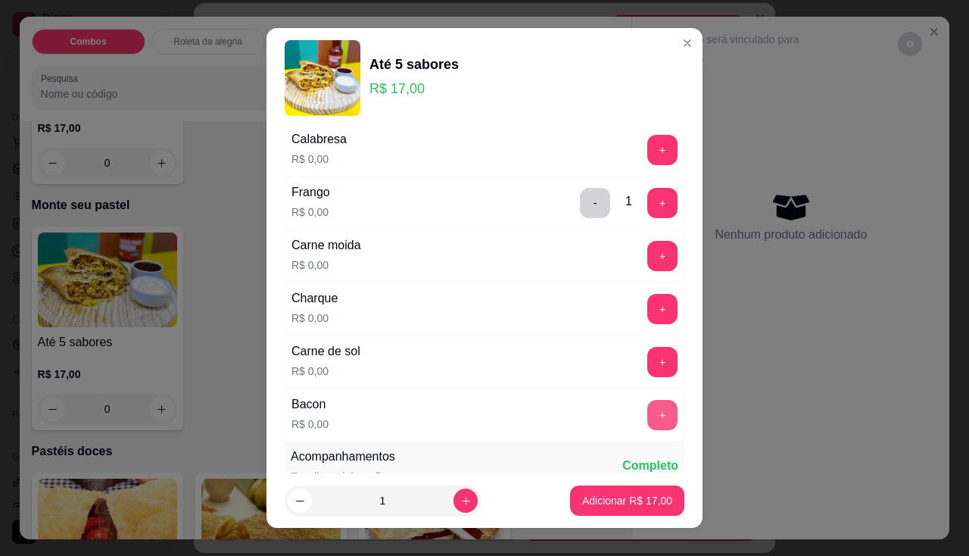
click at [647, 415] on button "+" at bounding box center [662, 415] width 30 height 30
click at [647, 359] on button "+" at bounding box center [662, 362] width 30 height 30
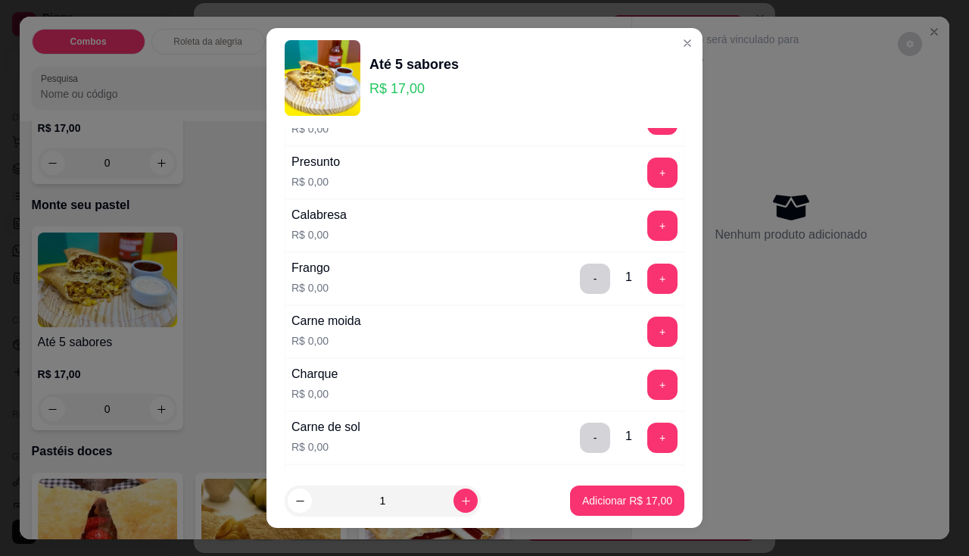
scroll to position [76, 0]
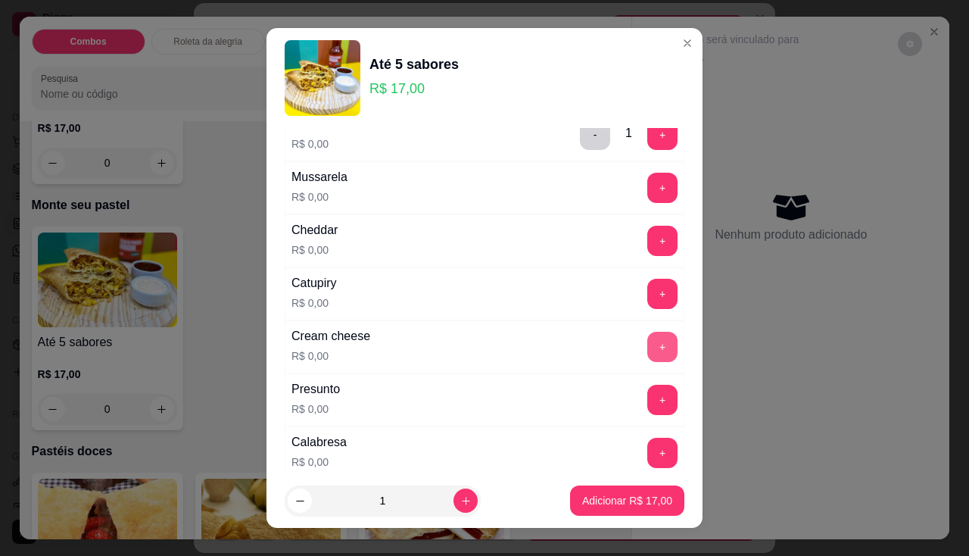
click at [647, 333] on button "+" at bounding box center [662, 347] width 30 height 30
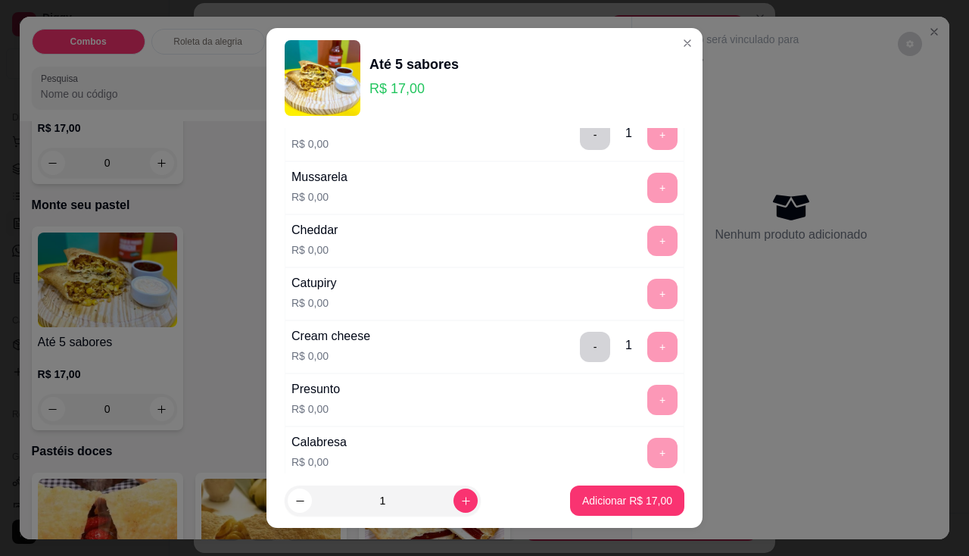
scroll to position [20, 0]
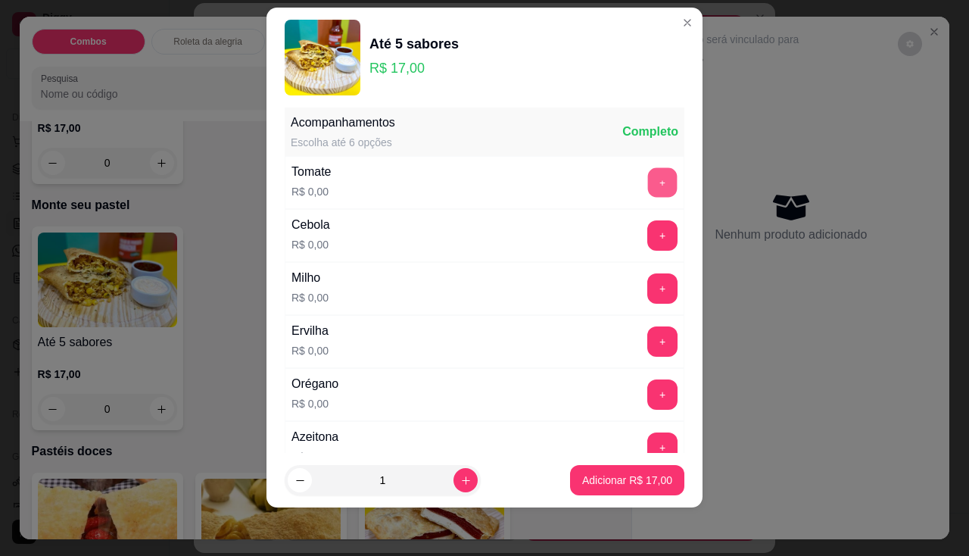
click at [648, 179] on button "+" at bounding box center [663, 182] width 30 height 30
click at [647, 240] on button "+" at bounding box center [662, 235] width 30 height 30
click at [648, 300] on button "+" at bounding box center [663, 288] width 30 height 30
click at [647, 329] on button "+" at bounding box center [662, 341] width 30 height 30
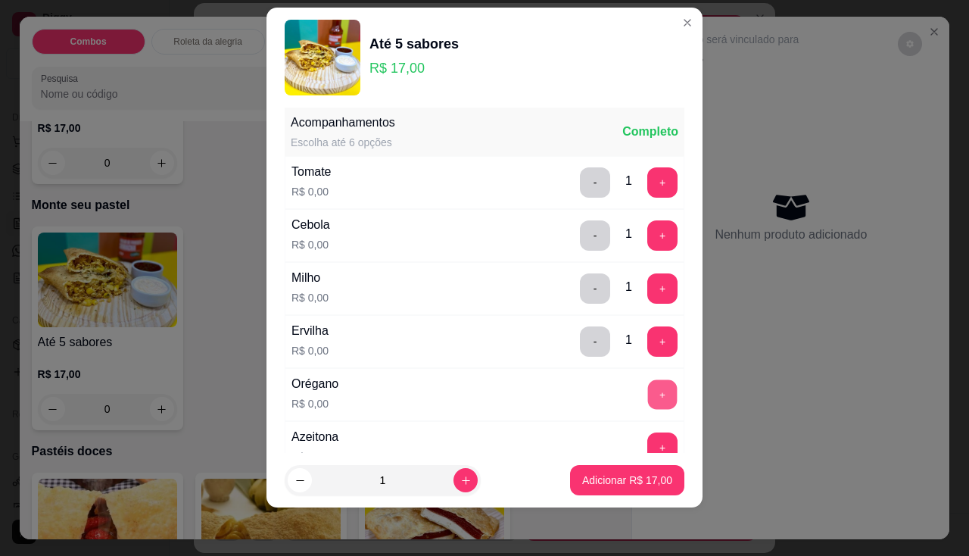
click at [648, 400] on button "+" at bounding box center [663, 394] width 30 height 30
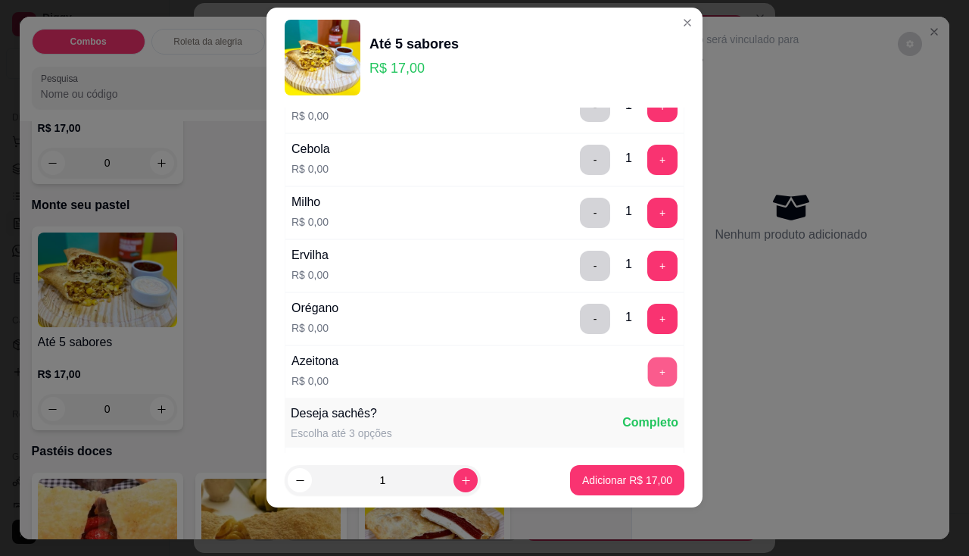
click at [648, 374] on button "+" at bounding box center [663, 372] width 30 height 30
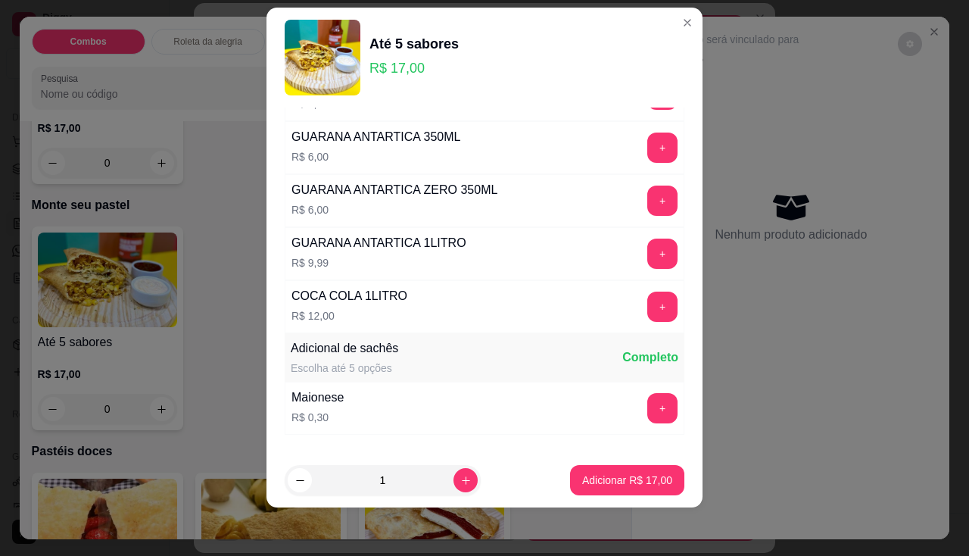
scroll to position [1589, 0]
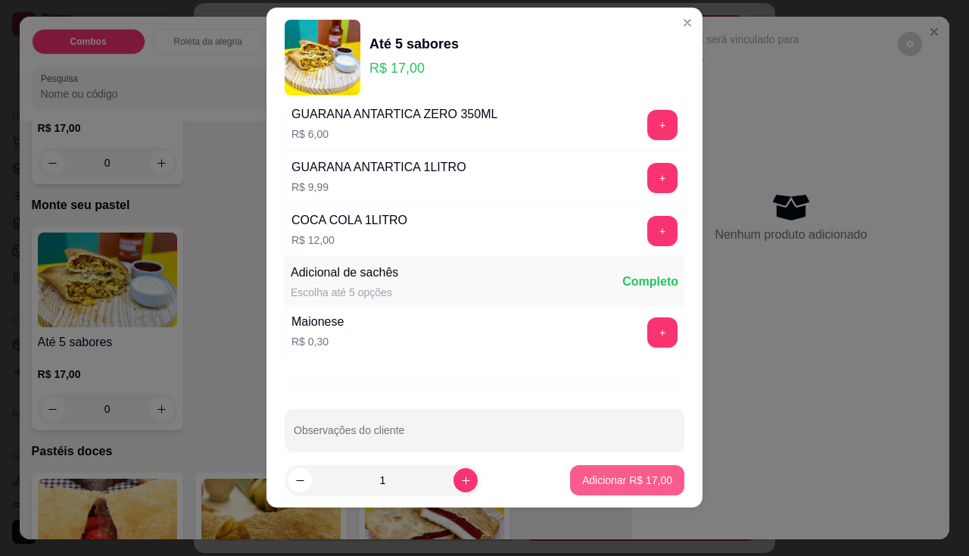
click at [631, 485] on p "Adicionar R$ 17,00" at bounding box center [627, 479] width 90 height 15
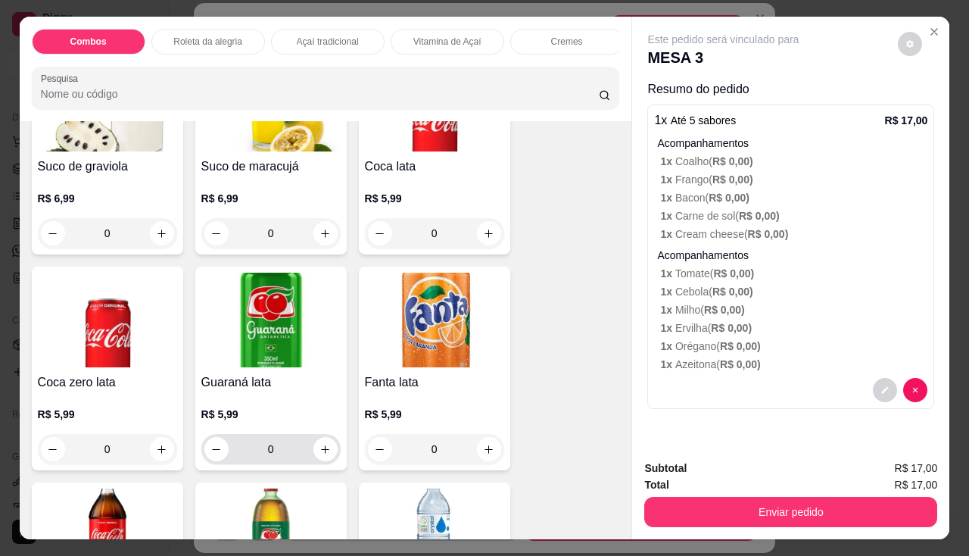
scroll to position [4392, 0]
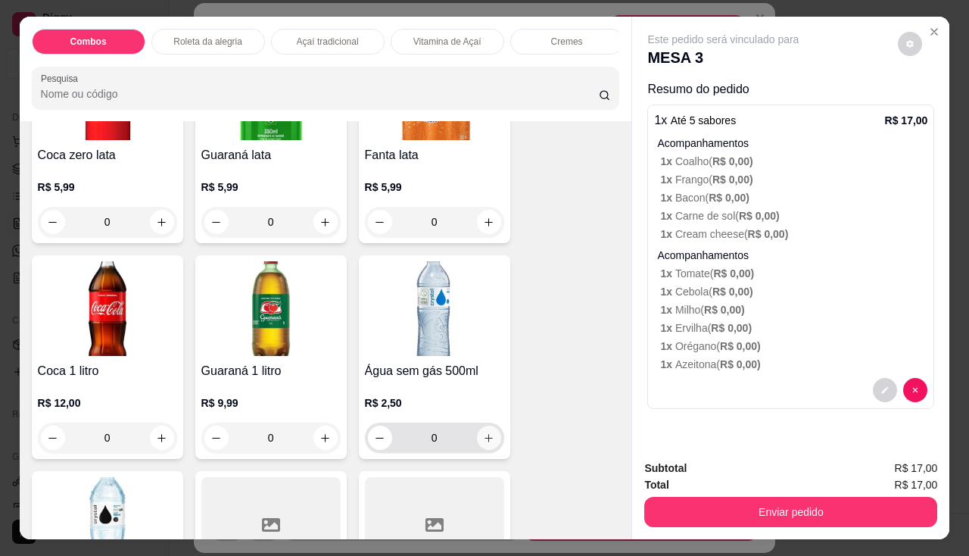
click at [488, 441] on icon "increase-product-quantity" at bounding box center [488, 437] width 11 height 11
type input "1"
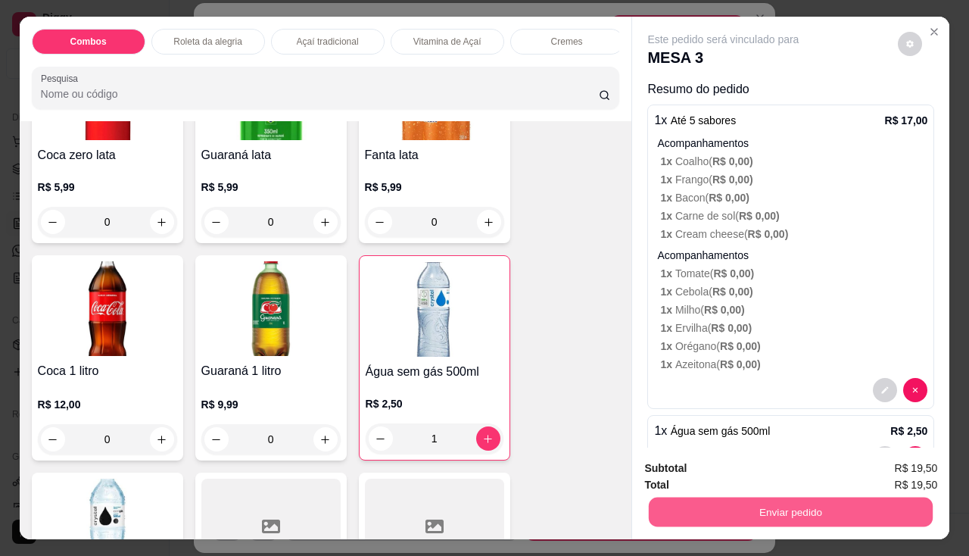
click at [728, 499] on button "Enviar pedido" at bounding box center [791, 512] width 284 height 30
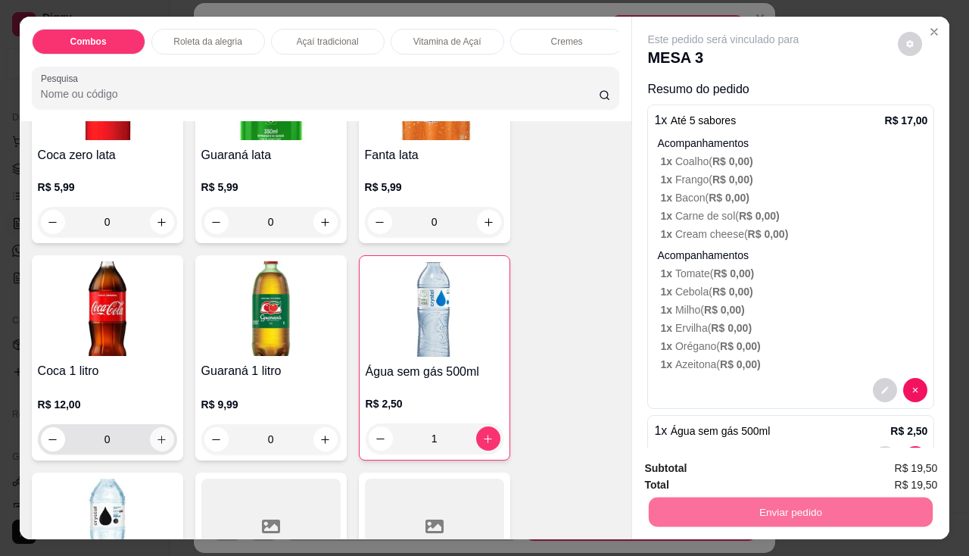
click at [159, 438] on button "increase-product-quantity" at bounding box center [162, 439] width 24 height 24
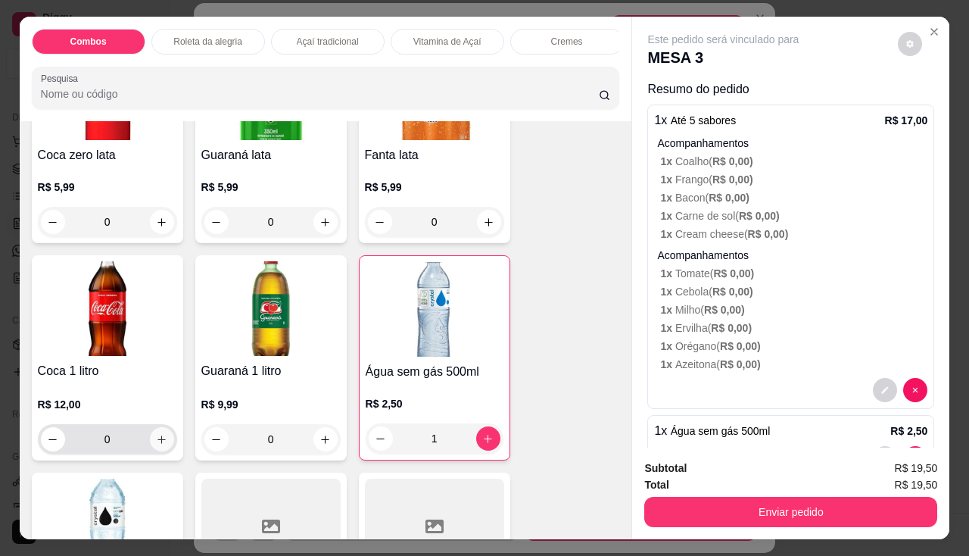
click at [159, 445] on icon "increase-product-quantity" at bounding box center [161, 439] width 11 height 11
type input "1"
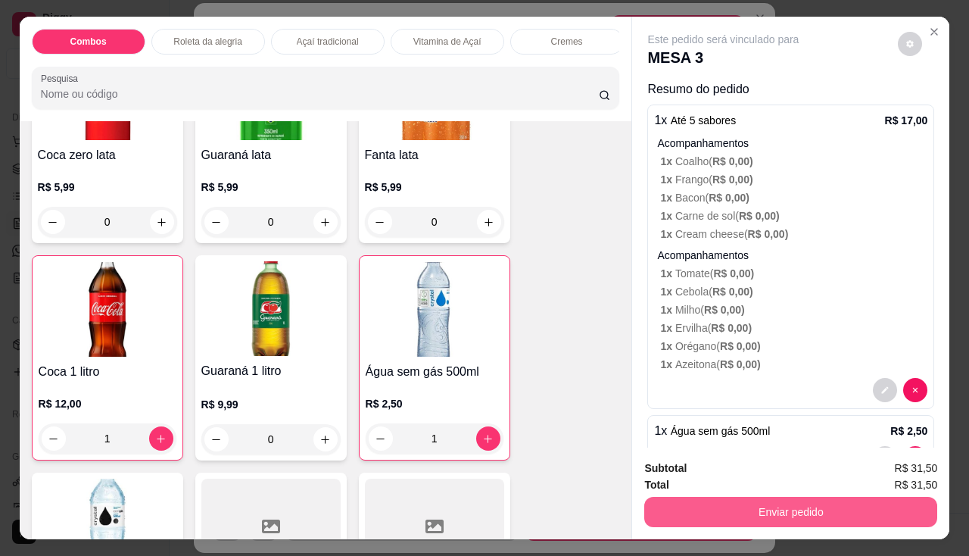
click at [758, 517] on button "Enviar pedido" at bounding box center [790, 512] width 293 height 30
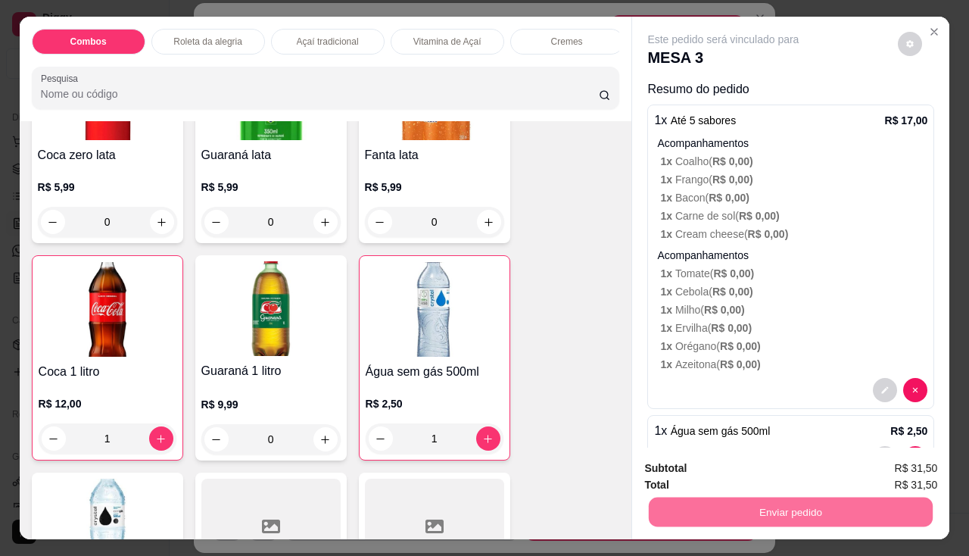
click at [750, 466] on button "Não registrar e enviar pedido" at bounding box center [741, 469] width 157 height 29
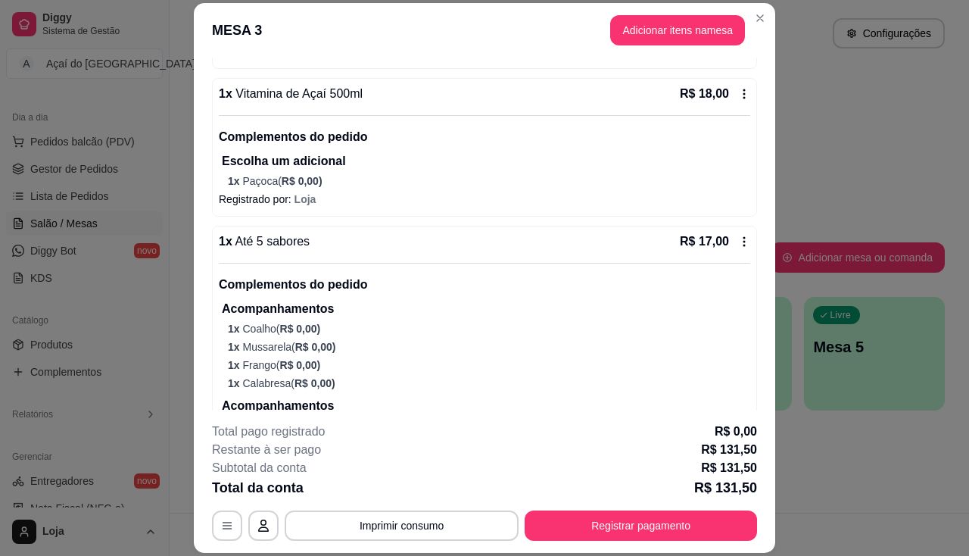
scroll to position [1211, 0]
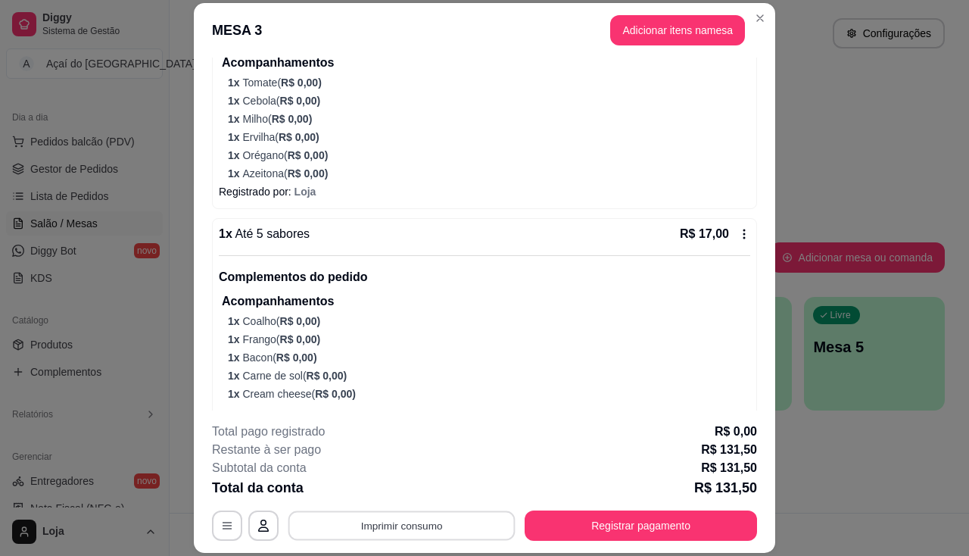
click at [394, 513] on button "Imprimir consumo" at bounding box center [401, 526] width 227 height 30
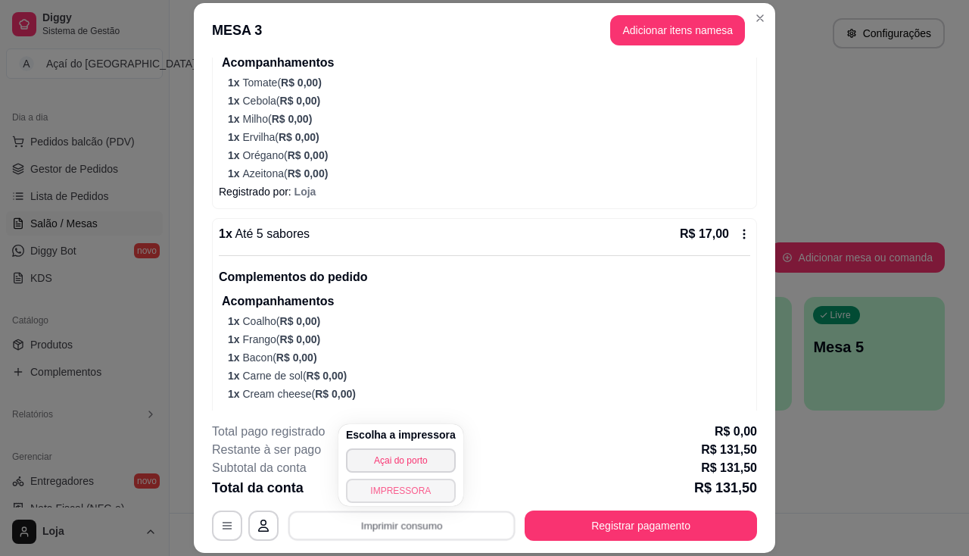
click at [396, 489] on button "IMPRESSORA" at bounding box center [401, 491] width 110 height 24
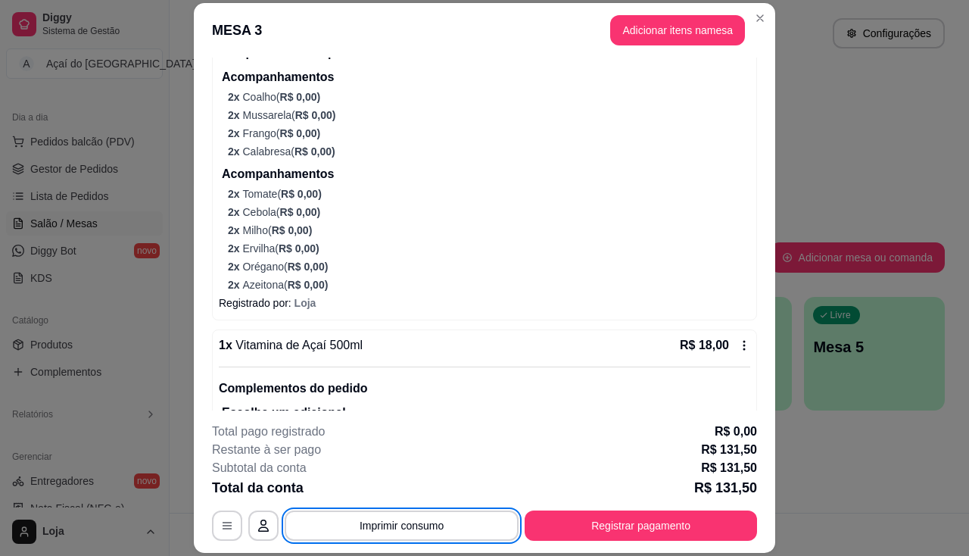
scroll to position [0, 0]
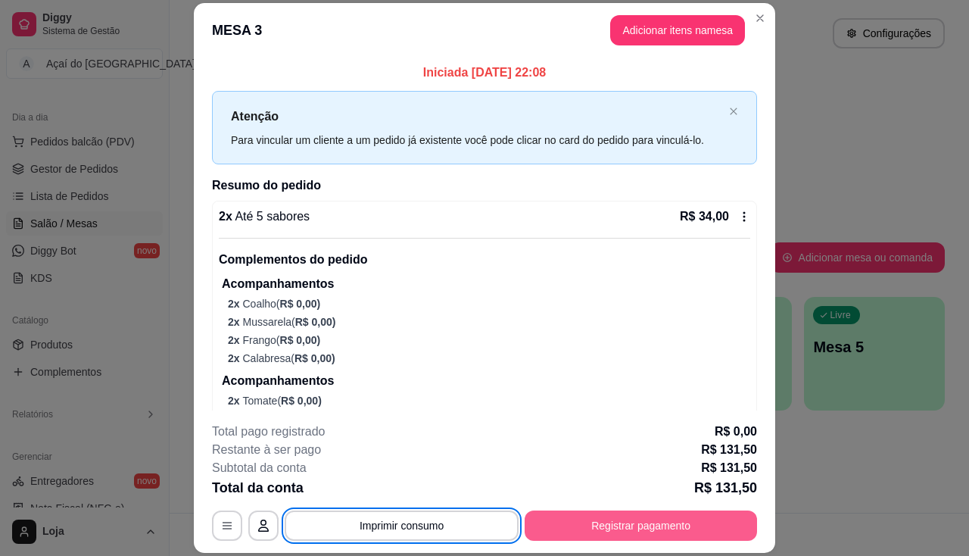
click at [631, 538] on button "Registrar pagamento" at bounding box center [641, 525] width 232 height 30
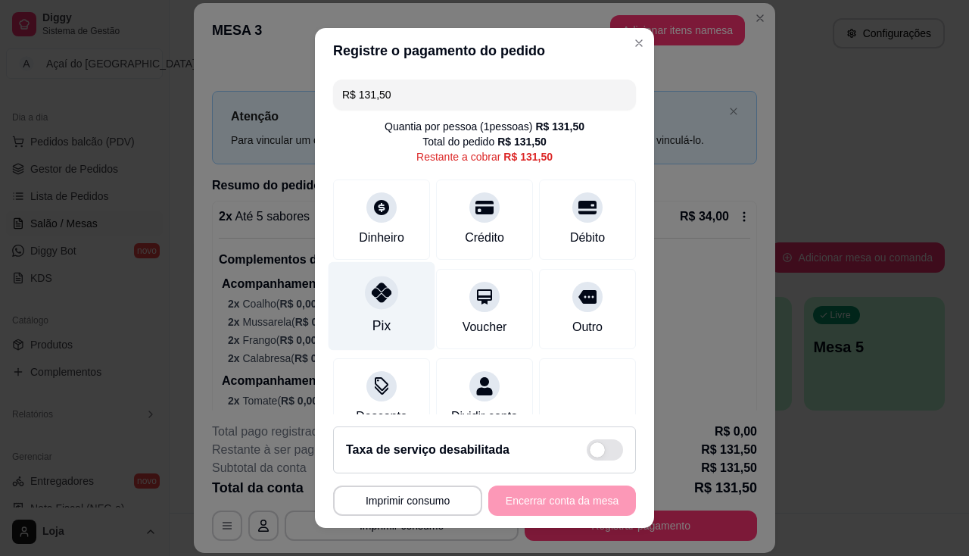
click at [377, 308] on div at bounding box center [381, 292] width 33 height 33
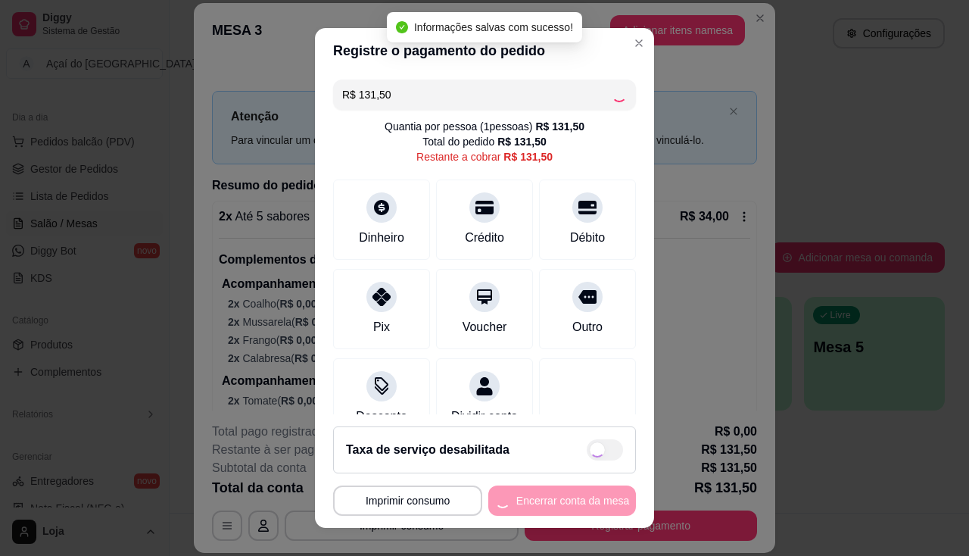
type input "R$ 0,00"
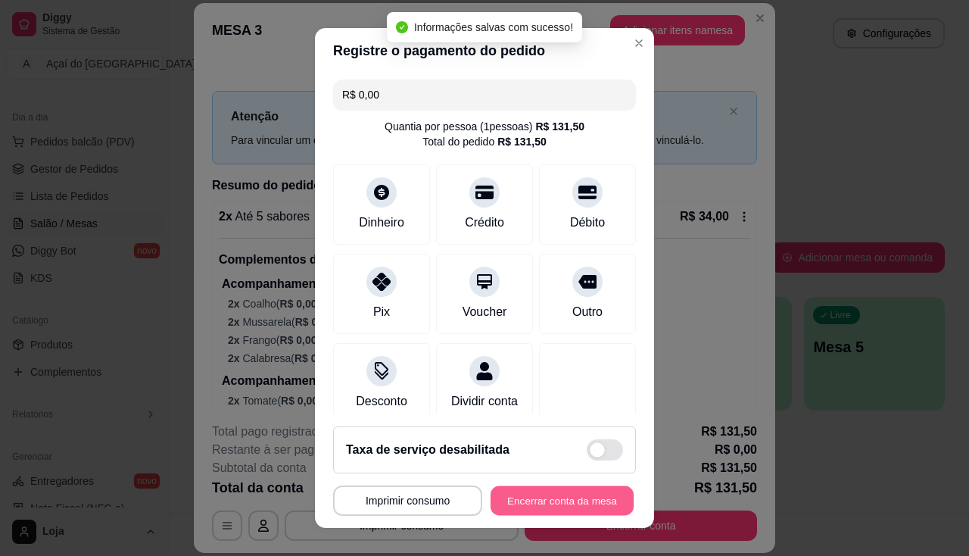
click at [524, 503] on button "Encerrar conta da mesa" at bounding box center [562, 501] width 143 height 30
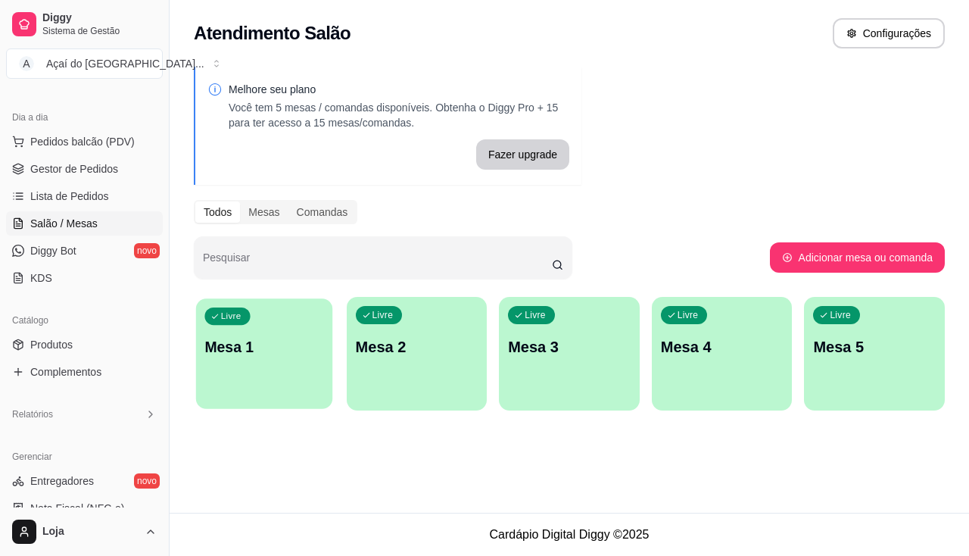
click at [292, 370] on div "Livre Mesa 1" at bounding box center [264, 344] width 136 height 92
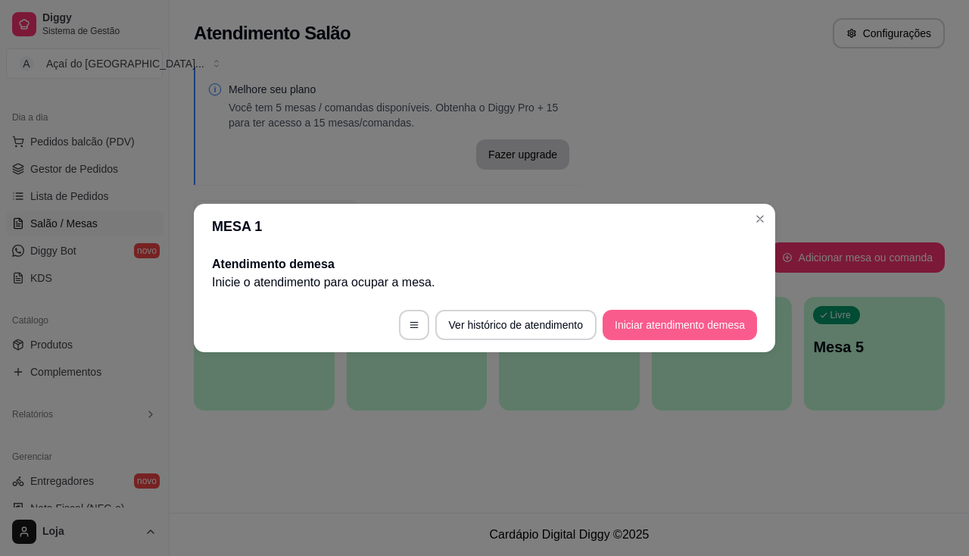
click at [675, 329] on button "Iniciar atendimento de mesa" at bounding box center [680, 325] width 154 height 30
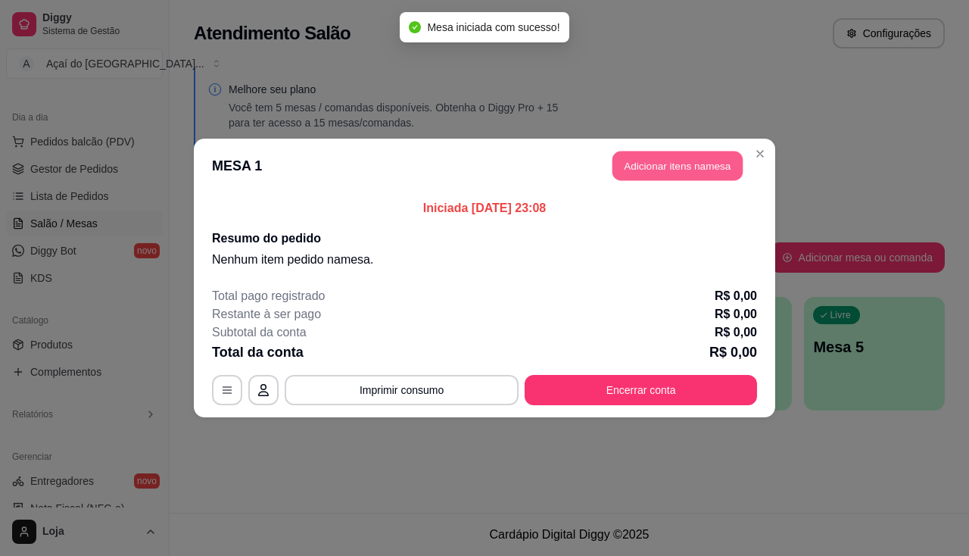
click at [625, 173] on button "Adicionar itens na mesa" at bounding box center [678, 166] width 130 height 30
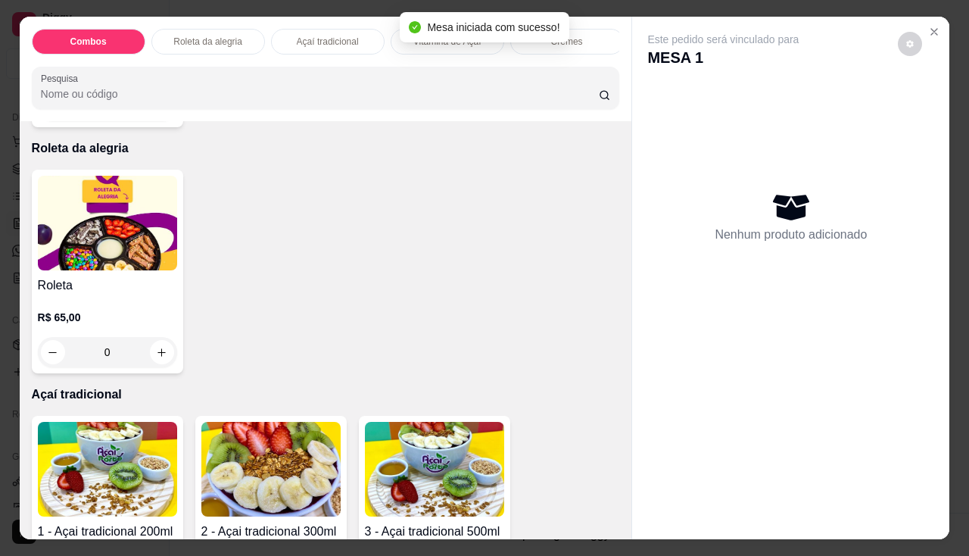
scroll to position [757, 0]
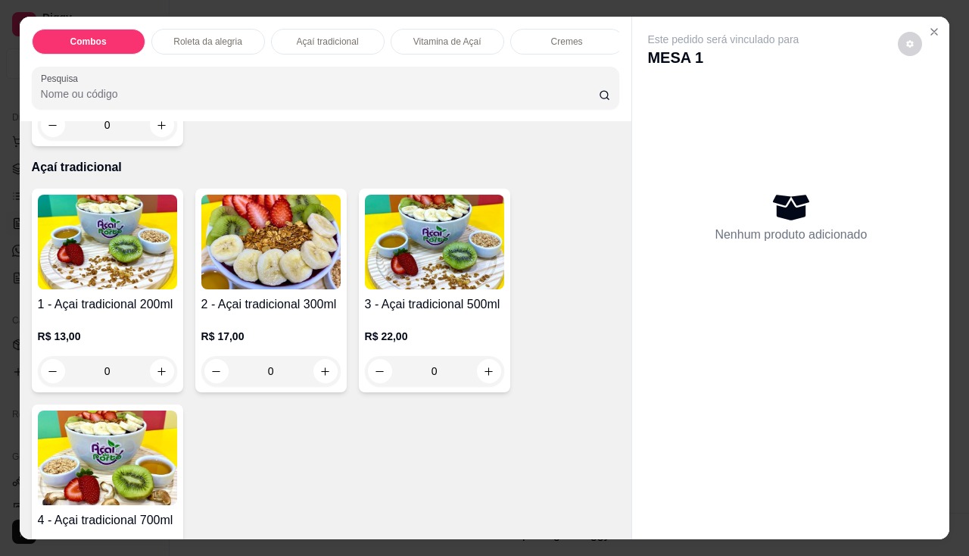
click at [401, 267] on img at bounding box center [434, 242] width 139 height 95
click at [379, 275] on img at bounding box center [434, 242] width 139 height 95
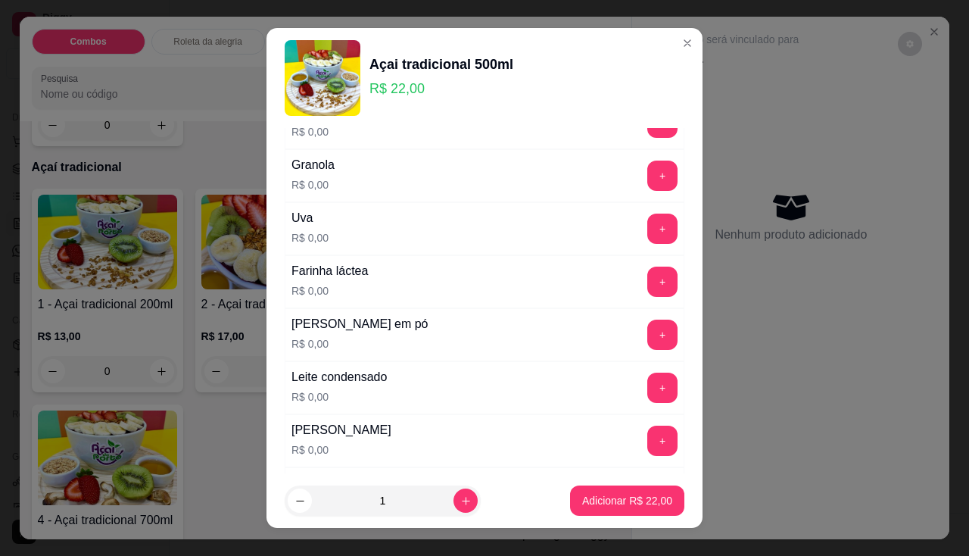
scroll to position [379, 0]
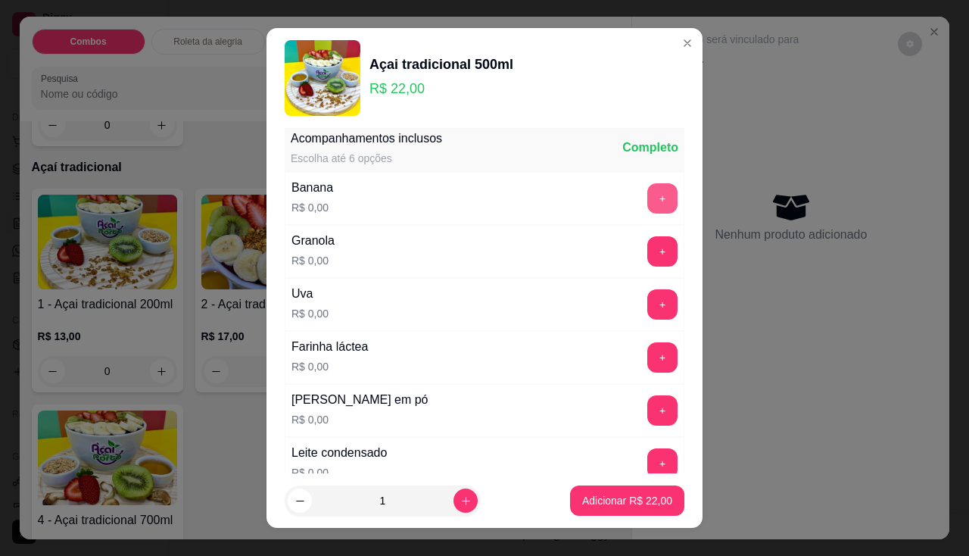
click at [647, 195] on button "+" at bounding box center [662, 198] width 30 height 30
click at [648, 251] on button "+" at bounding box center [663, 251] width 30 height 30
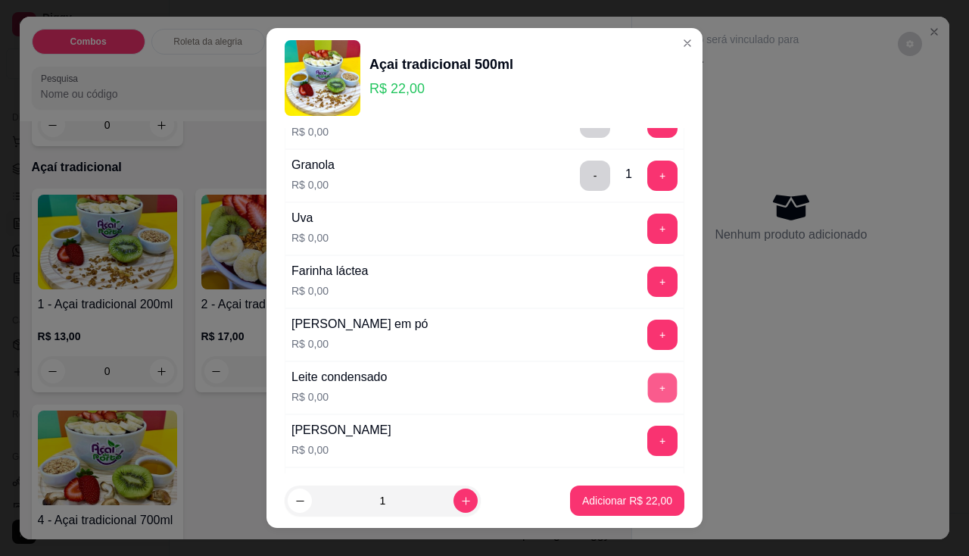
click at [648, 388] on button "+" at bounding box center [663, 388] width 30 height 30
click at [647, 235] on button "+" at bounding box center [662, 229] width 30 height 30
click at [647, 339] on button "+" at bounding box center [662, 335] width 30 height 30
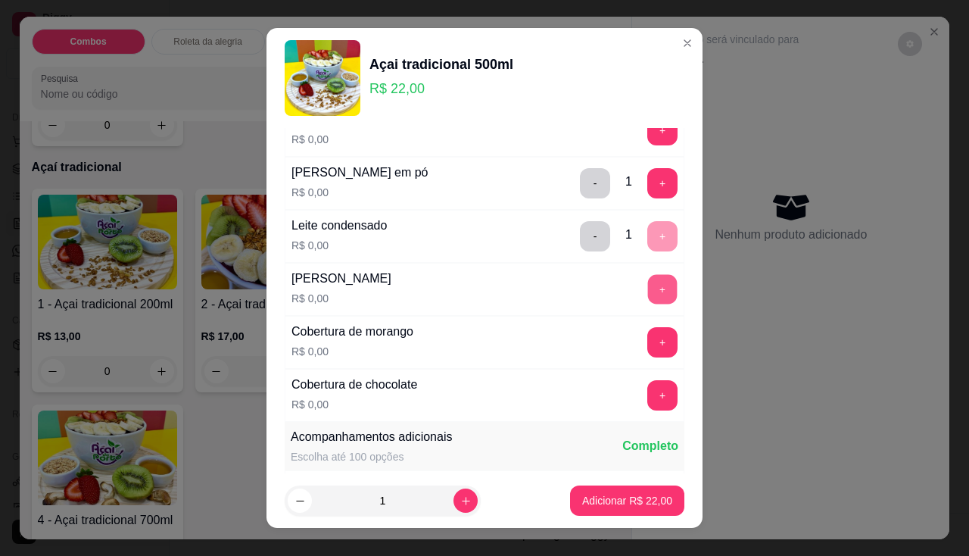
click at [648, 302] on button "+" at bounding box center [663, 289] width 30 height 30
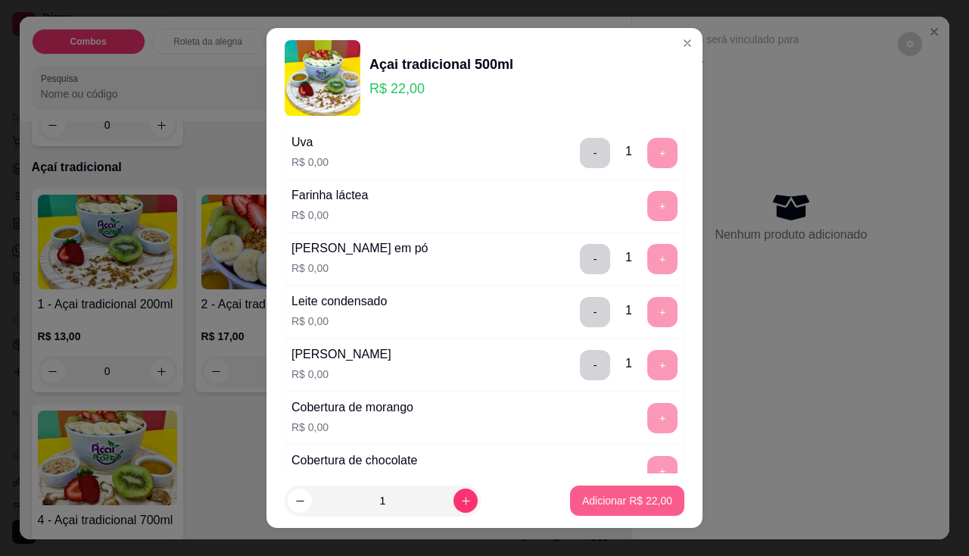
click at [606, 500] on p "Adicionar R$ 22,00" at bounding box center [627, 500] width 90 height 15
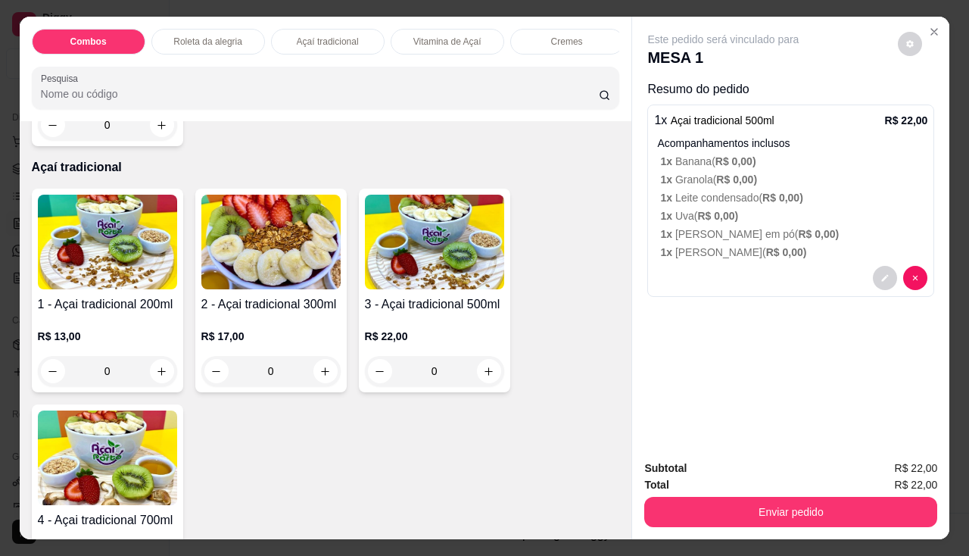
click at [413, 297] on div "3 - Açai tradicional 500ml R$ 22,00 0" at bounding box center [434, 291] width 151 height 204
click at [881, 273] on icon "decrease-product-quantity" at bounding box center [885, 277] width 9 height 9
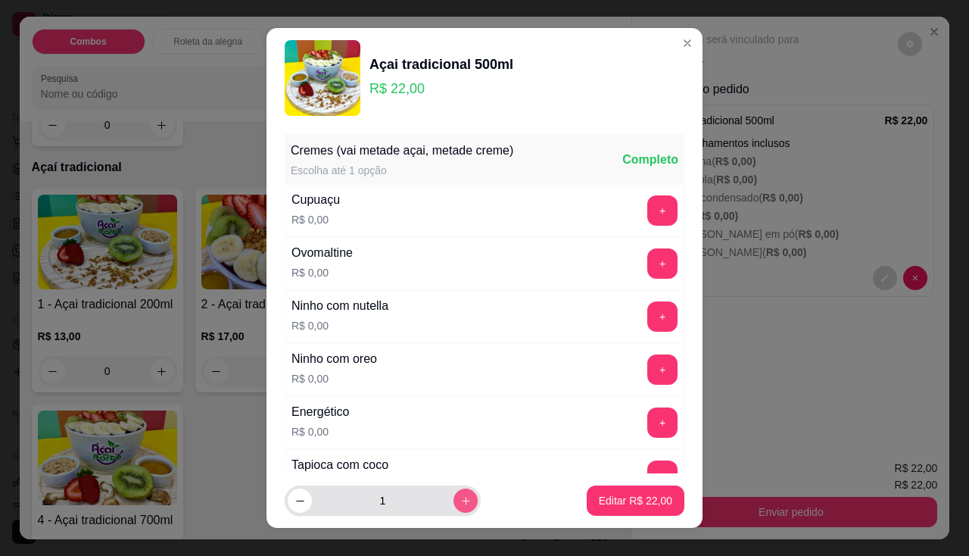
click at [454, 502] on button "increase-product-quantity" at bounding box center [466, 500] width 24 height 24
type input "2"
click at [644, 500] on p "Editar R$ 44,00" at bounding box center [635, 500] width 73 height 15
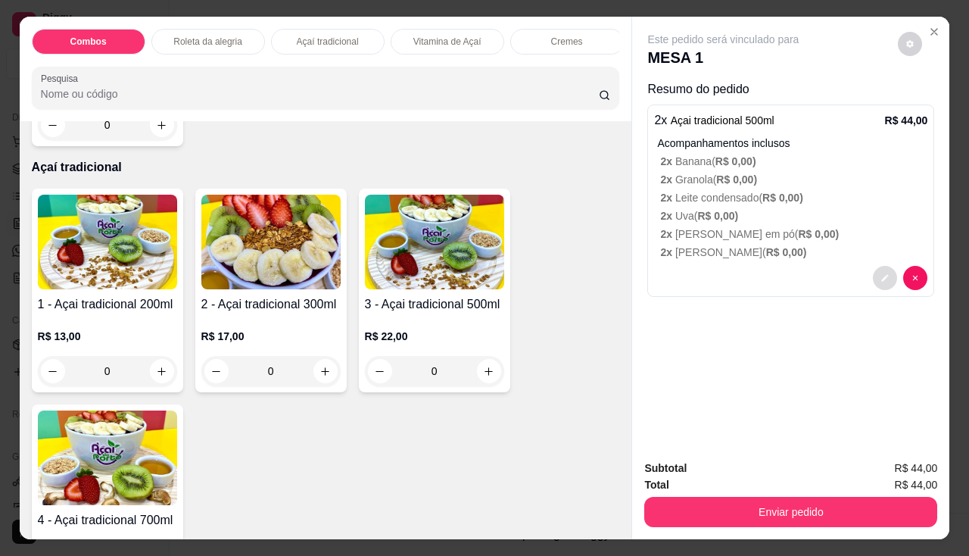
click at [881, 274] on icon "decrease-product-quantity" at bounding box center [885, 277] width 9 height 9
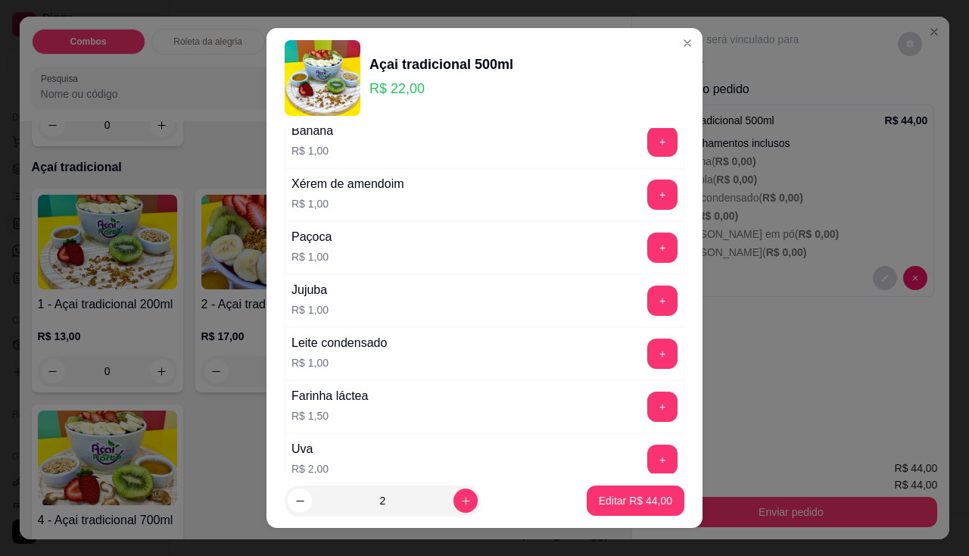
scroll to position [885, 0]
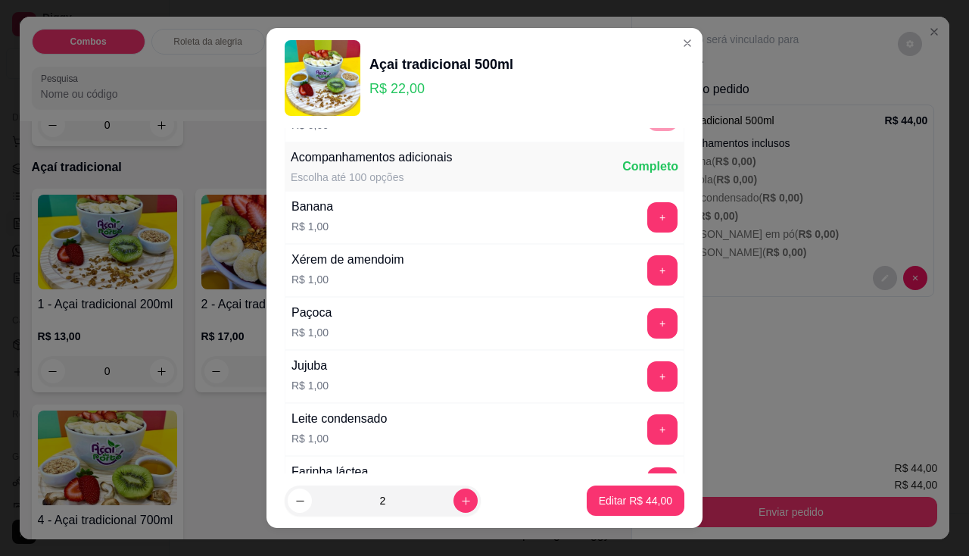
click at [647, 321] on button "+" at bounding box center [662, 323] width 30 height 30
click at [647, 368] on button "+" at bounding box center [662, 376] width 30 height 30
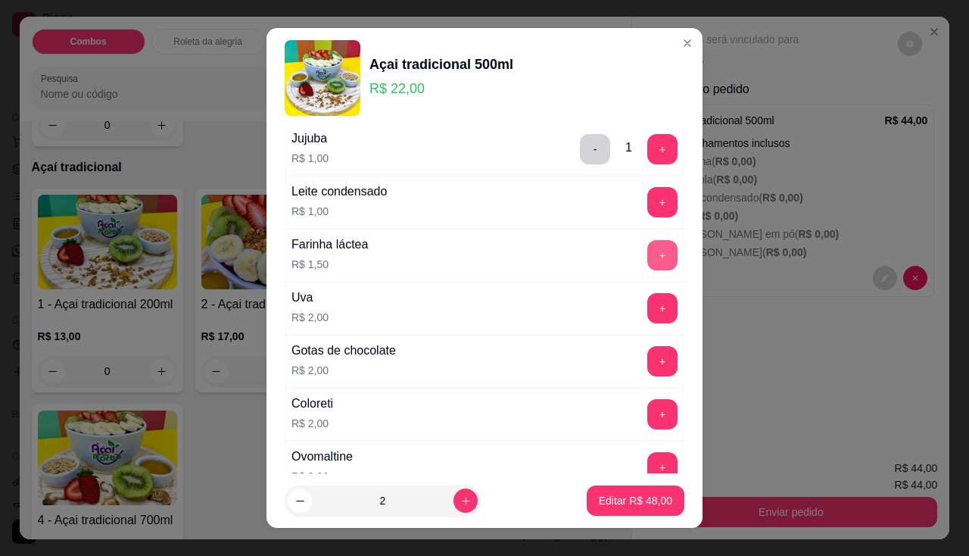
scroll to position [1188, 0]
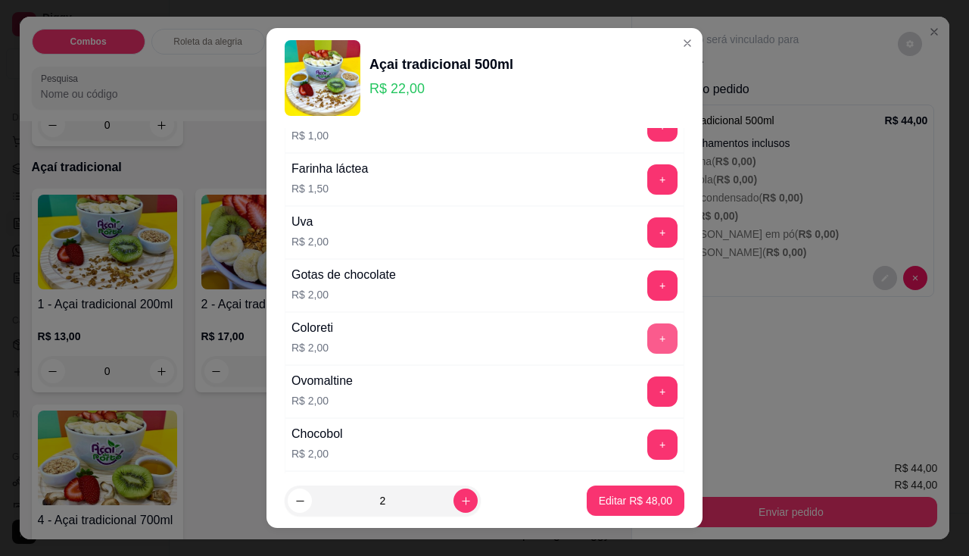
click at [647, 335] on button "+" at bounding box center [662, 338] width 30 height 30
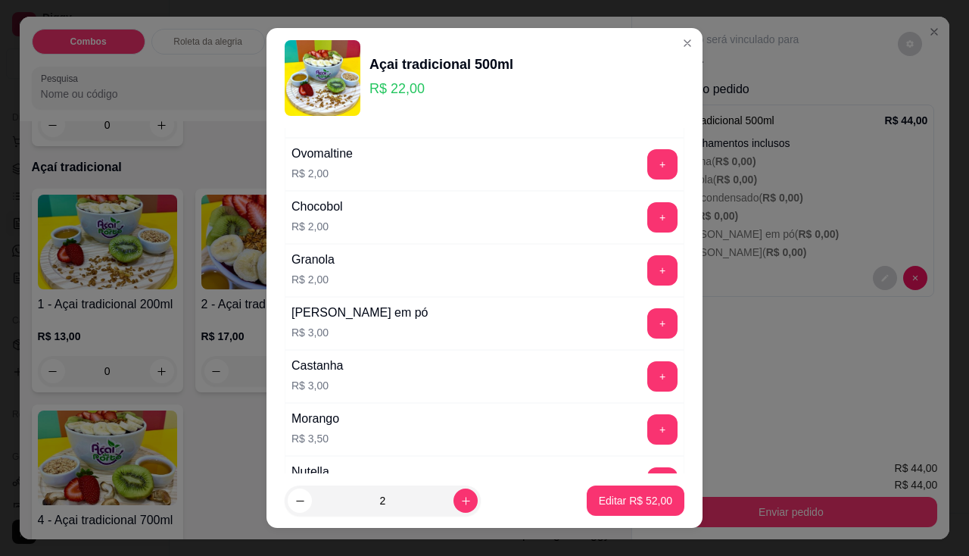
scroll to position [1491, 0]
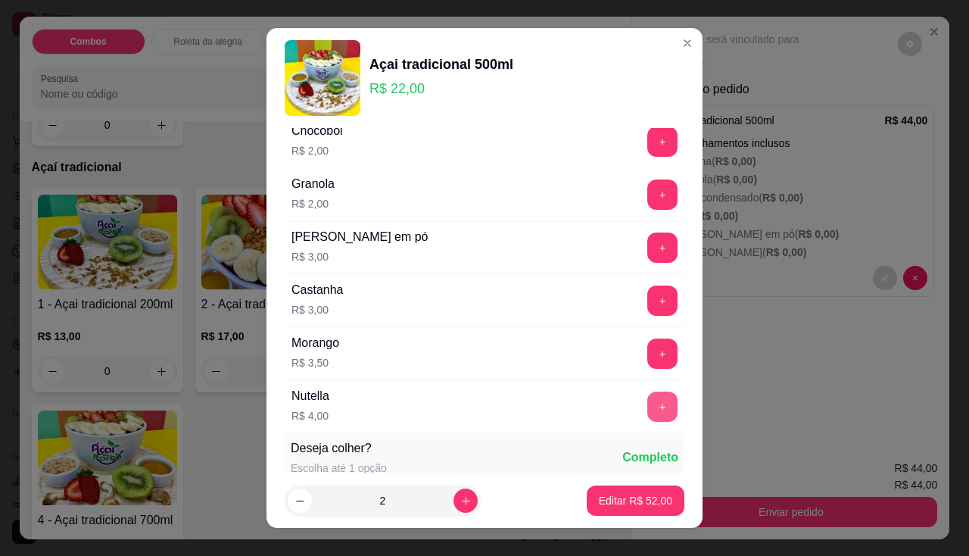
click at [647, 404] on button "+" at bounding box center [662, 406] width 30 height 30
click at [580, 410] on button "-" at bounding box center [595, 406] width 30 height 30
click at [648, 412] on button "+" at bounding box center [663, 406] width 30 height 30
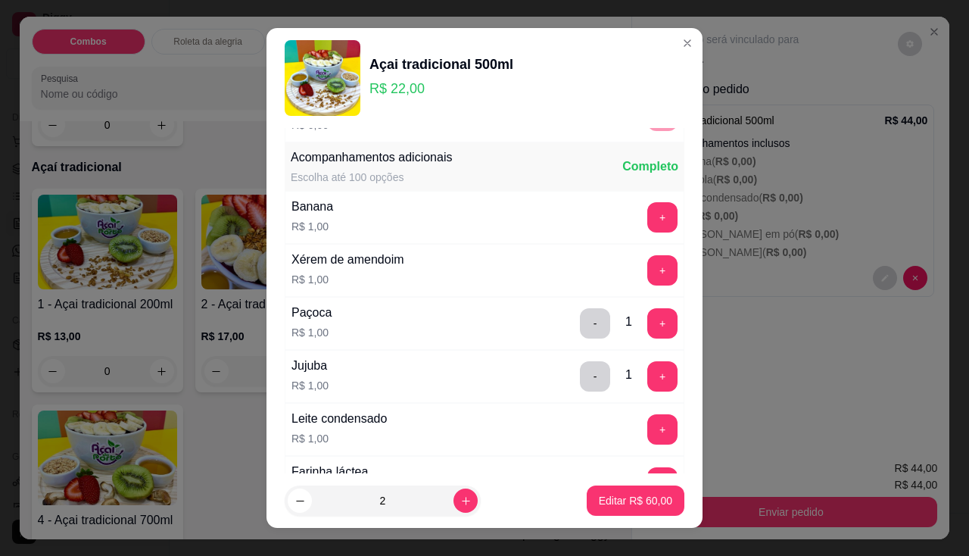
scroll to position [809, 0]
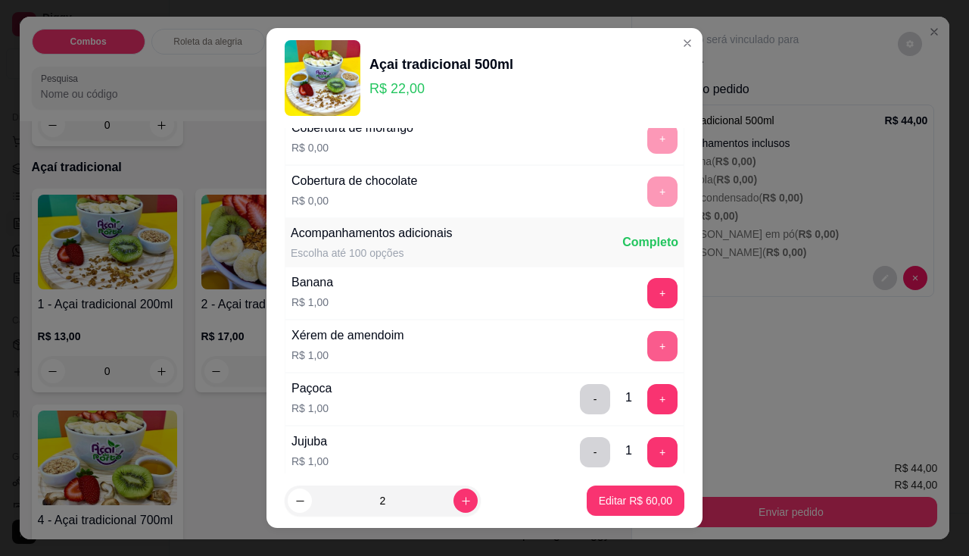
click at [647, 348] on button "+" at bounding box center [662, 346] width 30 height 30
click at [615, 492] on button "Editar R$ 62,00" at bounding box center [635, 501] width 95 height 30
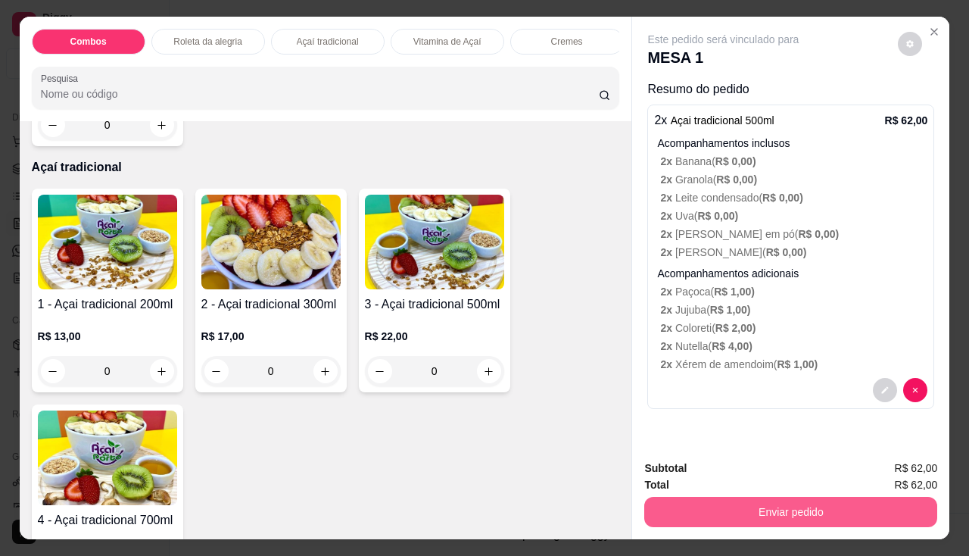
click at [659, 501] on button "Enviar pedido" at bounding box center [790, 512] width 293 height 30
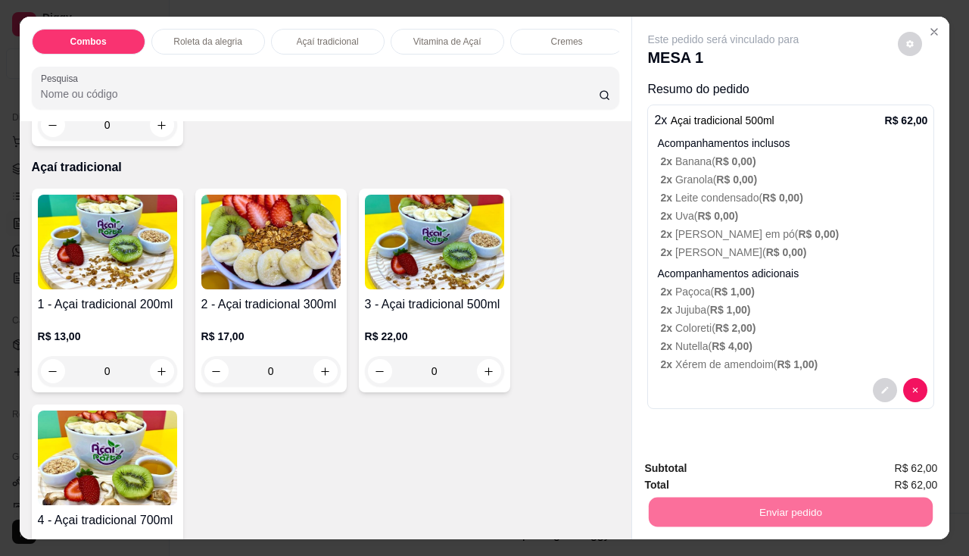
click at [689, 464] on button "Não registrar e enviar pedido" at bounding box center [741, 469] width 153 height 28
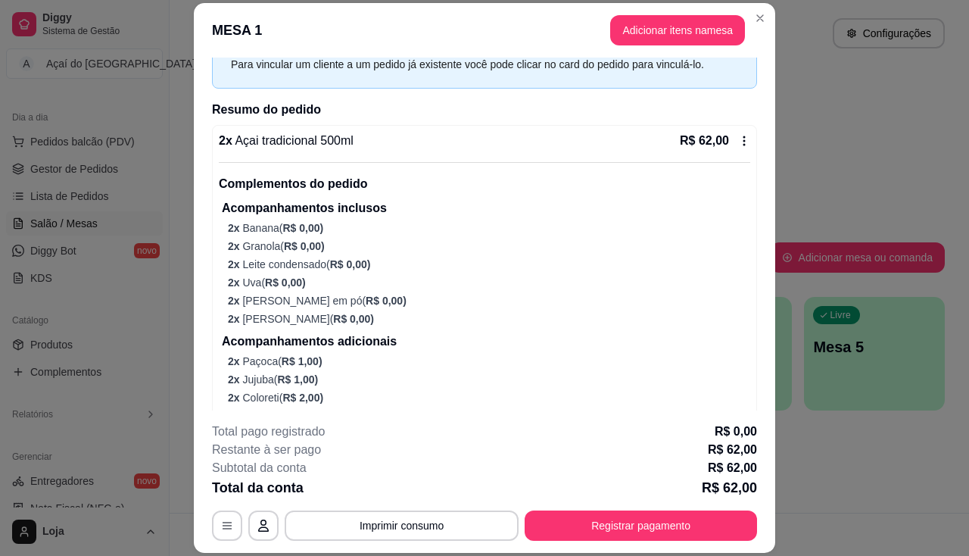
scroll to position [140, 0]
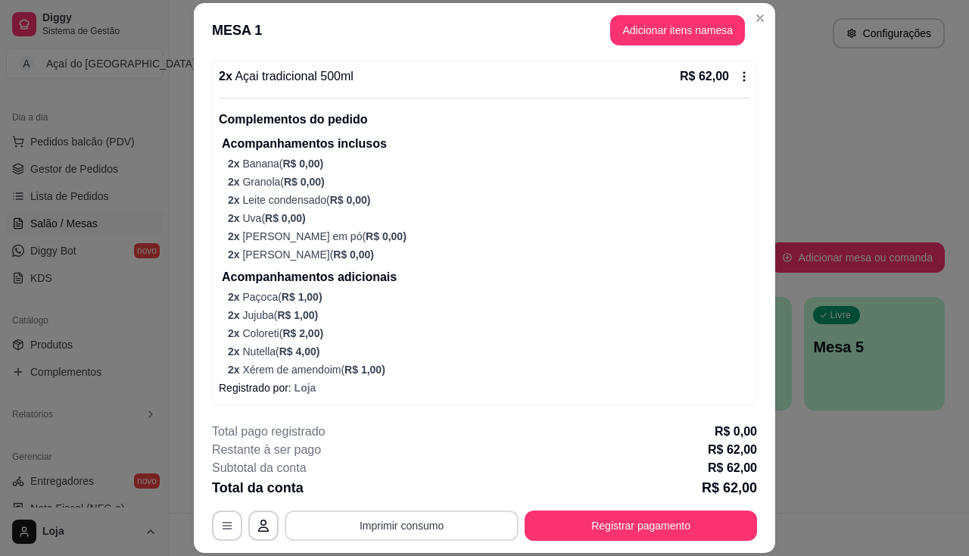
click at [440, 528] on button "Imprimir consumo" at bounding box center [402, 525] width 234 height 30
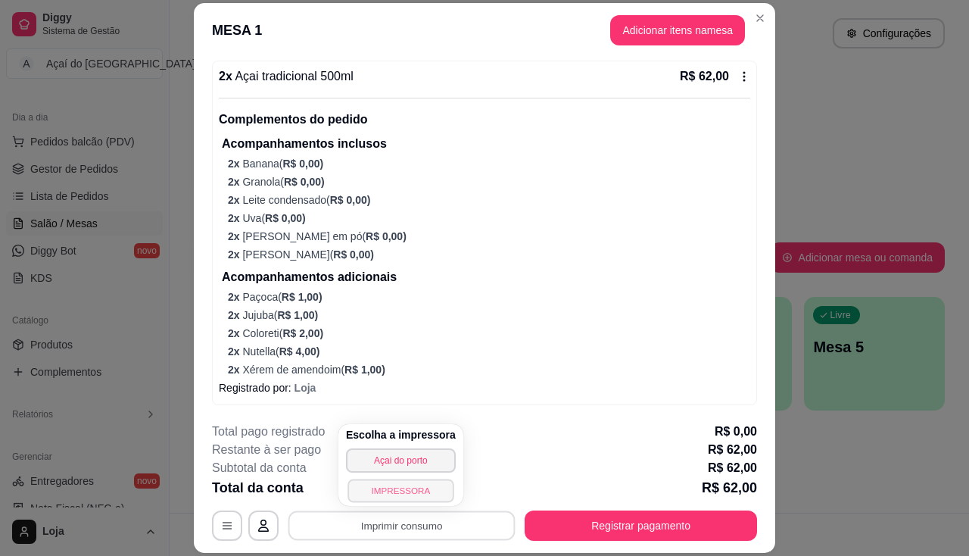
click at [414, 495] on button "IMPRESSORA" at bounding box center [401, 490] width 106 height 23
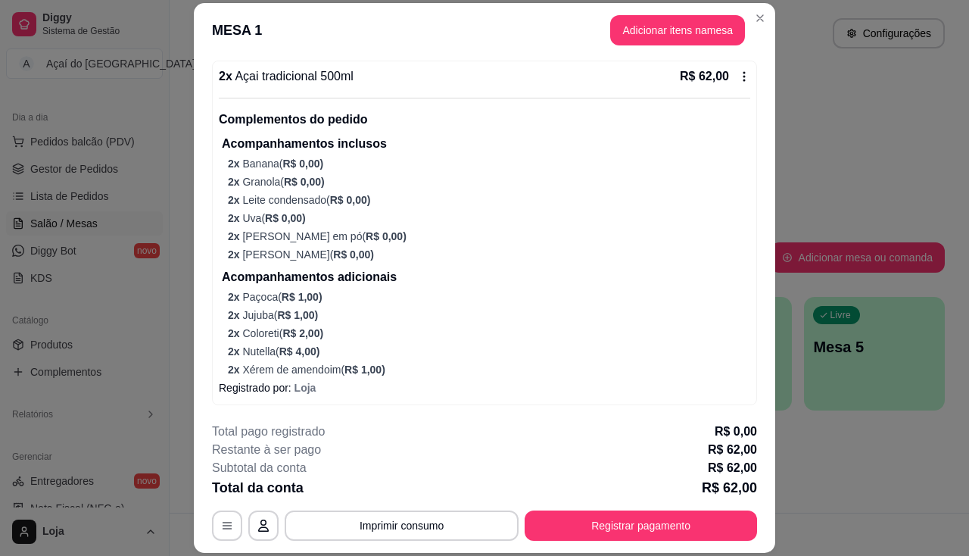
scroll to position [45, 0]
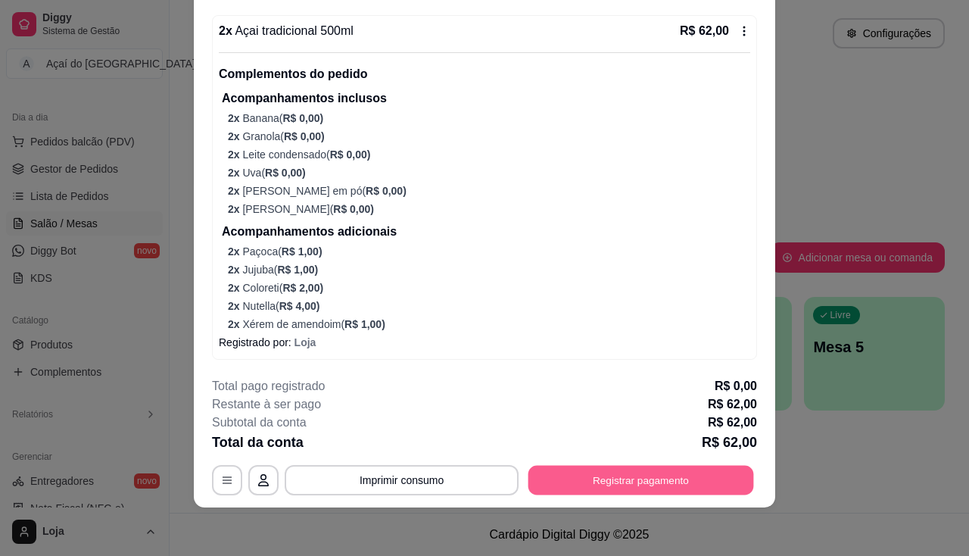
click at [617, 479] on button "Registrar pagamento" at bounding box center [642, 481] width 226 height 30
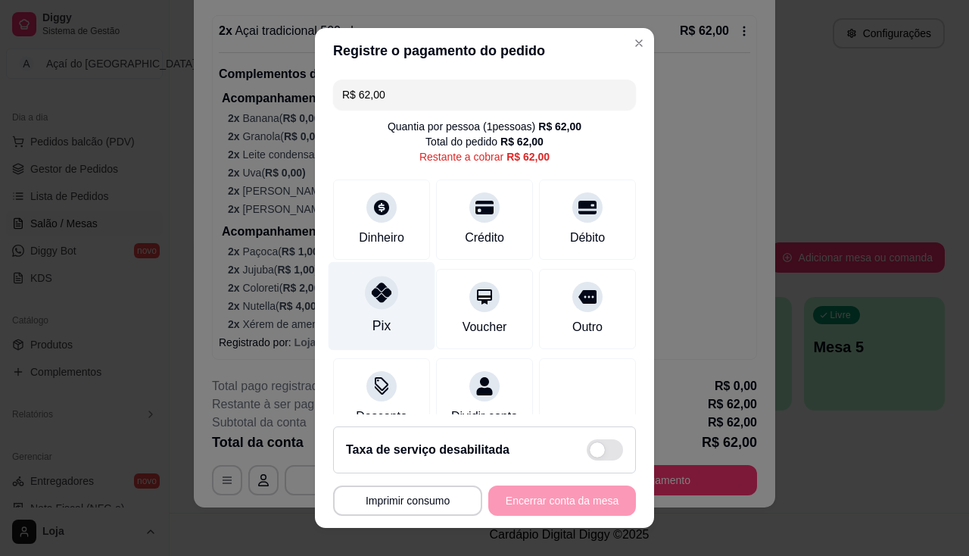
click at [372, 302] on icon at bounding box center [382, 292] width 20 height 20
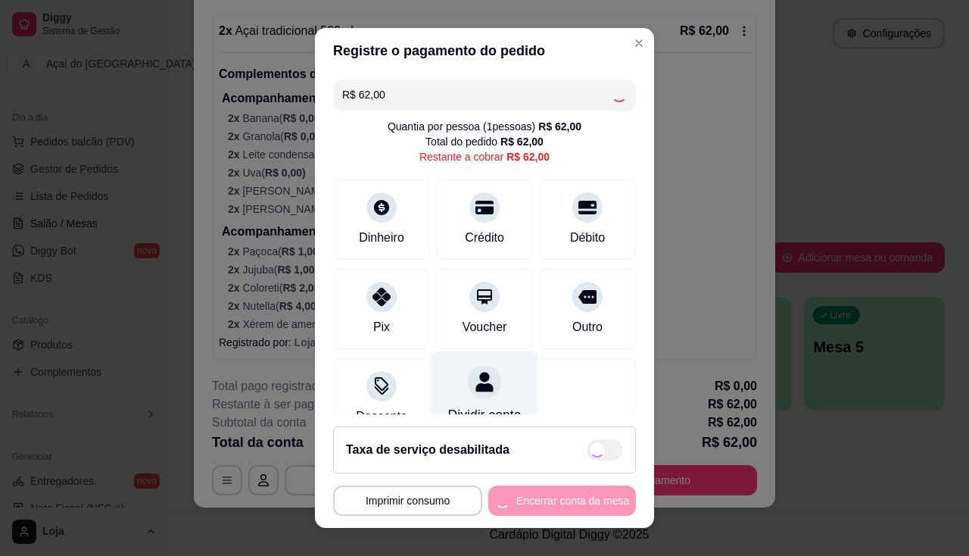
type input "R$ 0,00"
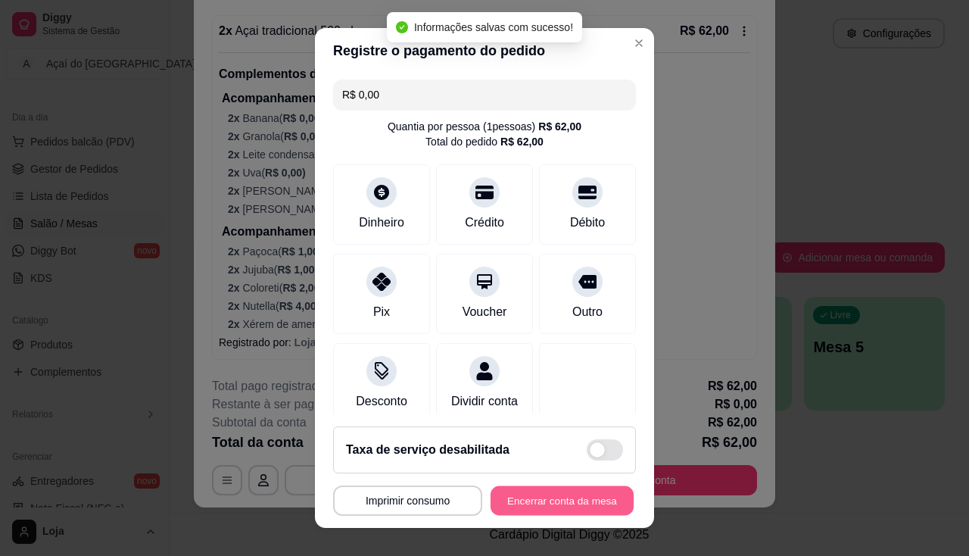
click at [519, 513] on button "Encerrar conta da mesa" at bounding box center [562, 501] width 143 height 30
